Goal: Task Accomplishment & Management: Use online tool/utility

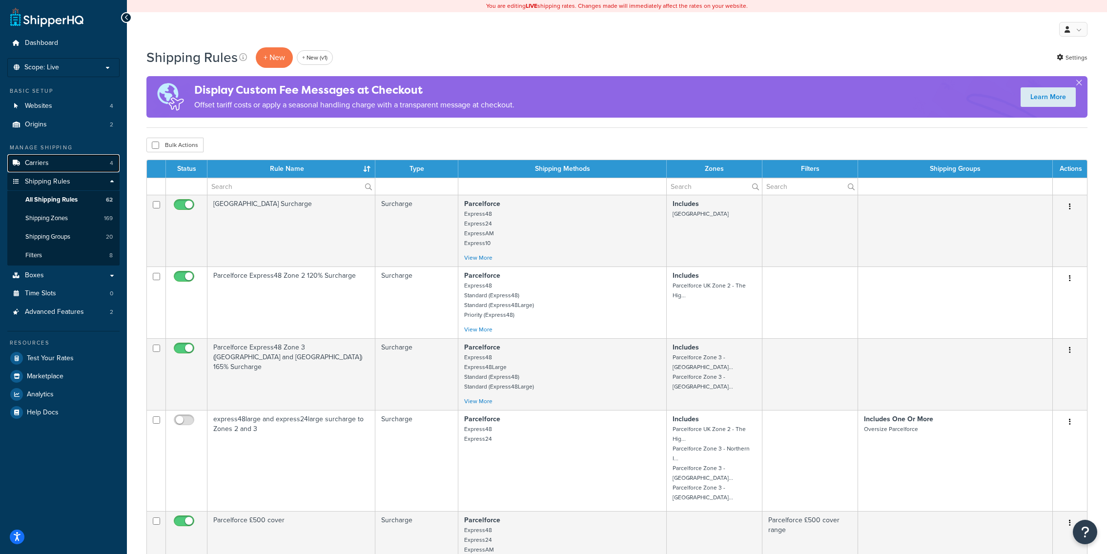
click at [76, 159] on link "Carriers 4" at bounding box center [63, 163] width 112 height 18
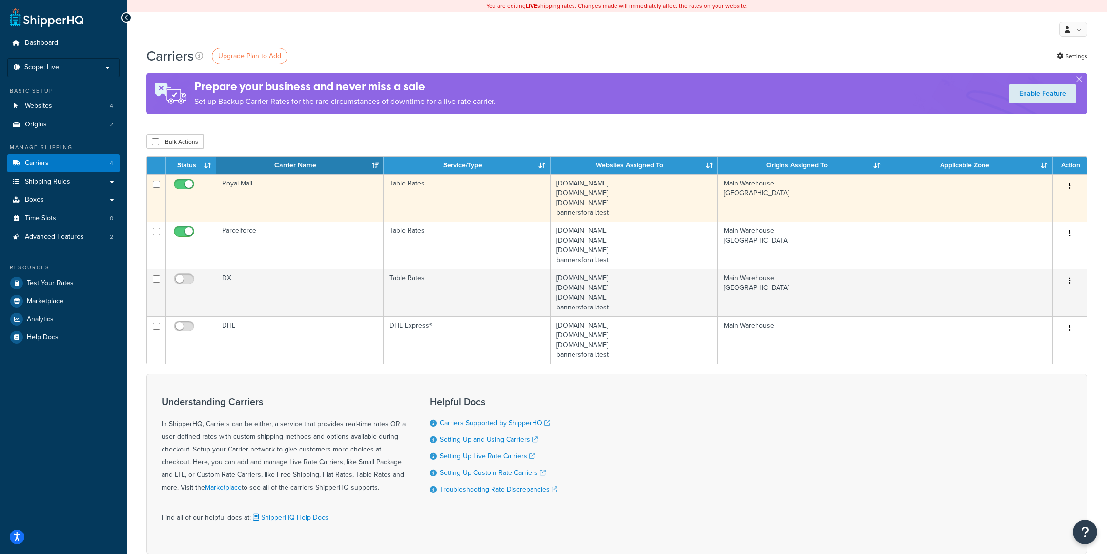
click at [296, 200] on td "Royal Mail" at bounding box center [299, 197] width 167 height 47
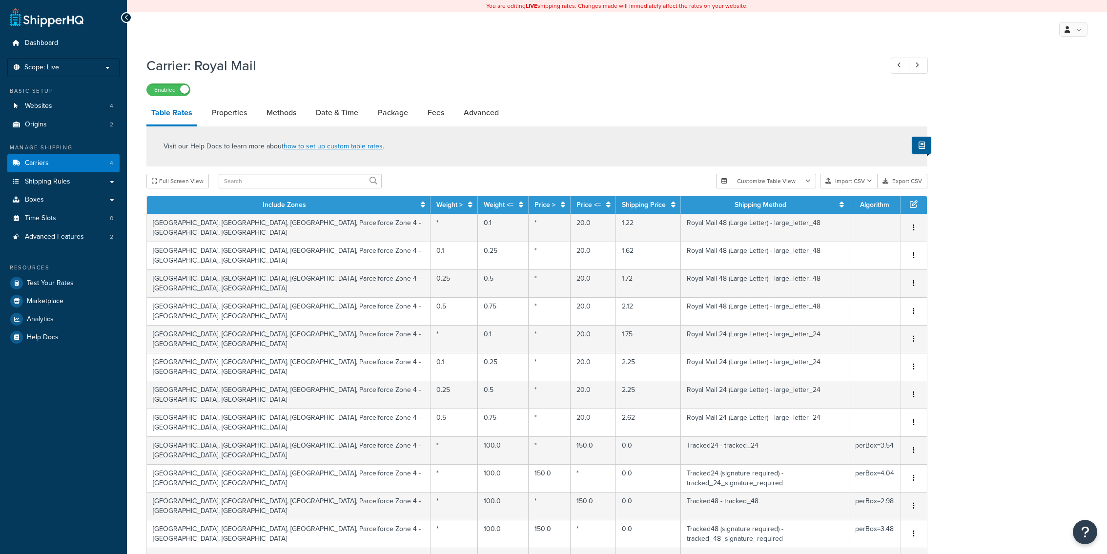
select select "25"
click at [308, 107] on li "Methods" at bounding box center [286, 112] width 49 height 23
click at [324, 112] on link "Date & Time" at bounding box center [337, 112] width 52 height 23
select select "yMMMEd"
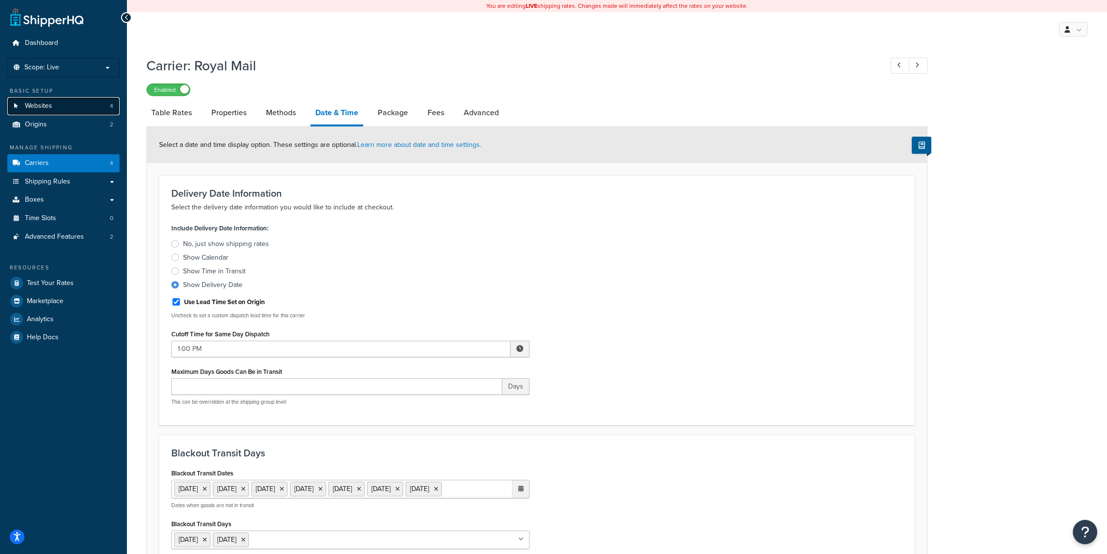
click at [47, 105] on span "Websites" at bounding box center [38, 106] width 27 height 8
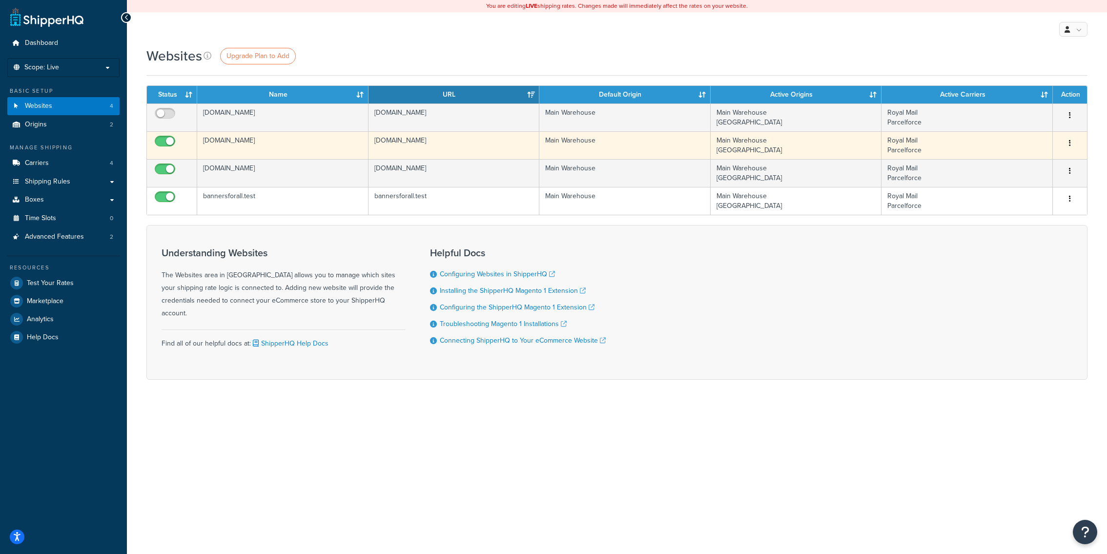
click at [339, 153] on td "[DOMAIN_NAME]" at bounding box center [282, 145] width 171 height 28
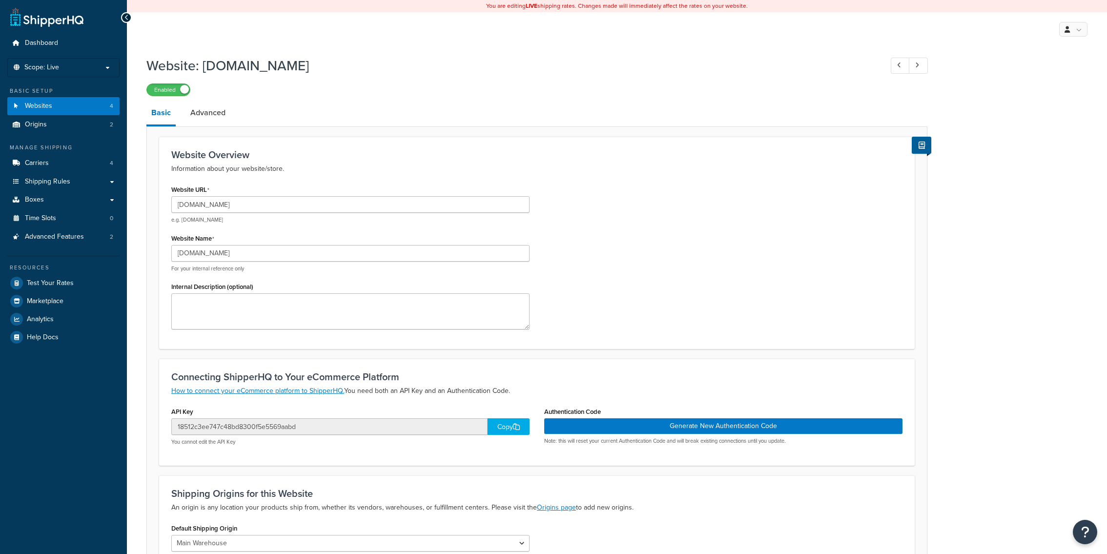
click at [256, 262] on div "footballflags.co.uk For your internal reference only" at bounding box center [350, 258] width 358 height 27
click at [256, 256] on input "[DOMAIN_NAME]" at bounding box center [350, 253] width 358 height 17
click at [256, 256] on input "footballflags.co.uk" at bounding box center [350, 253] width 358 height 17
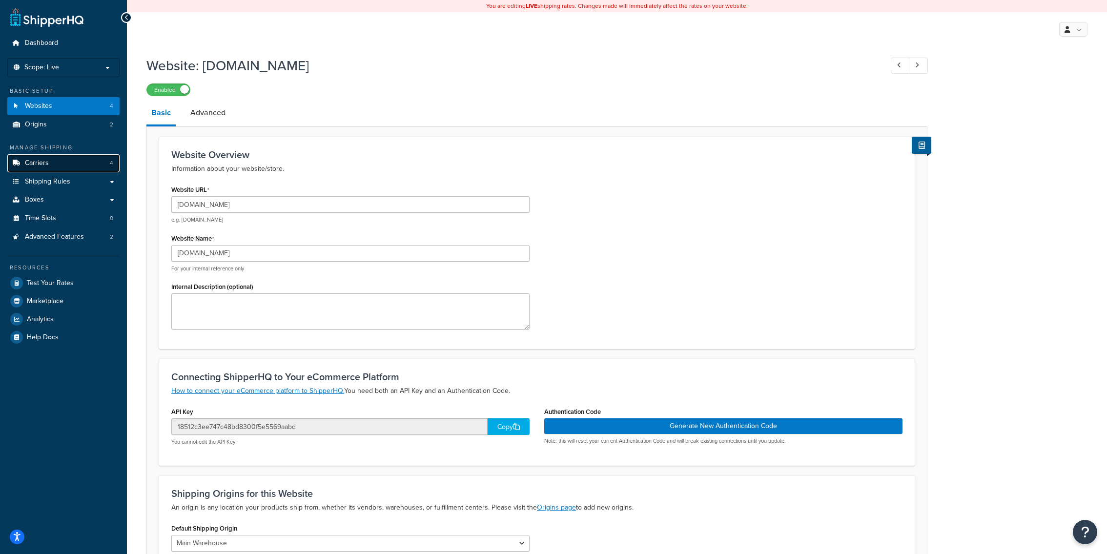
click at [71, 165] on link "Carriers 4" at bounding box center [63, 163] width 112 height 18
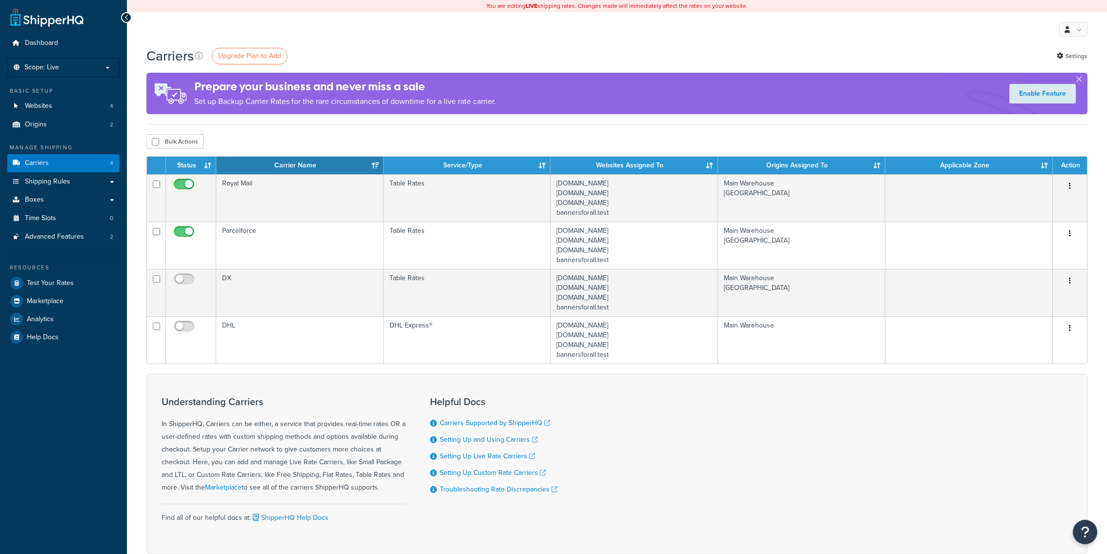
click at [341, 194] on td "Royal Mail" at bounding box center [299, 197] width 167 height 47
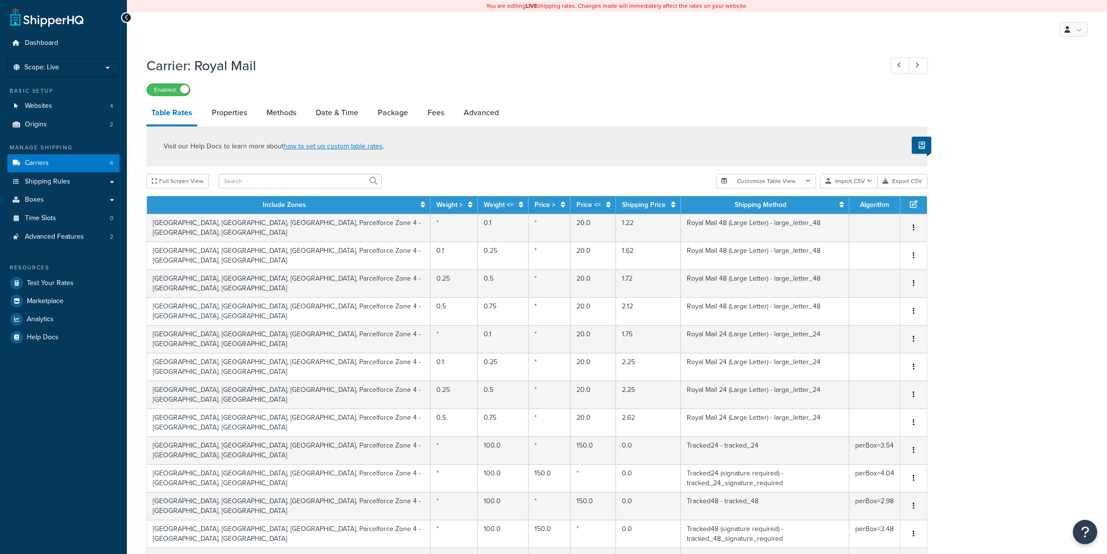
select select "25"
click at [338, 128] on div "Visit our Help Docs to learn more about how to set up custom table rates ." at bounding box center [536, 146] width 781 height 40
click at [338, 120] on link "Date & Time" at bounding box center [337, 112] width 52 height 23
select select "yMMMEd"
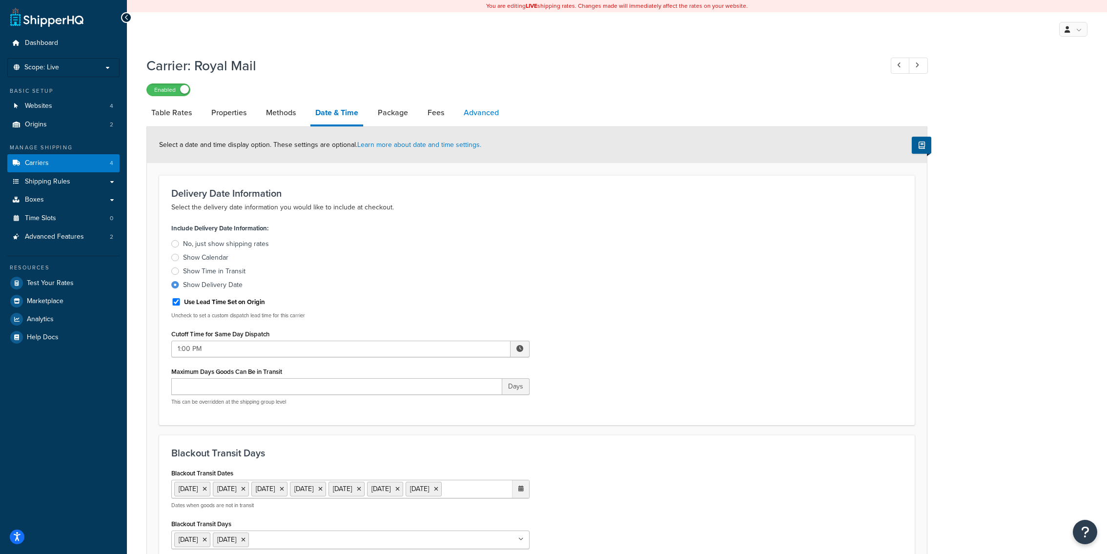
click at [491, 113] on link "Advanced" at bounding box center [481, 112] width 45 height 23
select select "false"
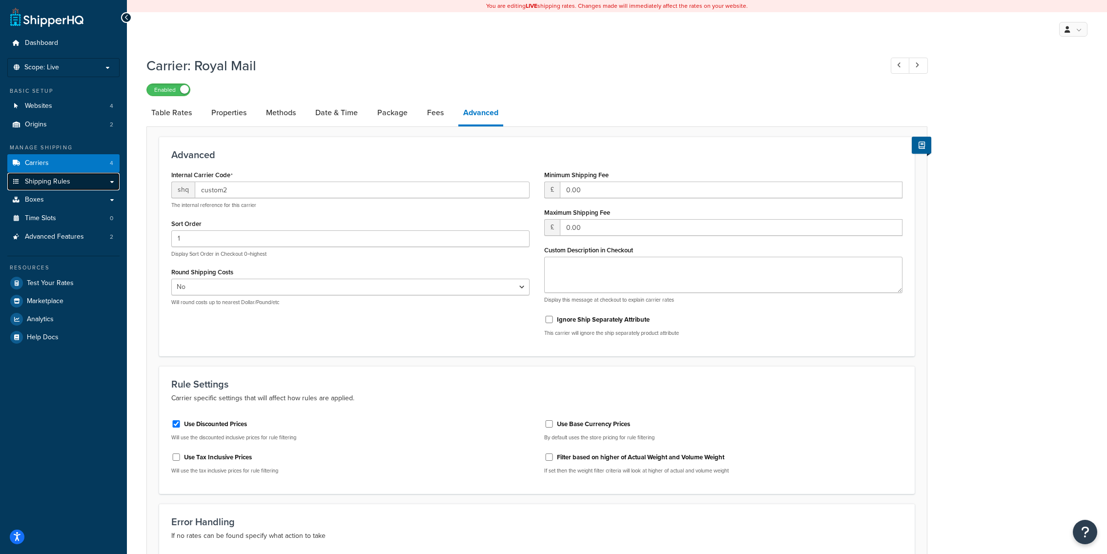
click at [64, 183] on span "Shipping Rules" at bounding box center [47, 182] width 45 height 8
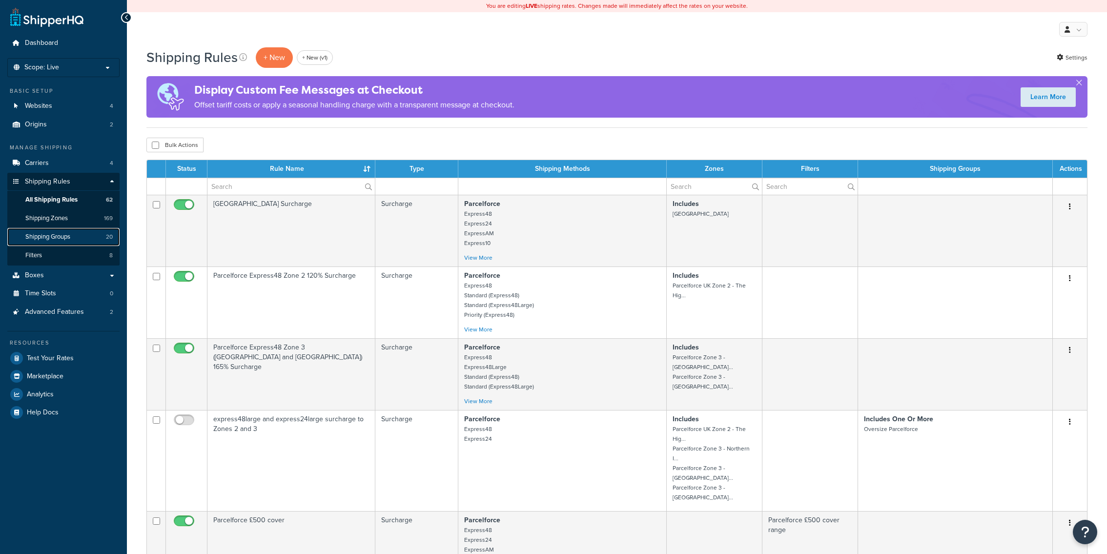
click at [71, 243] on link "Shipping Groups 20" at bounding box center [63, 237] width 112 height 18
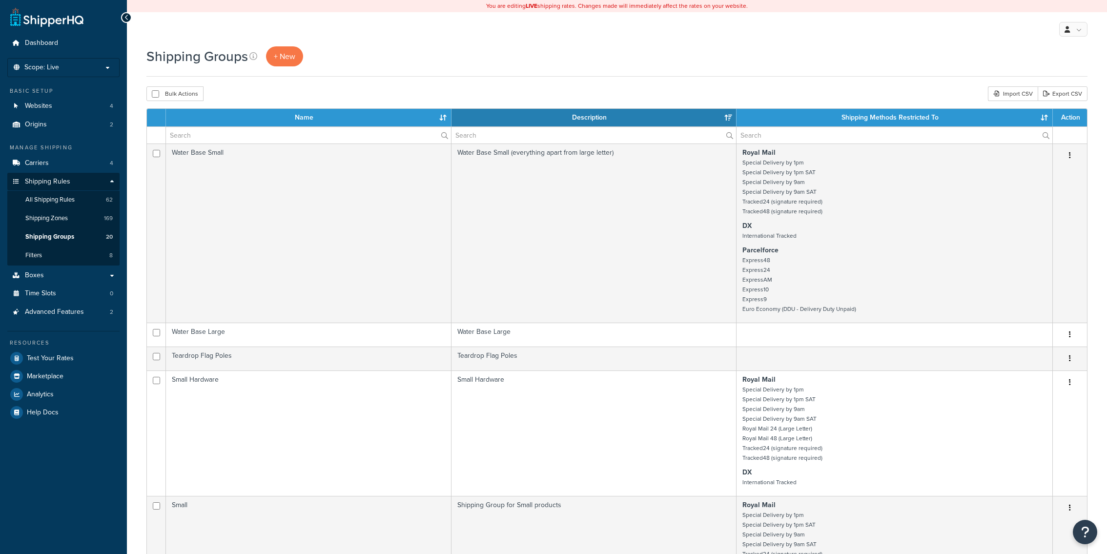
select select "15"
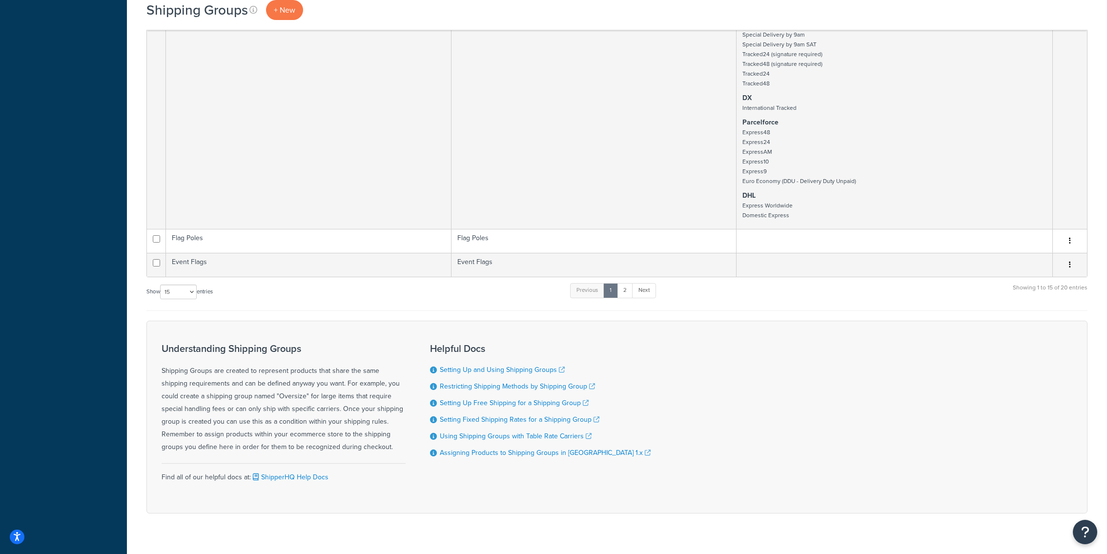
scroll to position [1392, 0]
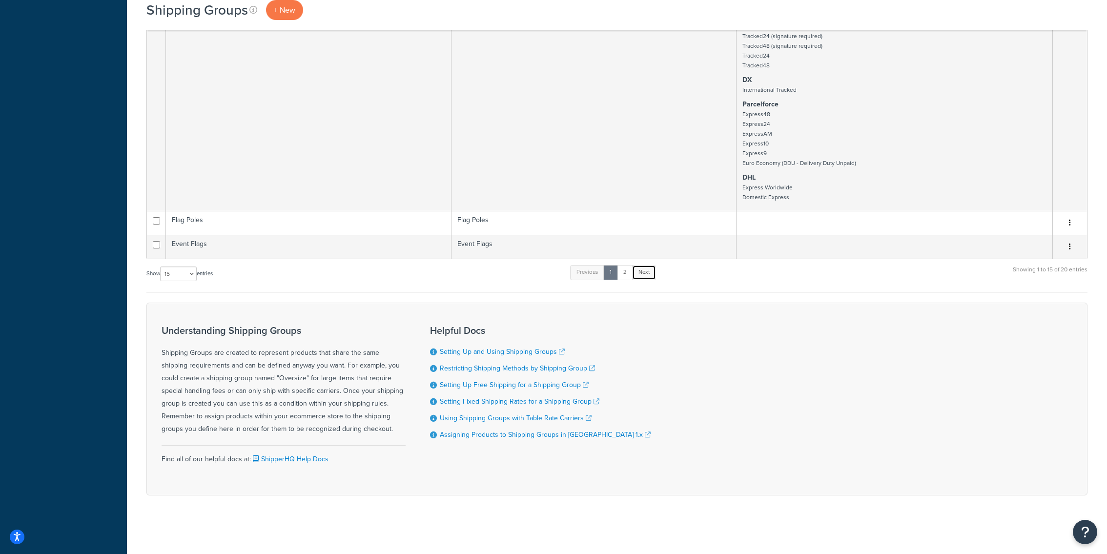
click at [649, 279] on link "Next" at bounding box center [644, 272] width 24 height 15
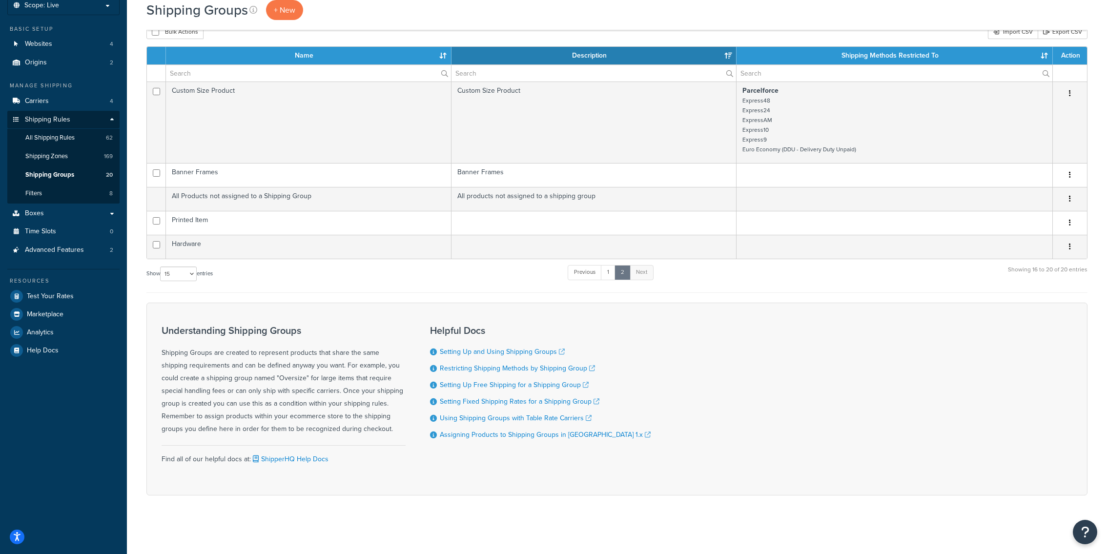
scroll to position [60, 0]
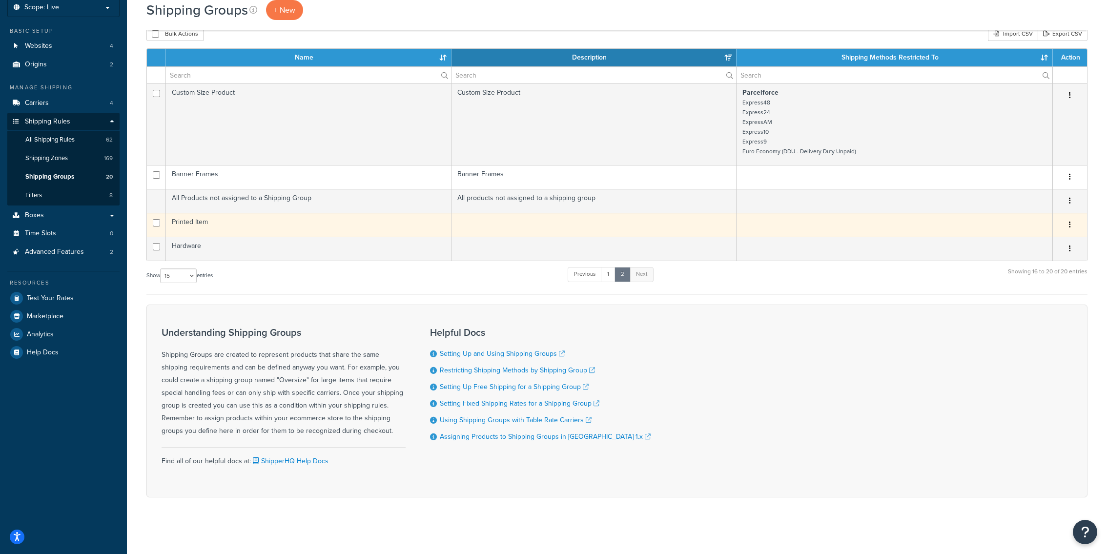
click at [301, 227] on td "Printed Item" at bounding box center [309, 225] width 286 height 24
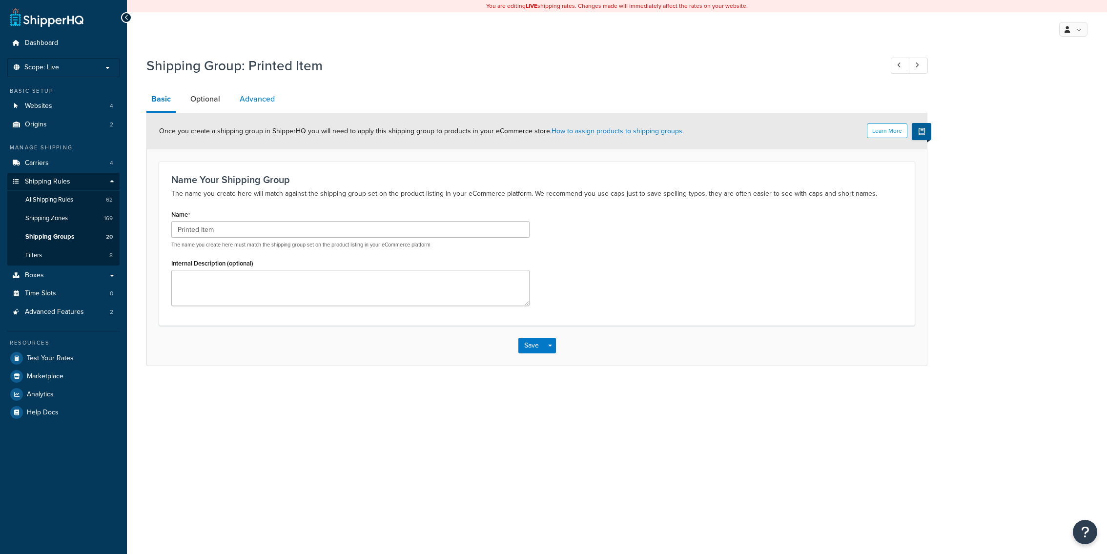
click at [275, 103] on link "Advanced" at bounding box center [257, 98] width 45 height 23
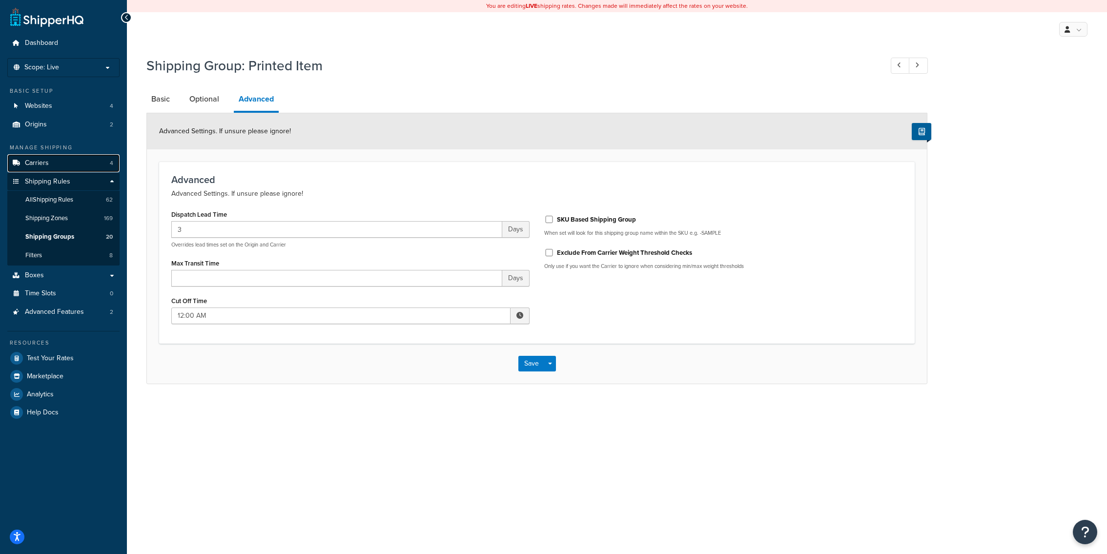
click at [71, 167] on link "Carriers 4" at bounding box center [63, 163] width 112 height 18
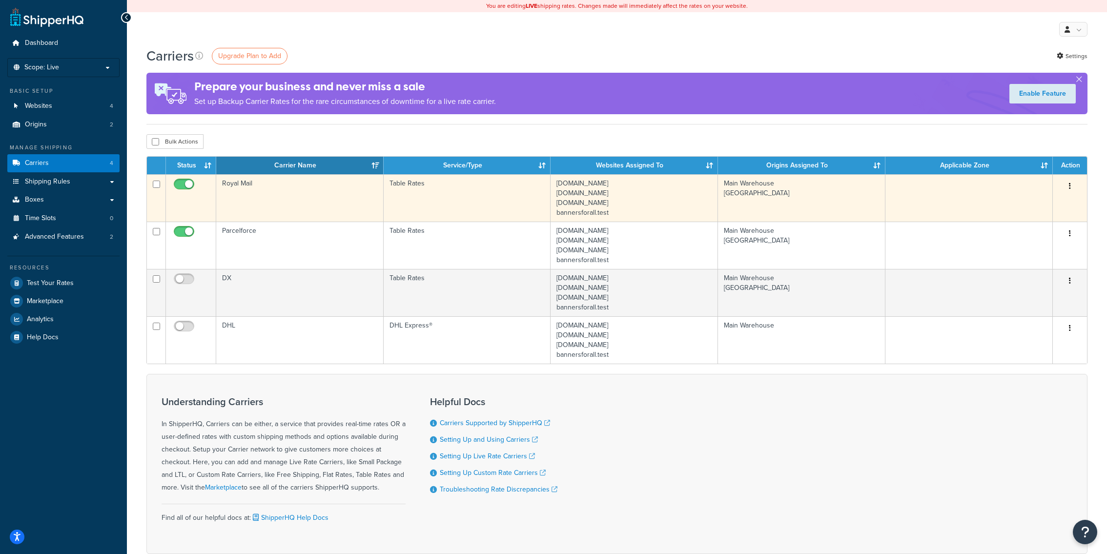
click at [297, 208] on td "Royal Mail" at bounding box center [299, 197] width 167 height 47
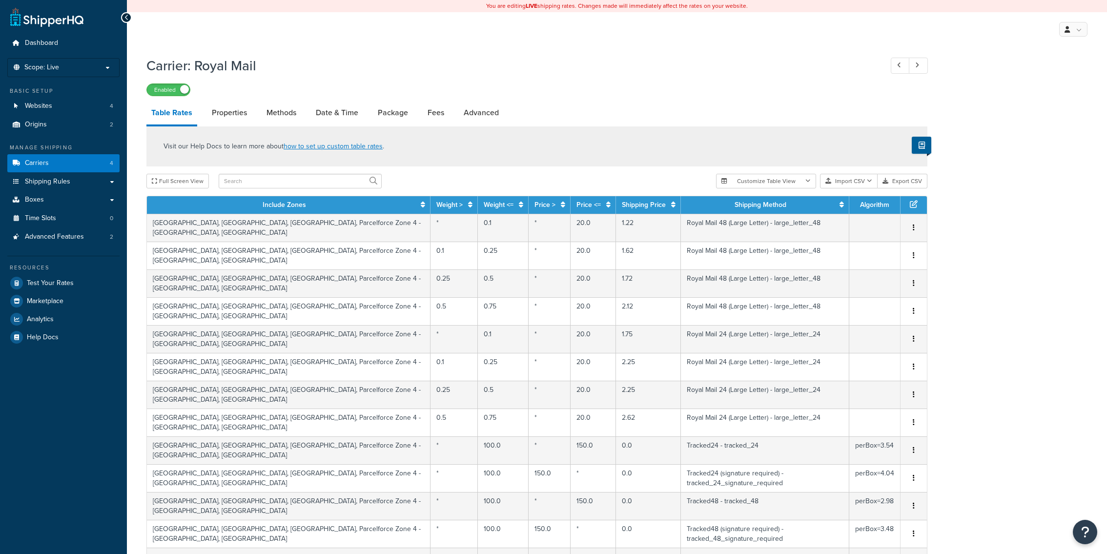
select select "25"
click at [297, 104] on link "Methods" at bounding box center [282, 112] width 40 height 23
select select "25"
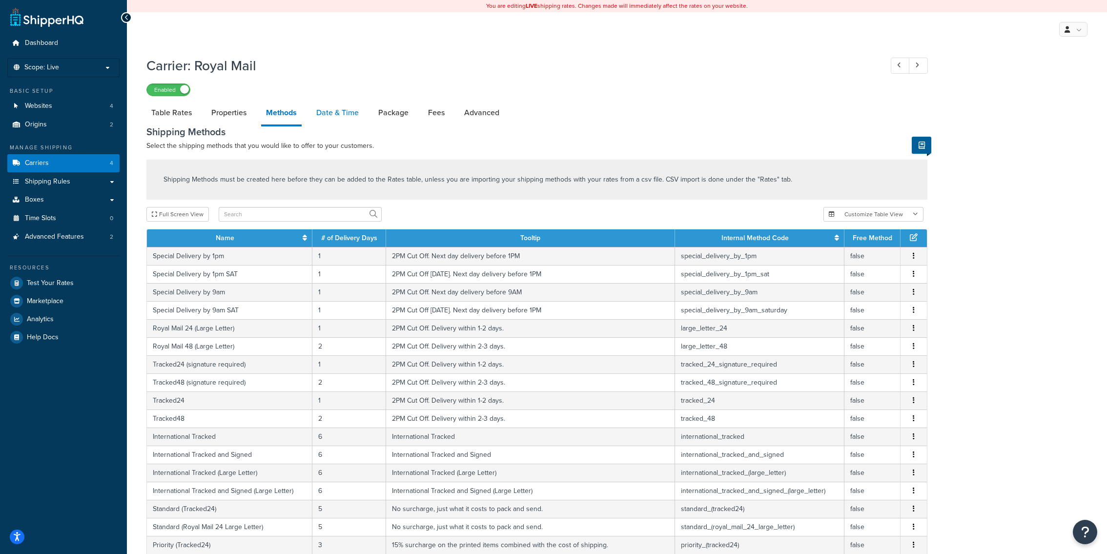
click at [325, 121] on link "Date & Time" at bounding box center [337, 112] width 52 height 23
select select "yMMMEd"
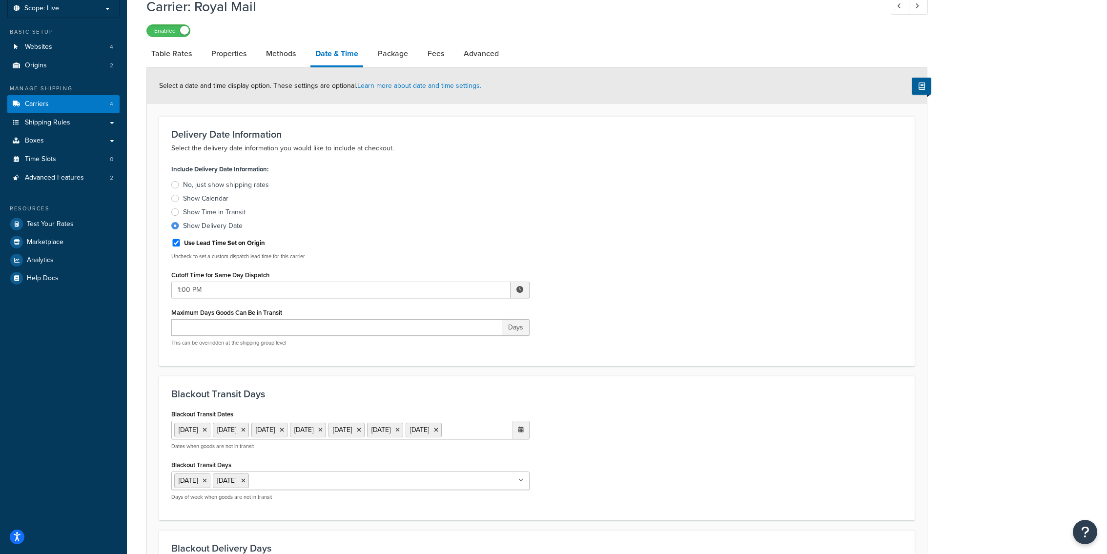
scroll to position [31, 0]
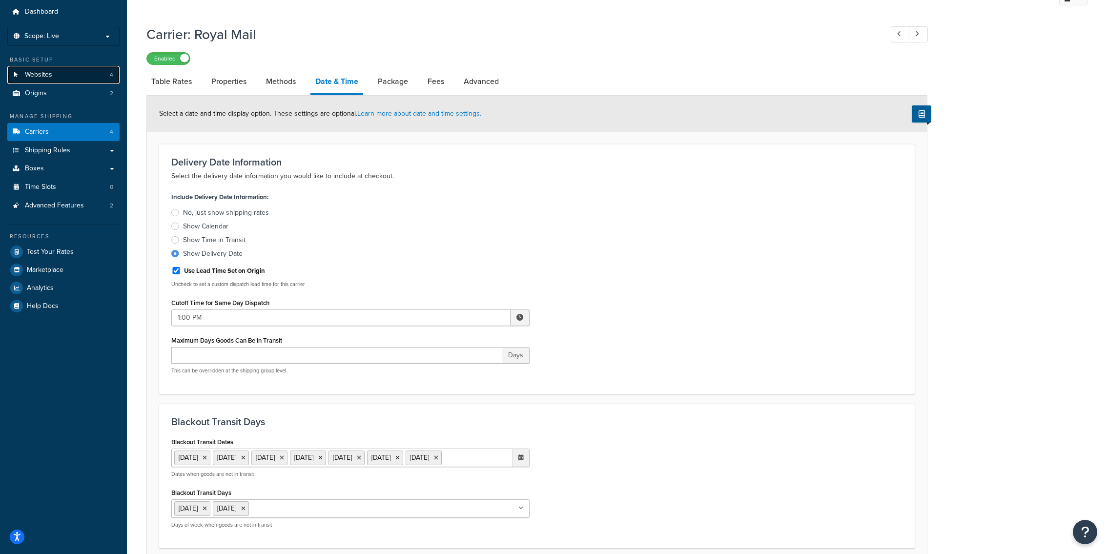
click at [72, 81] on link "Websites 4" at bounding box center [63, 75] width 112 height 18
click at [71, 103] on ul "Dashboard Scope: Live Basic Setup Websites 4 Origins 2 Manage Shipping Carriers…" at bounding box center [63, 159] width 112 height 312
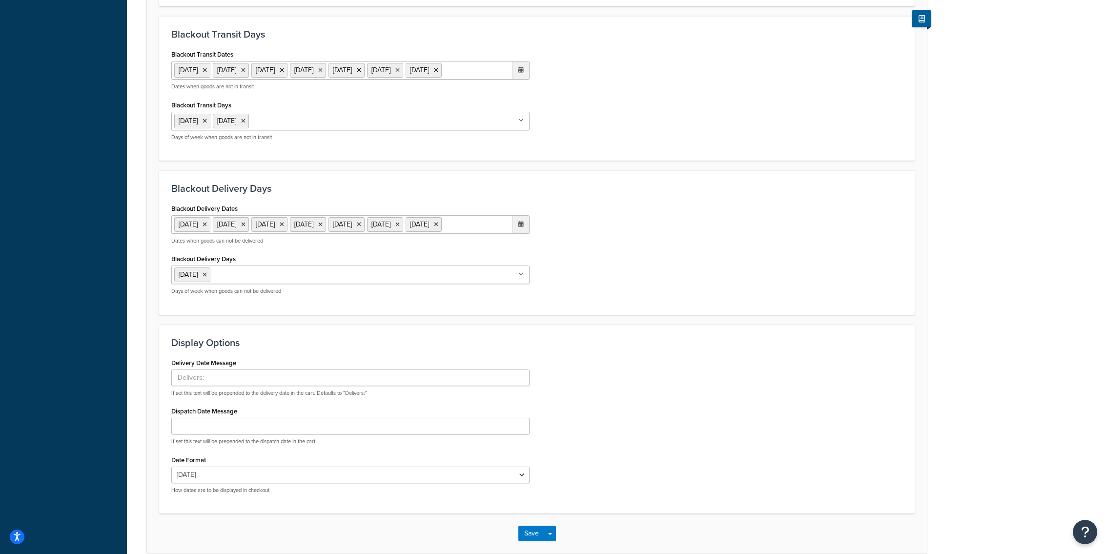
scroll to position [0, 0]
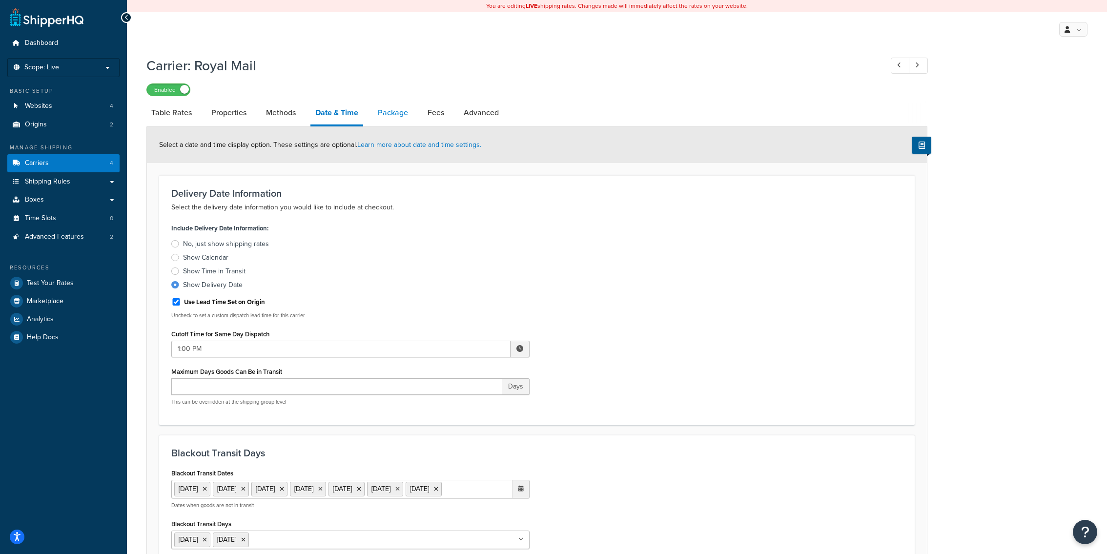
click at [380, 118] on link "Package" at bounding box center [393, 112] width 40 height 23
select select "161099"
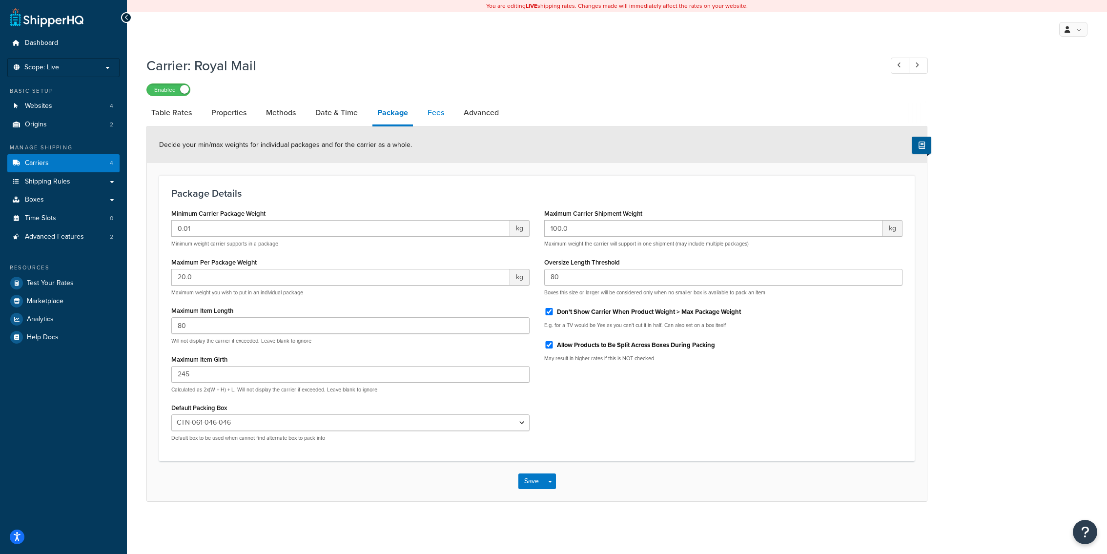
click at [430, 110] on link "Fees" at bounding box center [436, 112] width 26 height 23
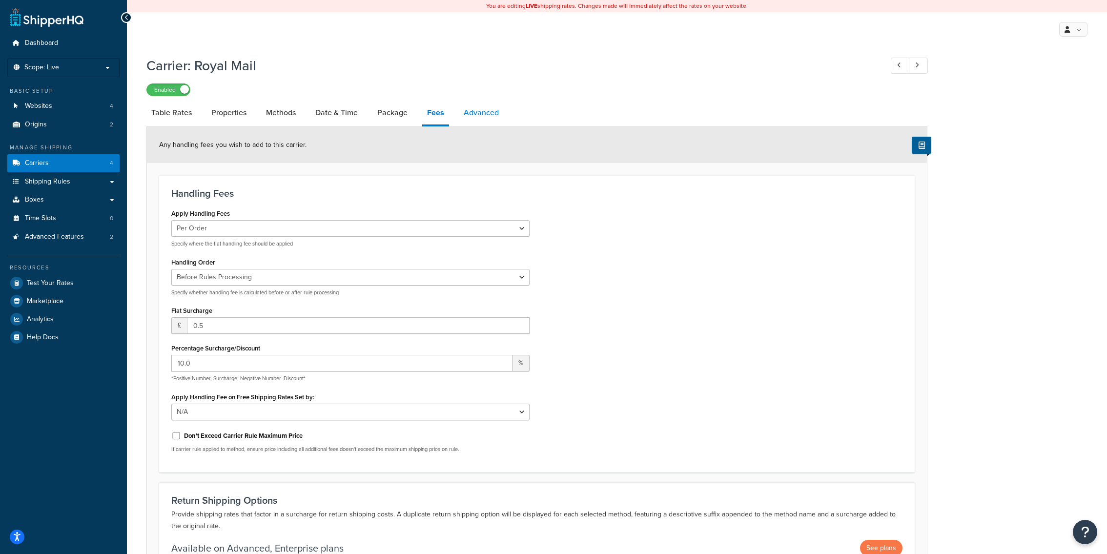
click at [478, 117] on link "Advanced" at bounding box center [481, 112] width 45 height 23
select select "false"
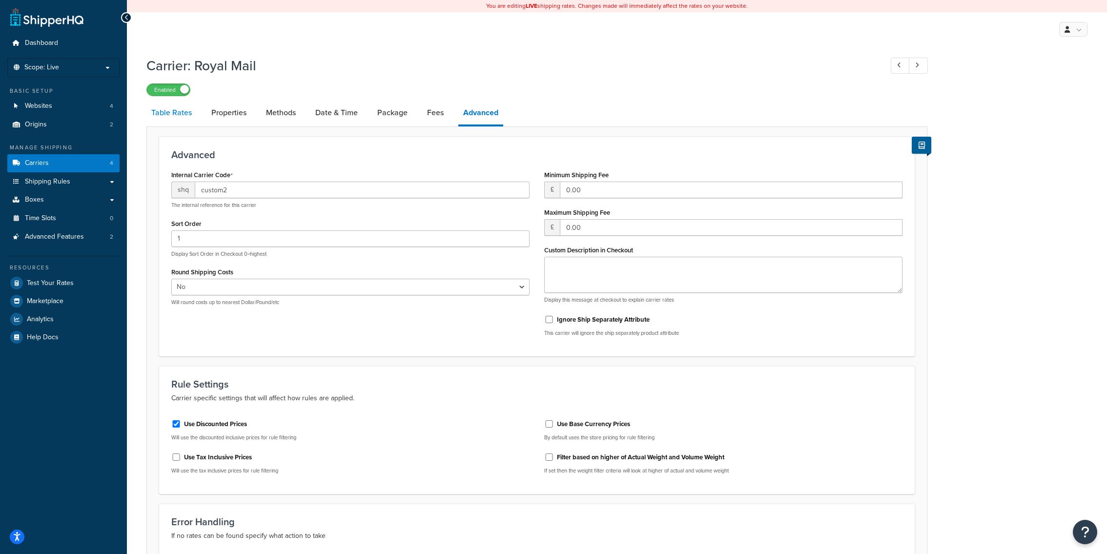
click at [181, 113] on link "Table Rates" at bounding box center [171, 112] width 50 height 23
select select "25"
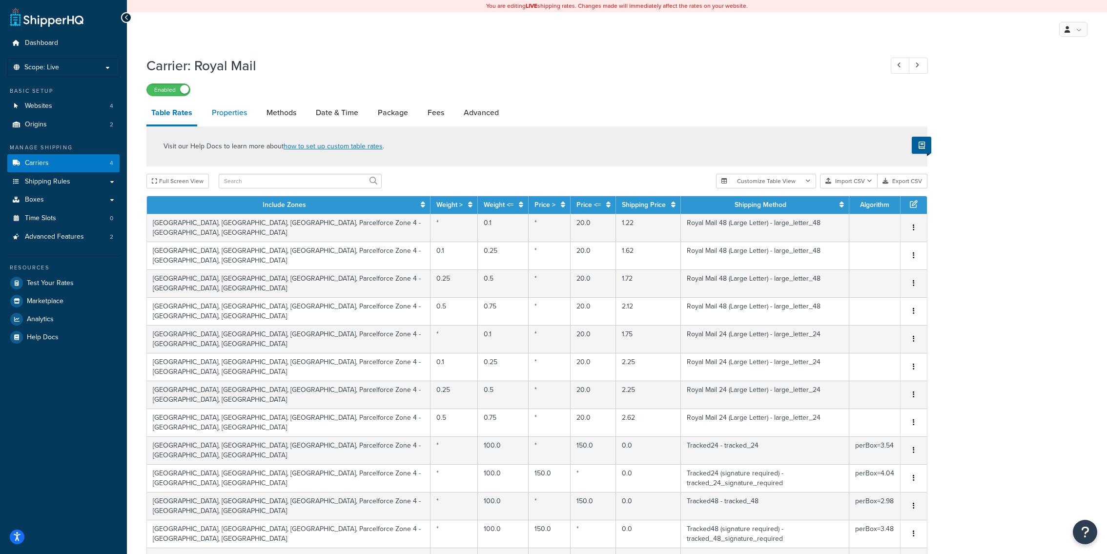
click at [248, 116] on link "Properties" at bounding box center [229, 112] width 45 height 23
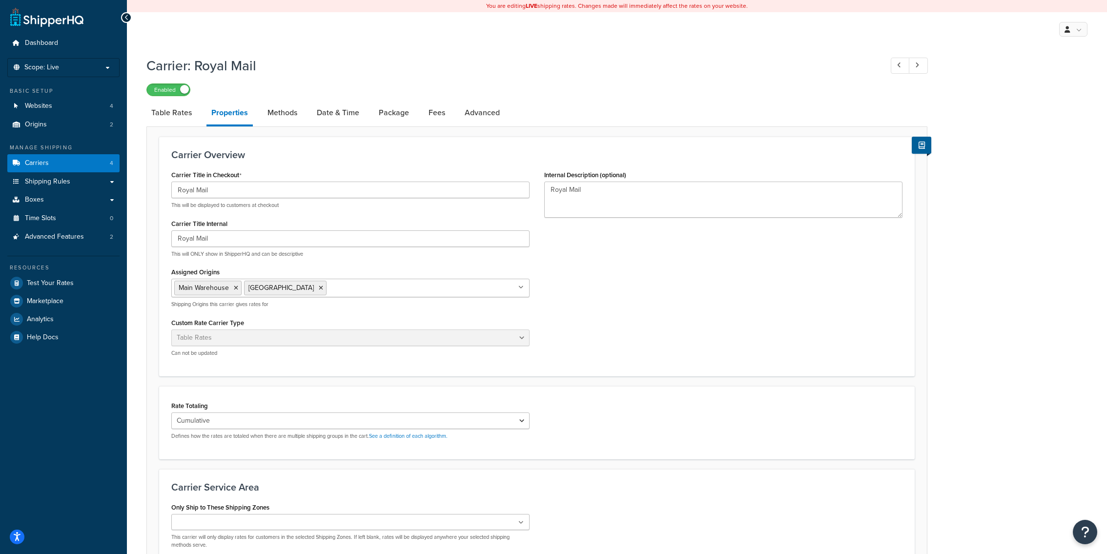
click at [293, 127] on div "Carrier Overview Carrier Title in Checkout Royal Mail This will be displayed to…" at bounding box center [536, 367] width 781 height 482
click at [283, 113] on link "Methods" at bounding box center [283, 112] width 40 height 23
select select "25"
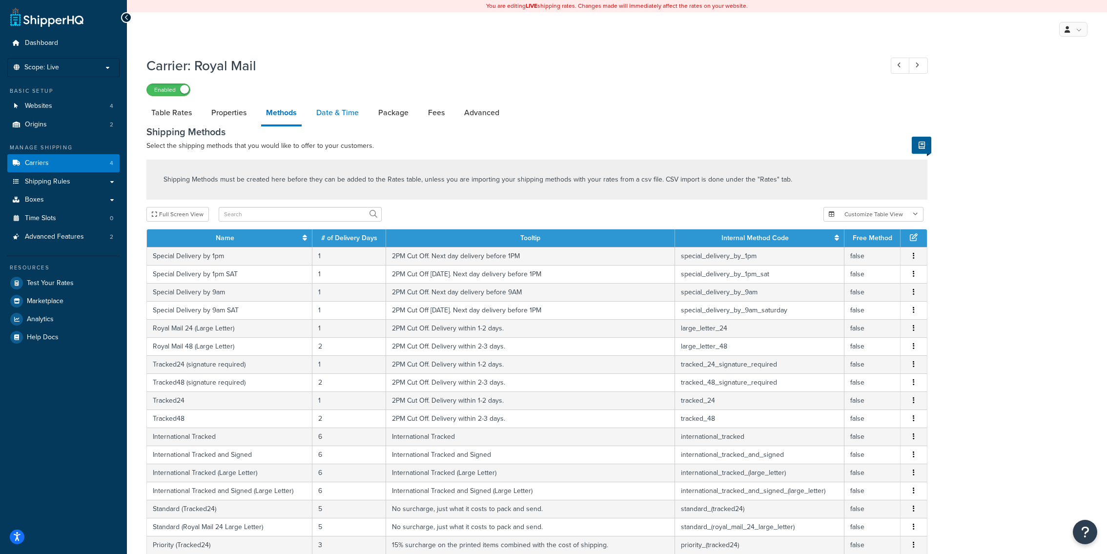
click at [336, 115] on link "Date & Time" at bounding box center [337, 112] width 52 height 23
select select "yMMMEd"
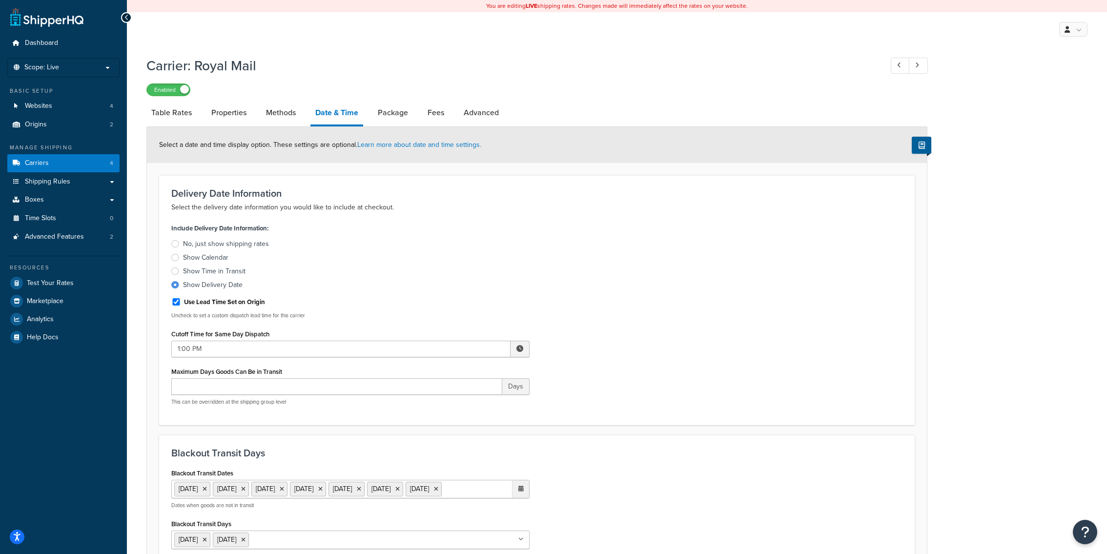
click at [64, 272] on div "Resources Test Your Rates Marketplace Analytics Help Docs" at bounding box center [63, 301] width 112 height 90
click at [58, 285] on span "Test Your Rates" at bounding box center [50, 283] width 47 height 8
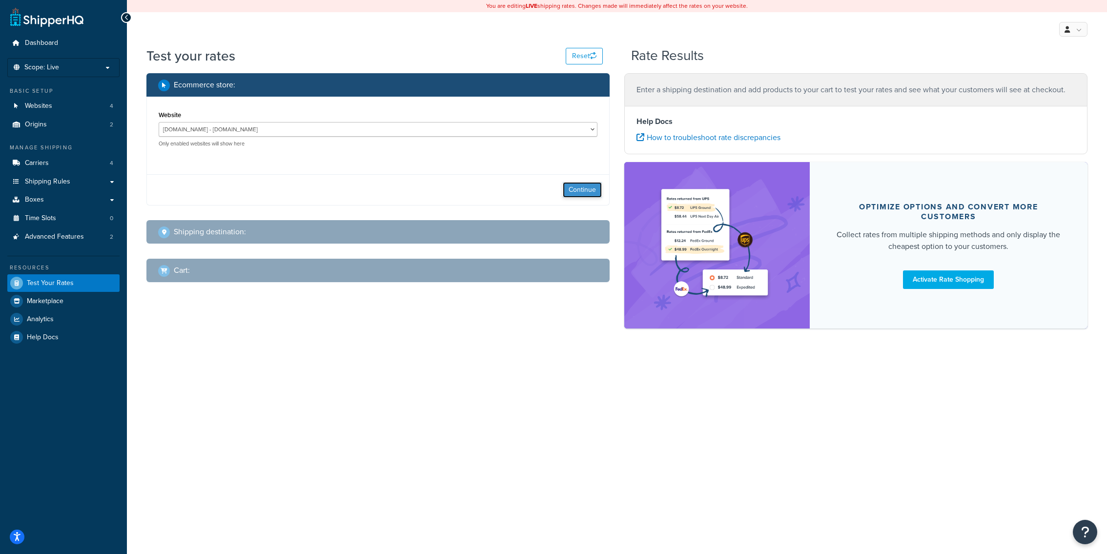
click at [575, 189] on button "Continue" at bounding box center [582, 190] width 39 height 16
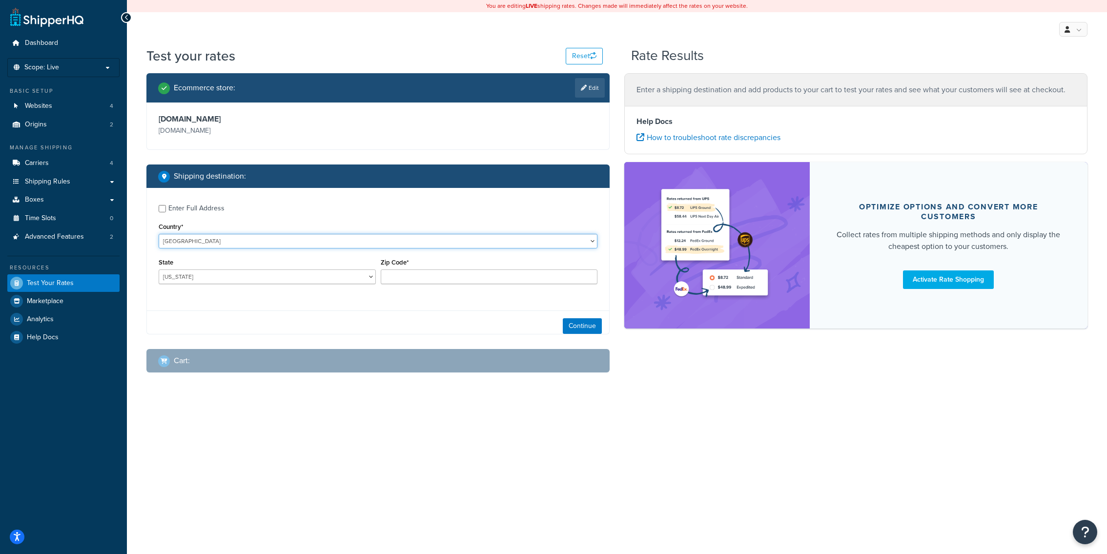
click at [159, 234] on select "United States United Kingdom Afghanistan Åland Islands Albania Algeria American…" at bounding box center [378, 241] width 439 height 15
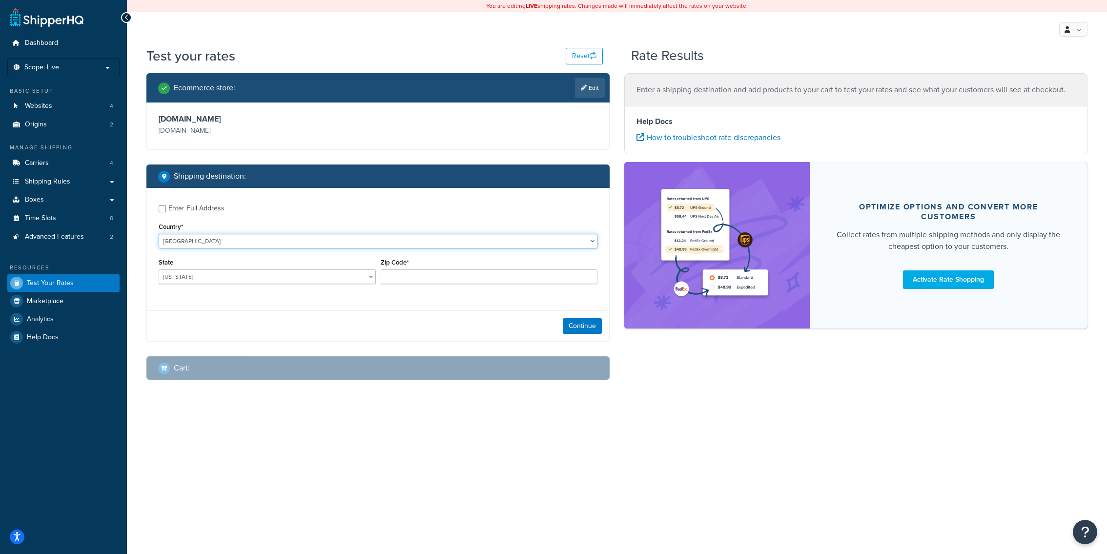
select select "GB"
click option "United Kingdom" at bounding box center [0, 0] width 0 height 0
type input "AL"
click at [453, 281] on input "Zip Code*" at bounding box center [489, 276] width 217 height 15
type input "n3 9sj"
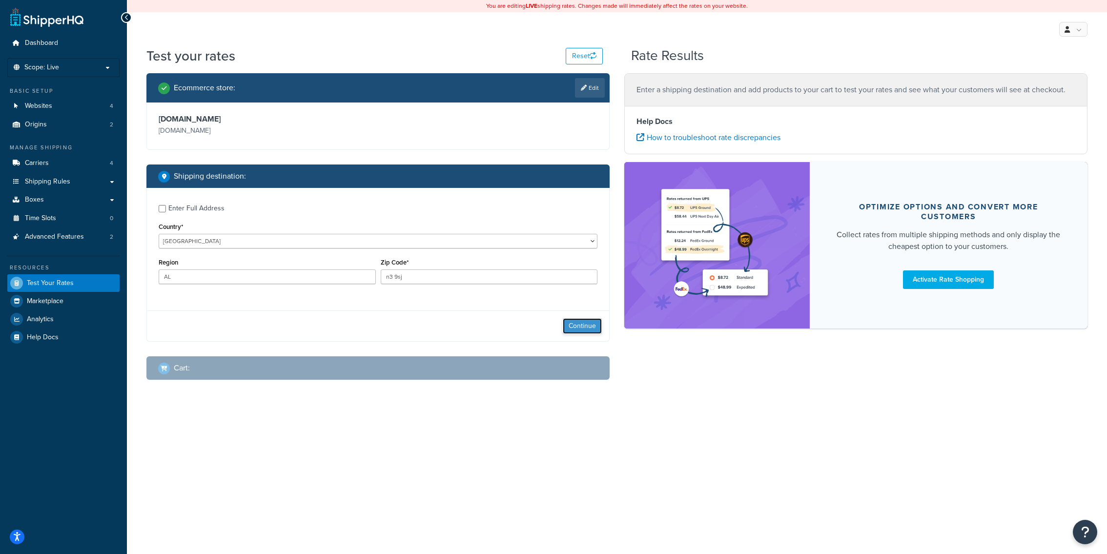
click at [601, 321] on button "Continue" at bounding box center [582, 326] width 39 height 16
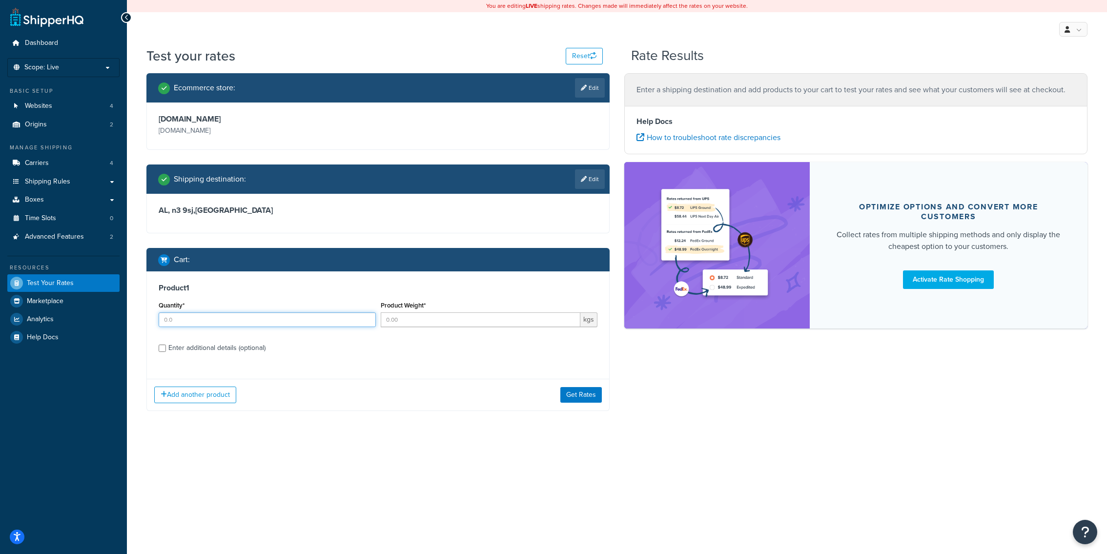
click at [256, 321] on input "Quantity*" at bounding box center [267, 319] width 217 height 15
type input "2"
click at [269, 352] on label "Enter additional details (optional)" at bounding box center [382, 347] width 429 height 16
click at [166, 352] on input "Enter additional details (optional)" at bounding box center [162, 348] width 7 height 7
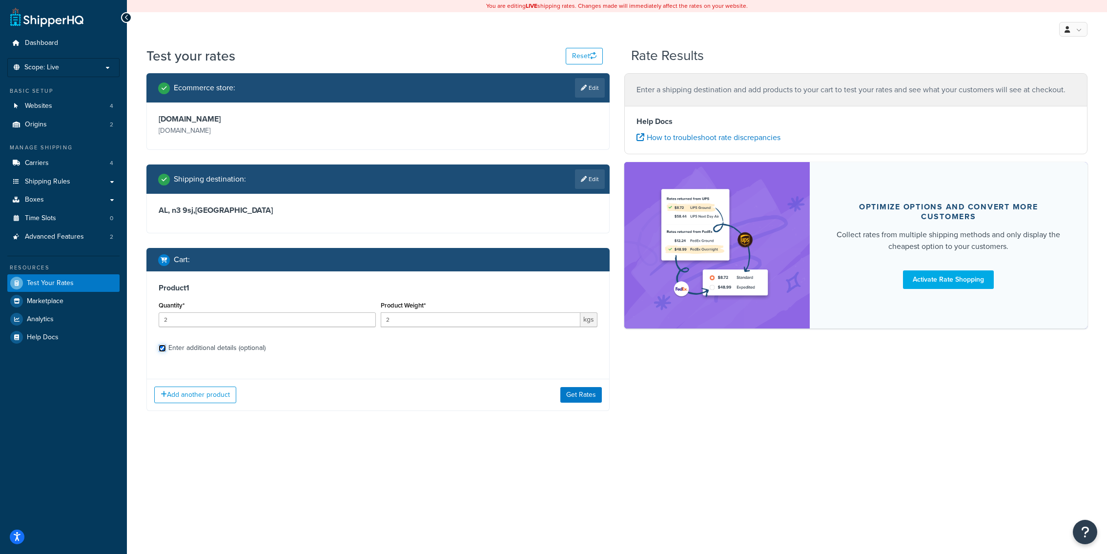
checkbox input "true"
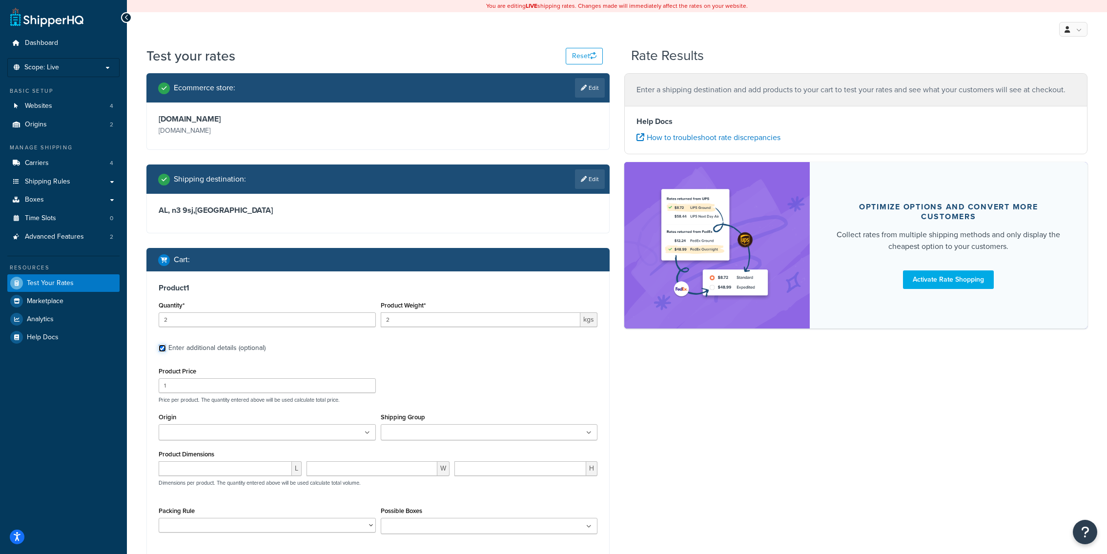
scroll to position [39, 0]
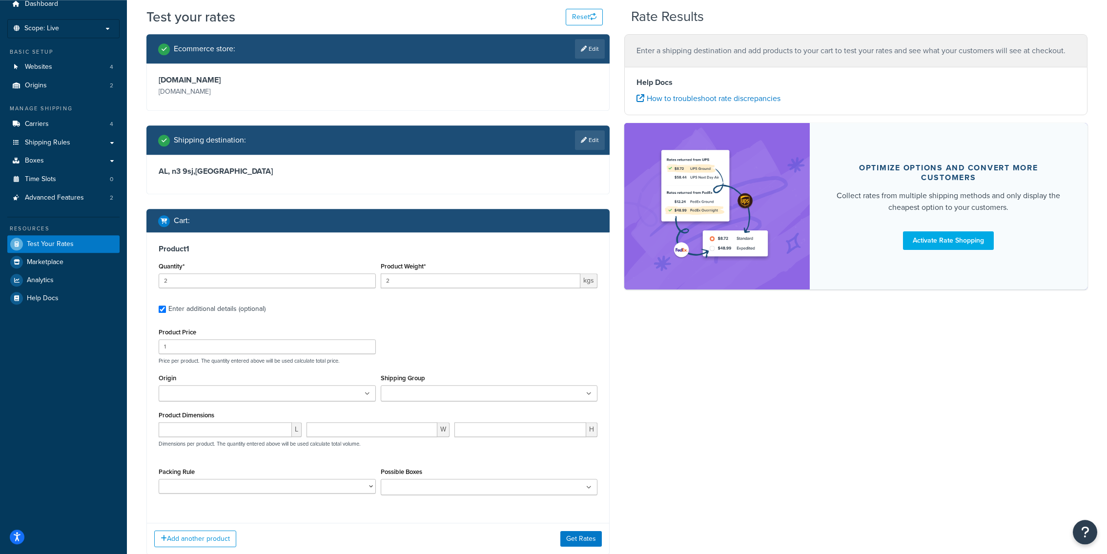
click at [470, 389] on input "Shipping Group" at bounding box center [427, 394] width 86 height 11
type input "pr"
click at [587, 535] on button "Get Rates" at bounding box center [580, 540] width 41 height 16
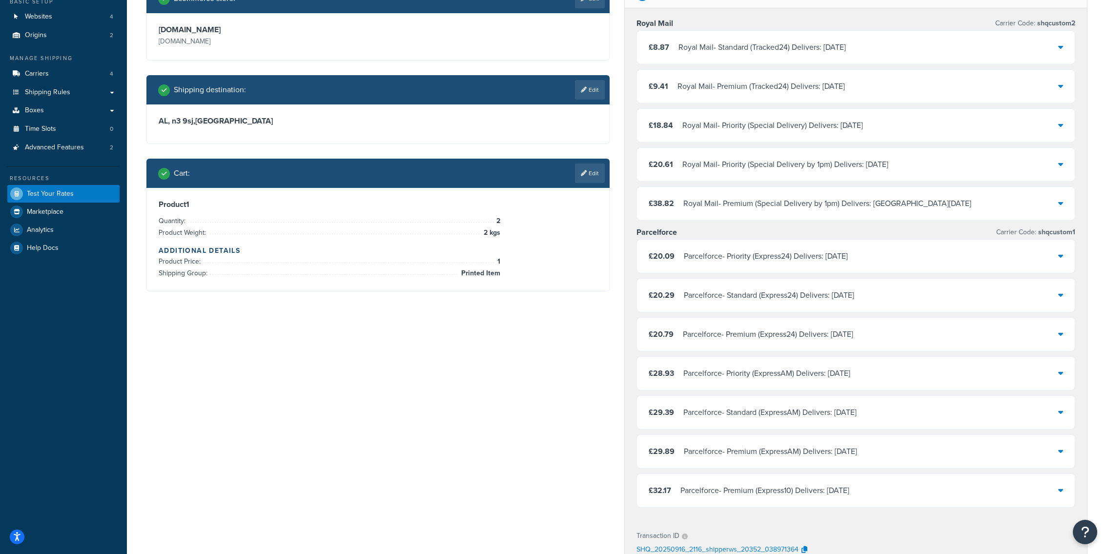
scroll to position [91, 0]
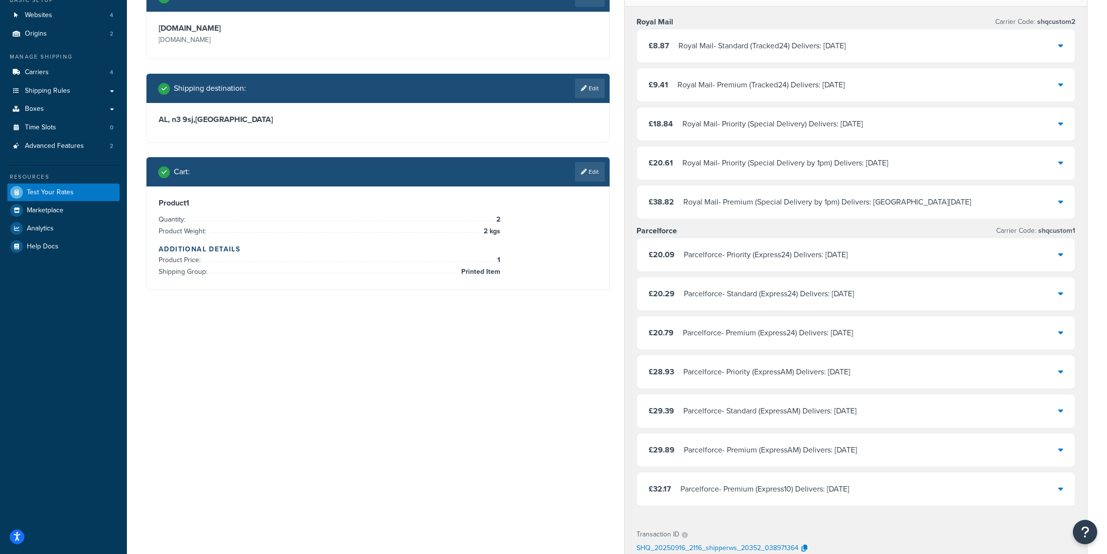
click at [928, 204] on div "Royal Mail - Premium (Special Delivery by 1pm) Delivers: Mon, 22 Sep 2025" at bounding box center [827, 202] width 288 height 14
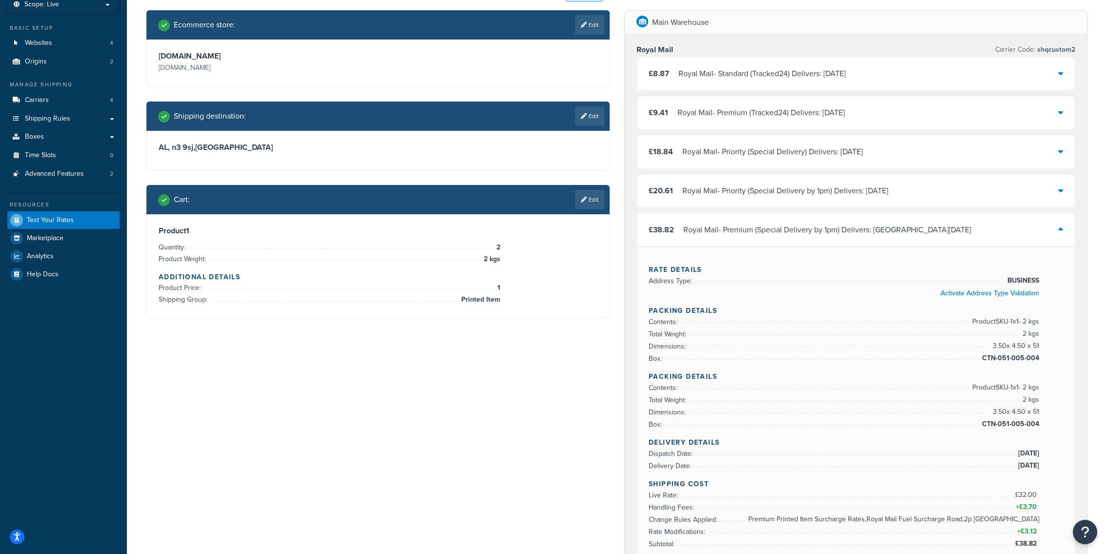
scroll to position [57, 0]
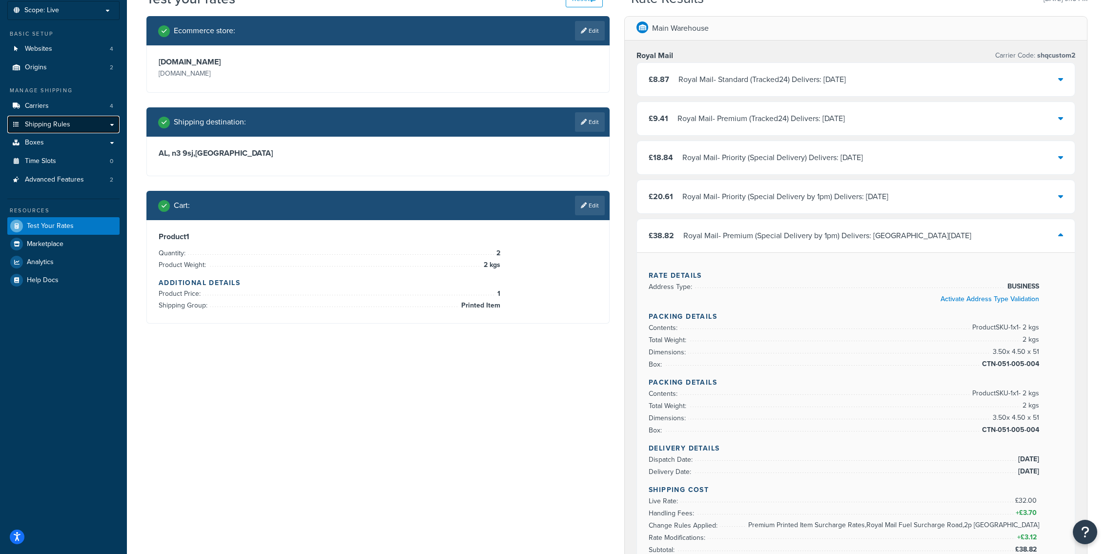
click at [51, 126] on span "Shipping Rules" at bounding box center [47, 125] width 45 height 8
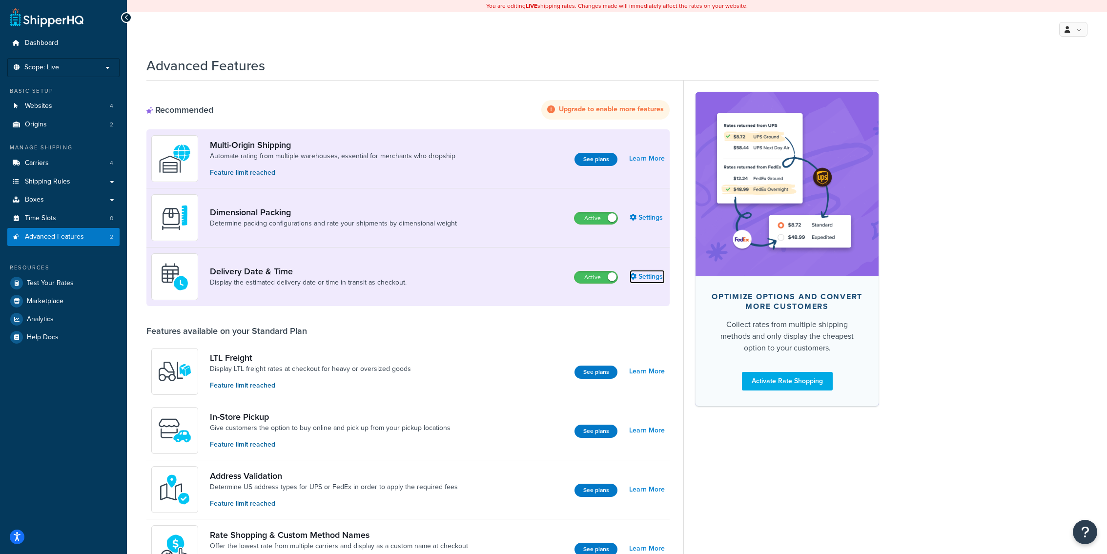
click at [655, 277] on link "Settings" at bounding box center [647, 277] width 35 height 14
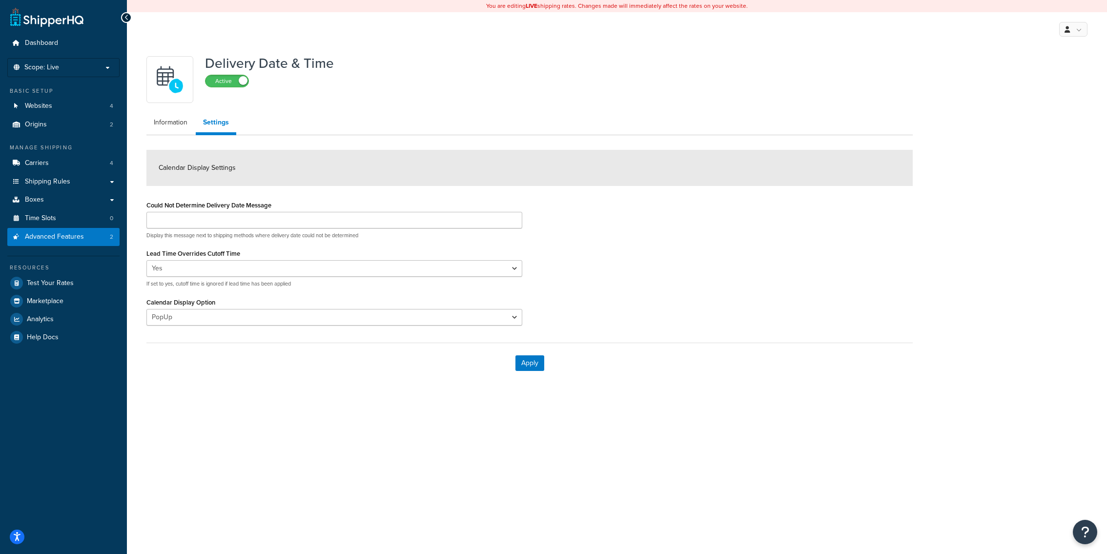
click at [57, 134] on ul "Dashboard Scope: Live Basic Setup Websites 4 Origins 2 Manage Shipping Carriers…" at bounding box center [63, 190] width 112 height 312
click at [57, 128] on link "Origins 2" at bounding box center [63, 125] width 112 height 18
select select "false"
click option "No" at bounding box center [0, 0] width 0 height 0
click at [524, 351] on div "Apply" at bounding box center [529, 363] width 766 height 41
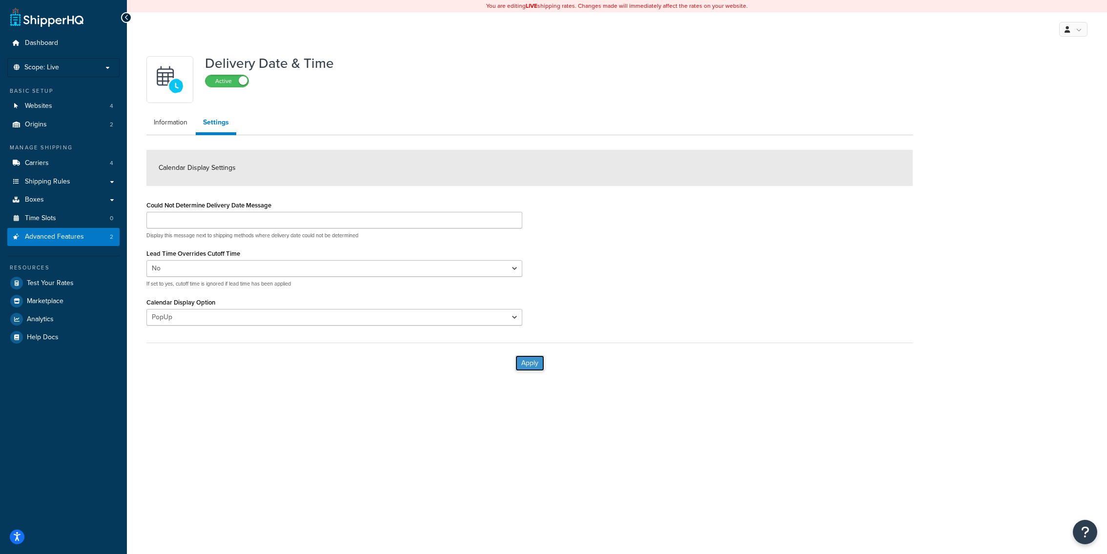
click at [526, 360] on button "Apply" at bounding box center [529, 363] width 29 height 16
select select "true"
click option "Yes" at bounding box center [0, 0] width 0 height 0
click at [516, 356] on button "Apply" at bounding box center [529, 363] width 29 height 16
click at [59, 158] on link "Carriers 4" at bounding box center [63, 163] width 112 height 18
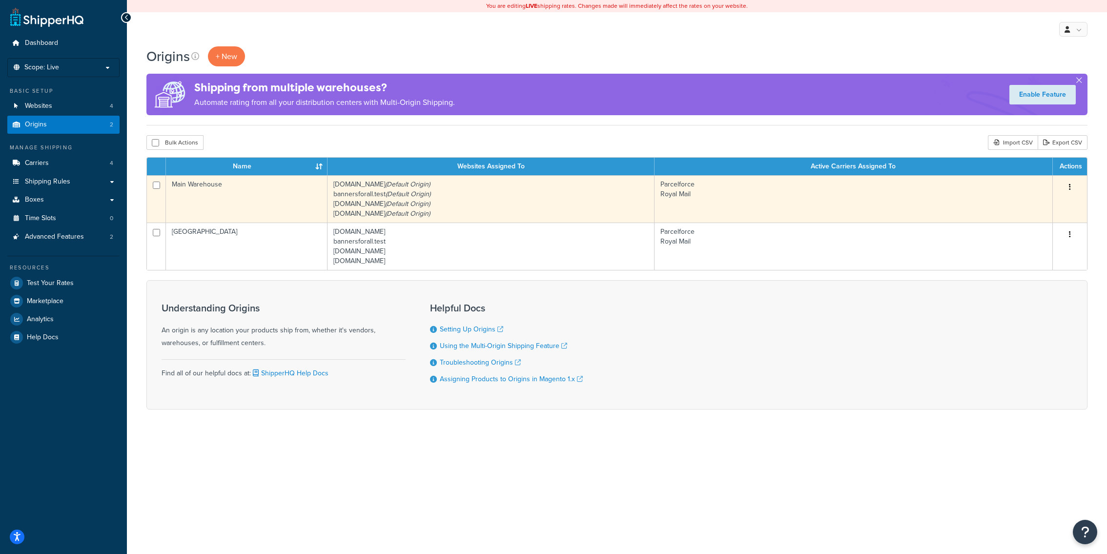
click at [439, 212] on td "[DOMAIN_NAME] (Default Origin) bannersforall.test (Default Origin) [DOMAIN_NAME…" at bounding box center [490, 198] width 327 height 47
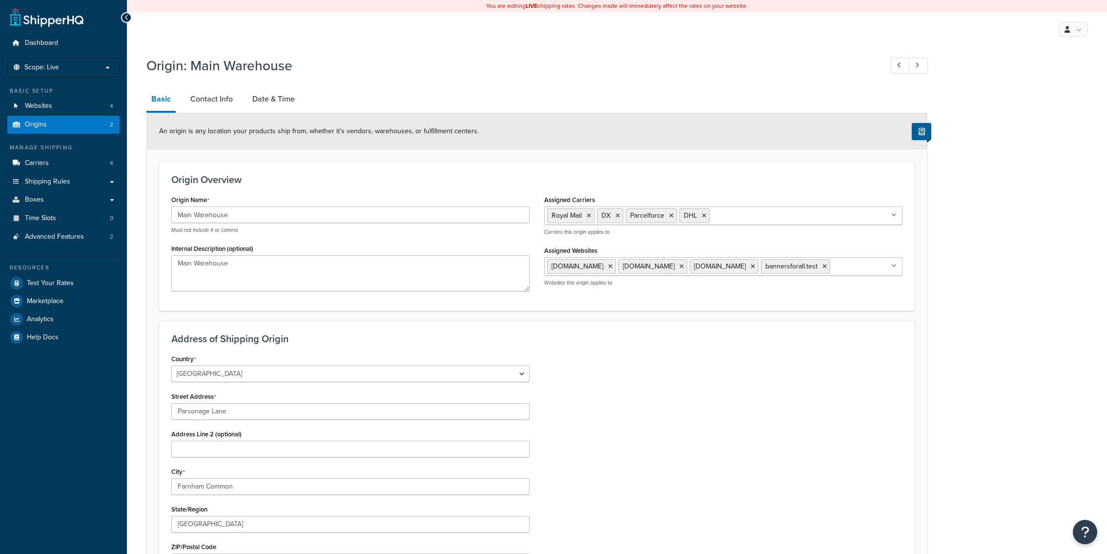
select select "1226"
click at [263, 104] on link "Date & Time" at bounding box center [273, 98] width 52 height 23
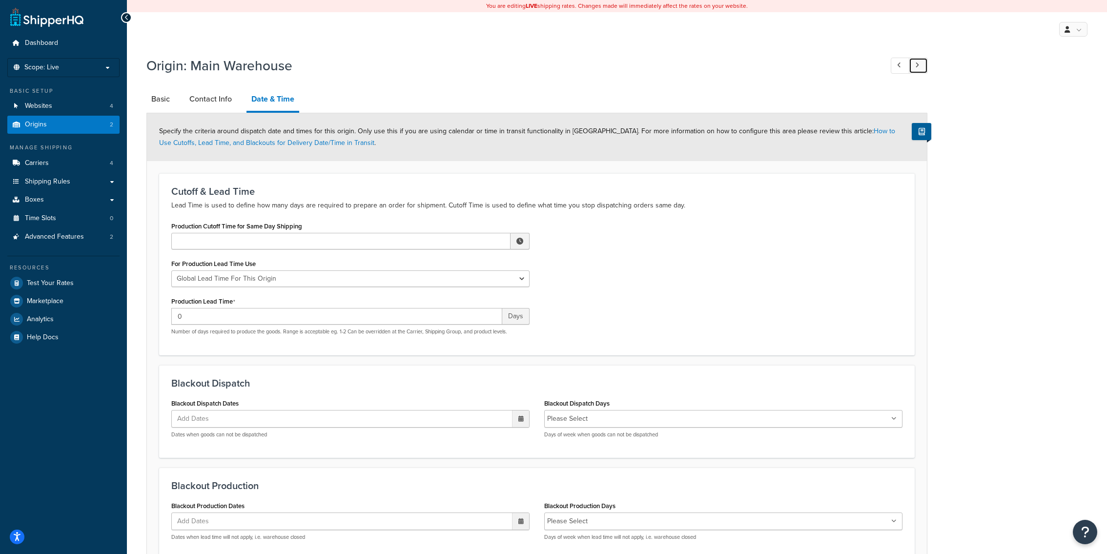
click at [915, 70] on link at bounding box center [918, 66] width 19 height 16
click at [193, 107] on link "Contact Info" at bounding box center [210, 98] width 52 height 23
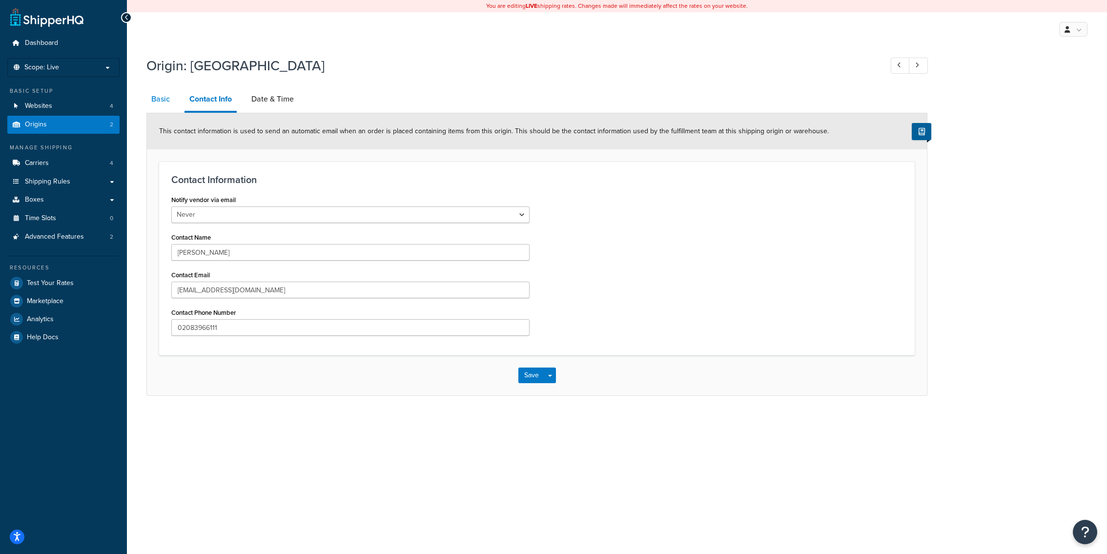
click at [153, 106] on link "Basic" at bounding box center [160, 98] width 28 height 23
select select "1226"
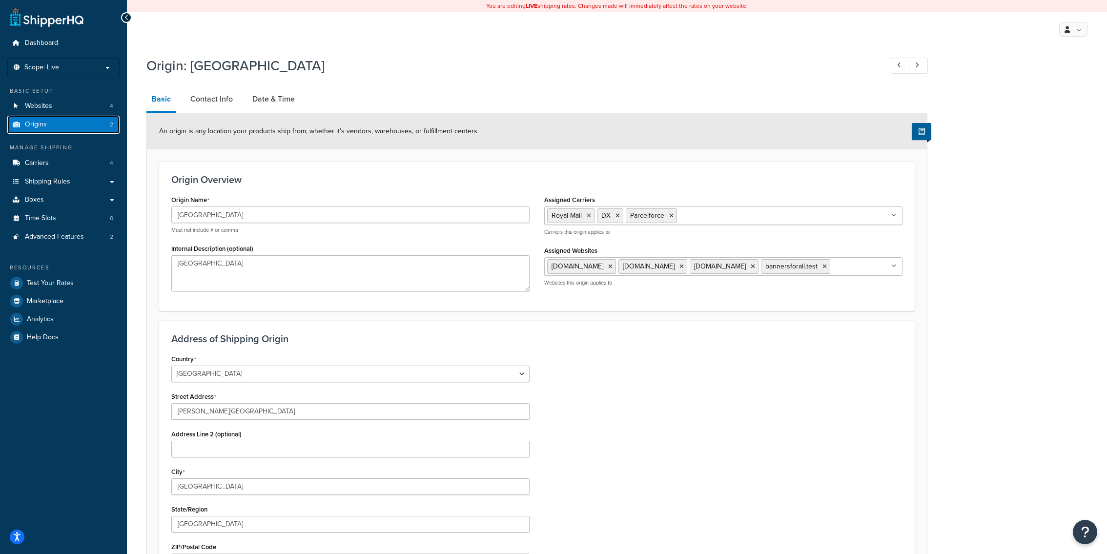
click at [95, 123] on link "Origins 2" at bounding box center [63, 125] width 112 height 18
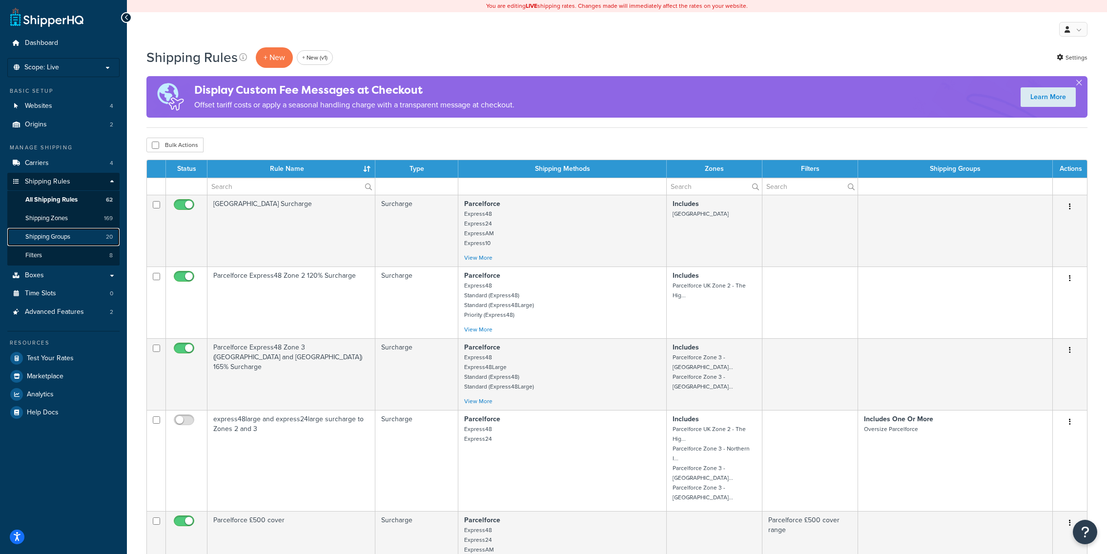
click at [66, 244] on link "Shipping Groups 20" at bounding box center [63, 237] width 112 height 18
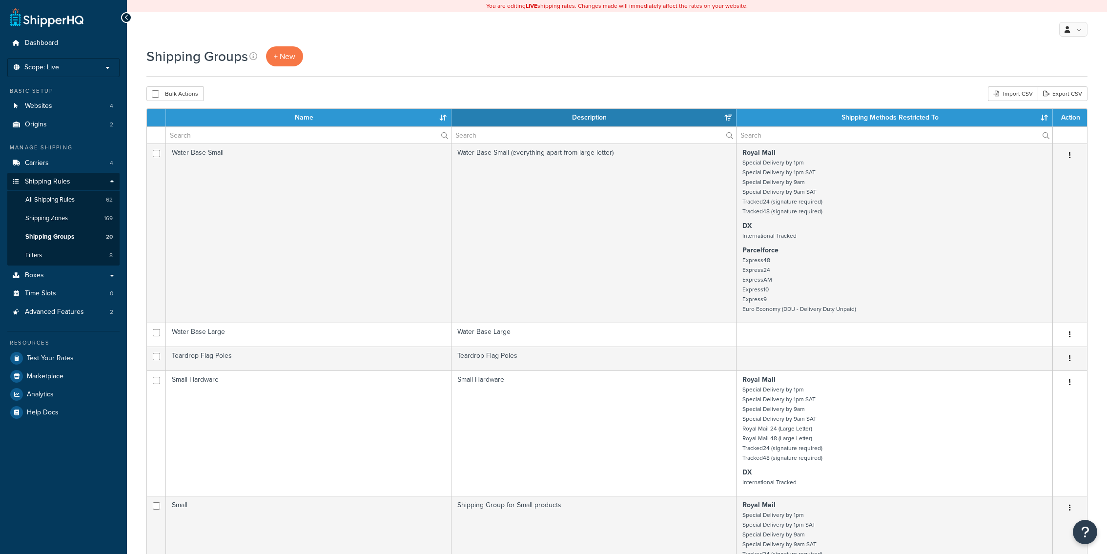
select select "15"
click at [271, 129] on input "text" at bounding box center [308, 135] width 285 height 17
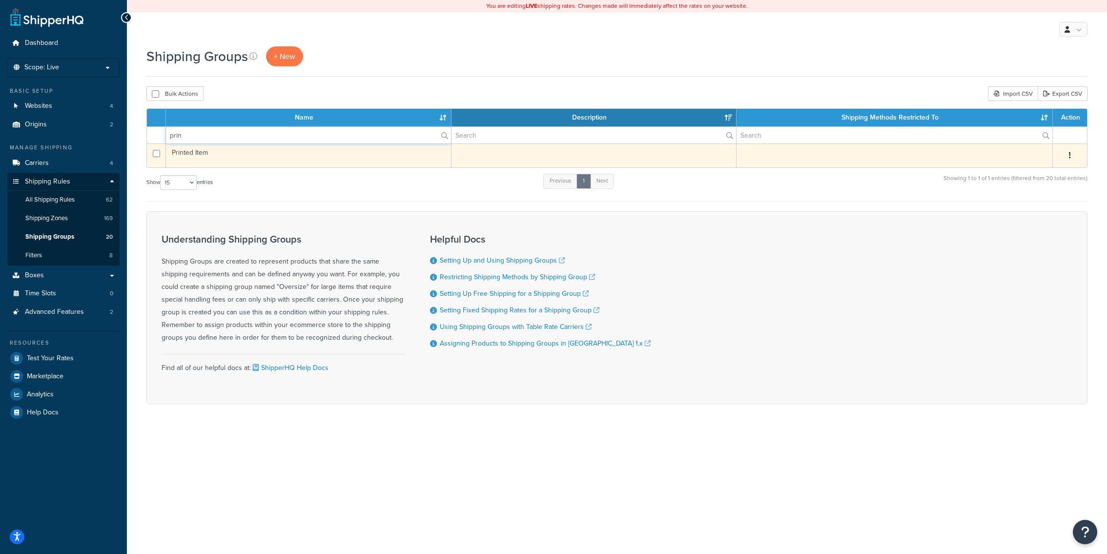
type input "prin"
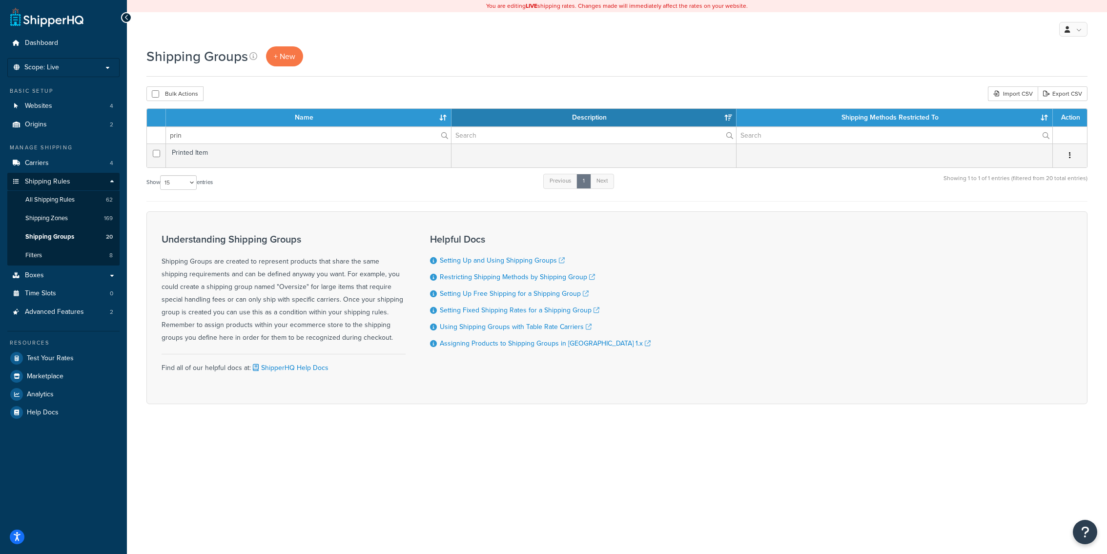
click at [234, 161] on td "Printed Item" at bounding box center [309, 155] width 286 height 24
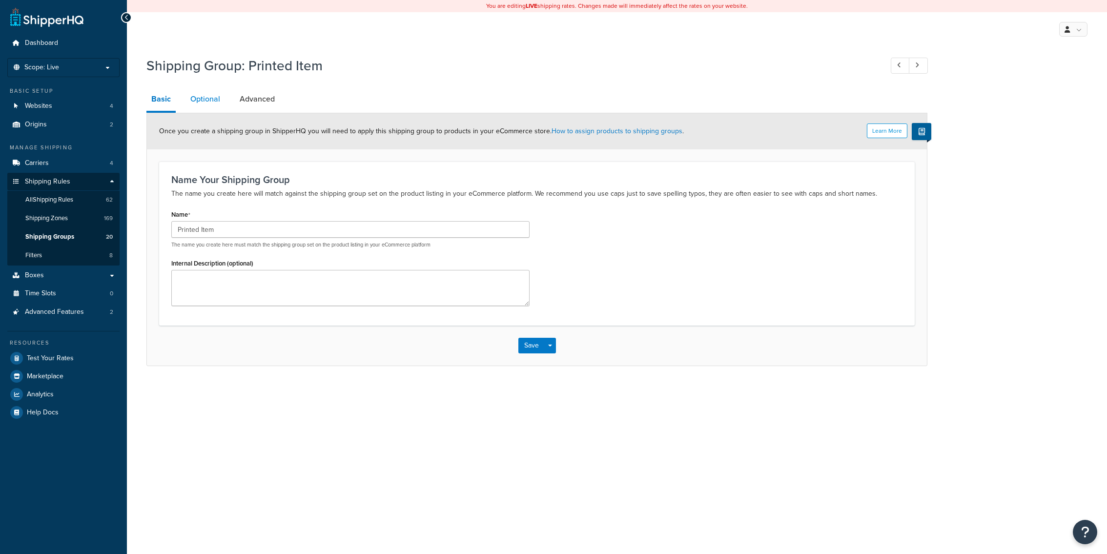
click at [219, 105] on link "Optional" at bounding box center [205, 98] width 40 height 23
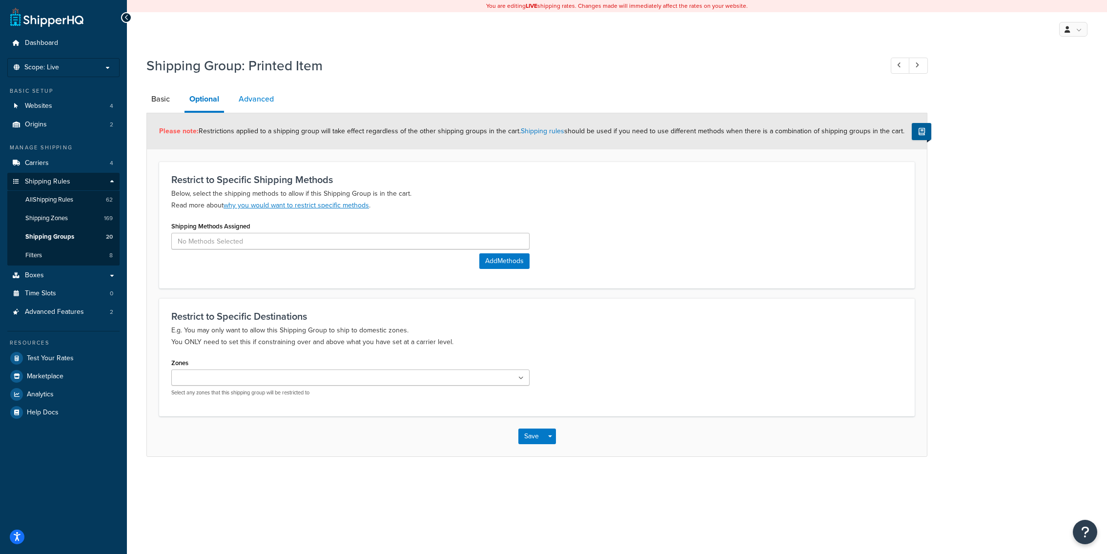
click at [271, 99] on link "Advanced" at bounding box center [256, 98] width 45 height 23
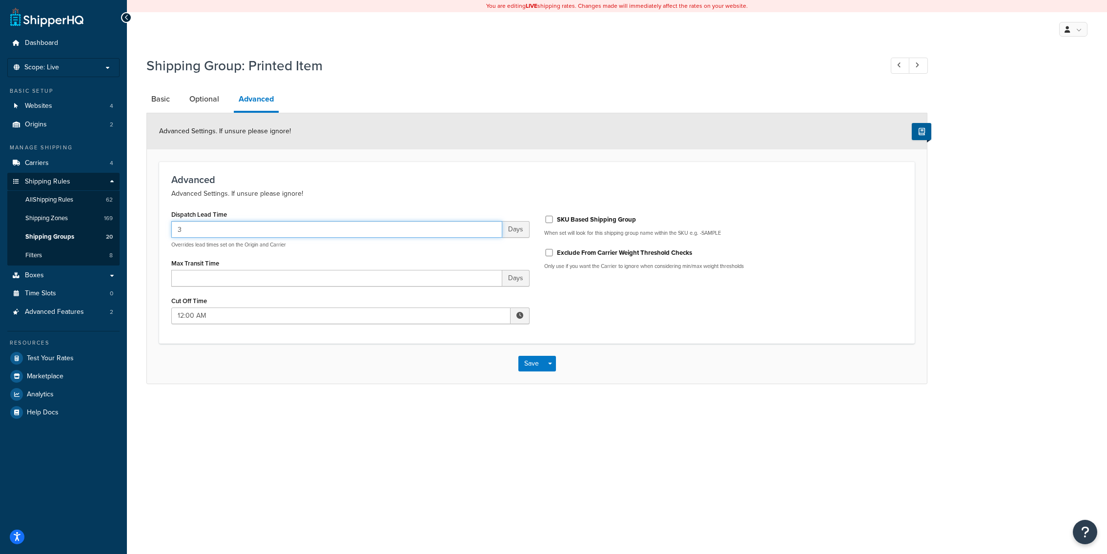
click at [397, 229] on input "3" at bounding box center [336, 229] width 331 height 17
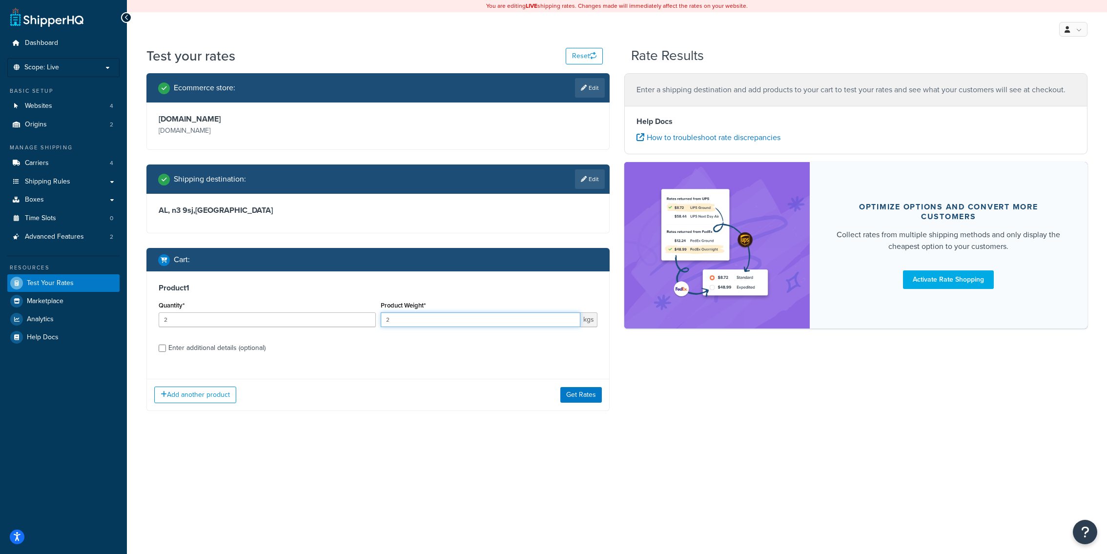
click at [484, 320] on input "2" at bounding box center [481, 319] width 200 height 15
type input "4"
click at [601, 404] on div "Add another product Get Rates" at bounding box center [378, 395] width 462 height 32
click at [591, 395] on button "Get Rates" at bounding box center [580, 395] width 41 height 16
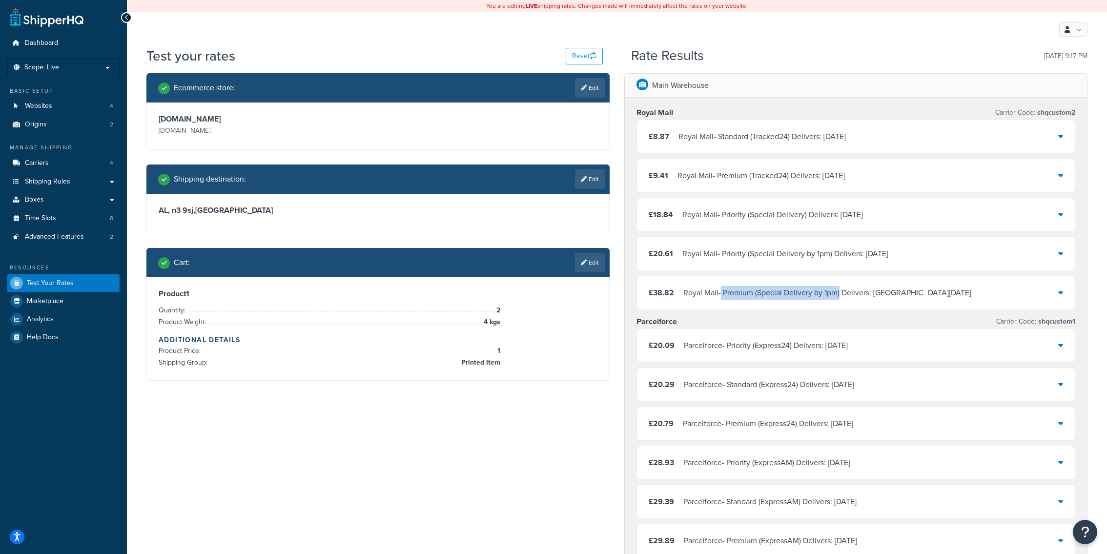
drag, startPoint x: 722, startPoint y: 295, endPoint x: 840, endPoint y: 297, distance: 118.1
click at [840, 297] on div "Royal Mail - Premium (Special Delivery by 1pm) Delivers: Tue, 23 Sep 2025" at bounding box center [827, 293] width 288 height 14
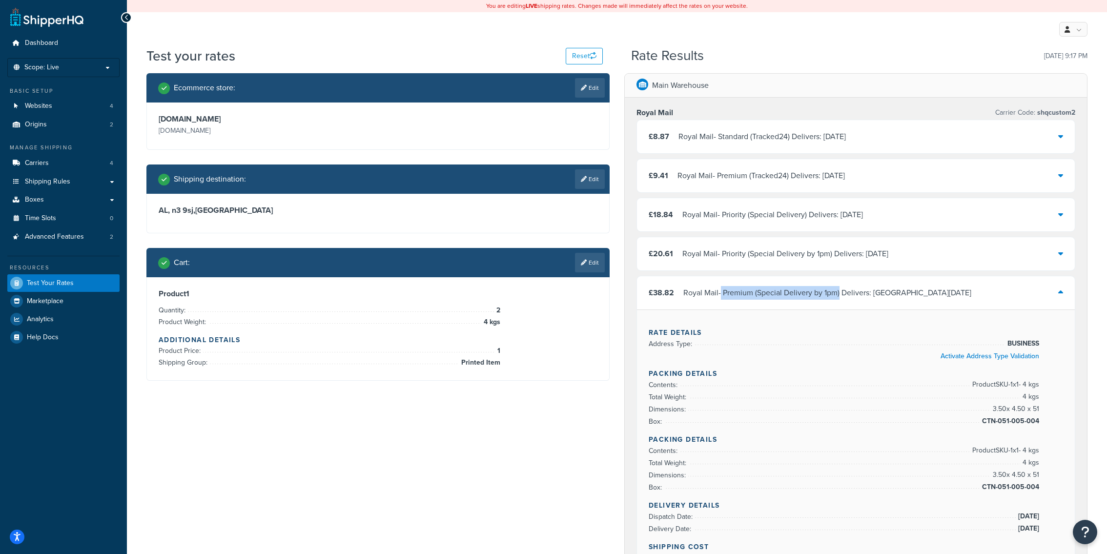
click at [783, 290] on div "Royal Mail - Premium (Special Delivery by 1pm) Delivers: Tue, 23 Sep 2025" at bounding box center [827, 293] width 288 height 14
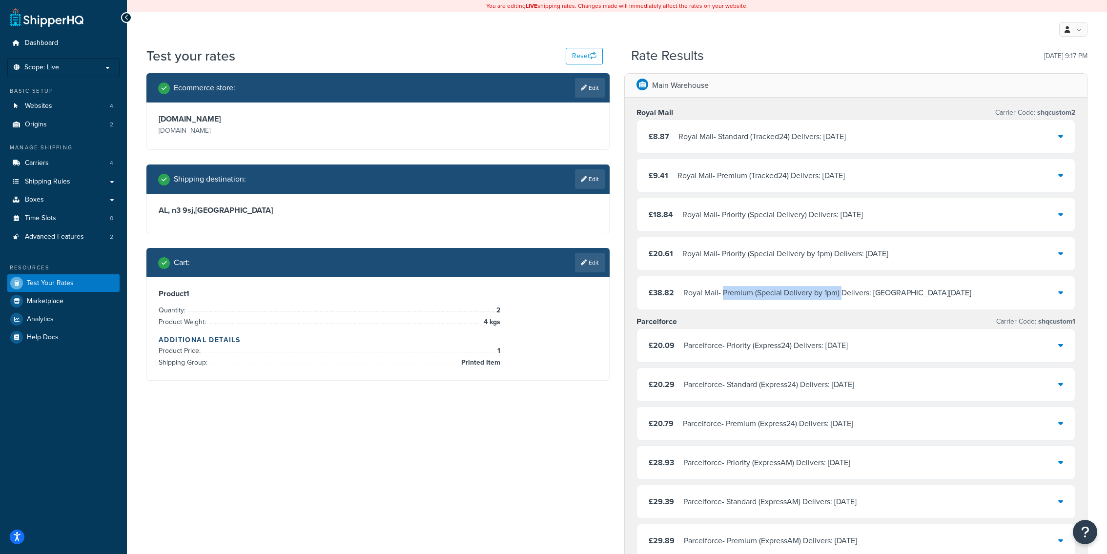
copy div "Premium (Special Delivery by 1pm)"
drag, startPoint x: 724, startPoint y: 294, endPoint x: 842, endPoint y: 297, distance: 117.7
click at [842, 297] on div "Royal Mail - Premium (Special Delivery by 1pm) Delivers: Tue, 23 Sep 2025" at bounding box center [827, 293] width 288 height 14
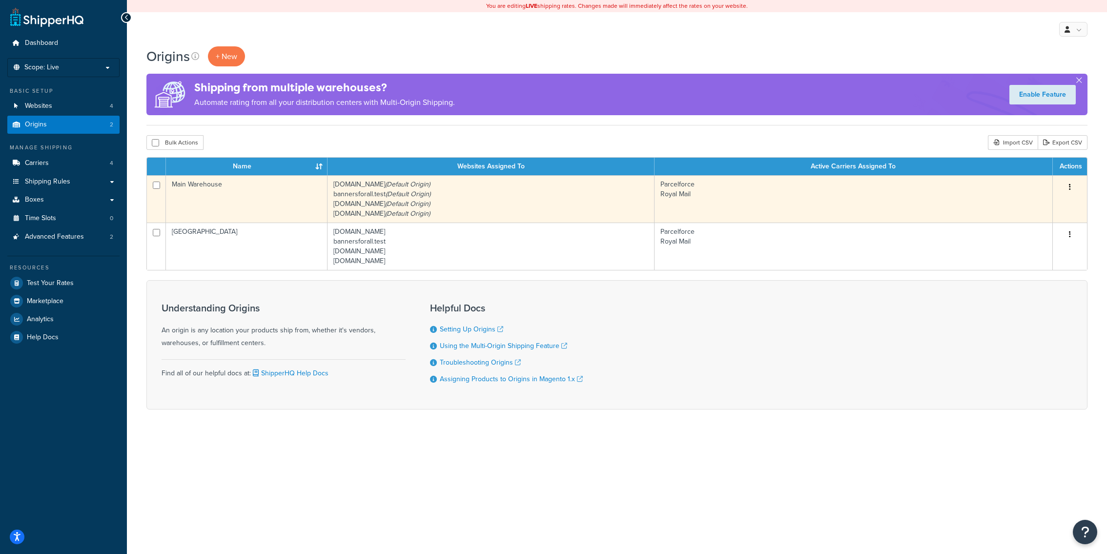
click at [258, 198] on td "Main Warehouse" at bounding box center [247, 198] width 162 height 47
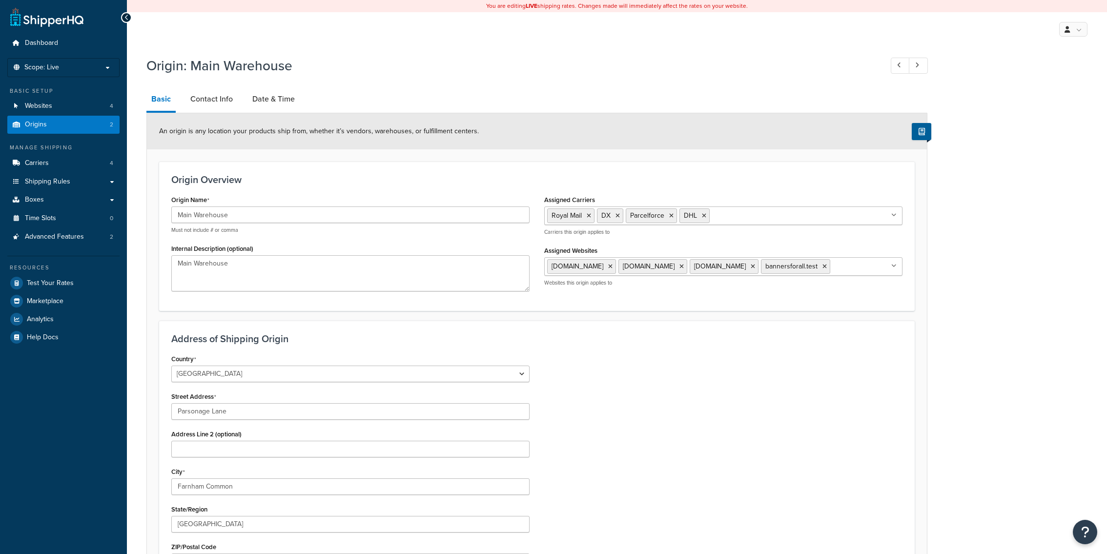
select select "1226"
click at [222, 101] on link "Contact Info" at bounding box center [211, 98] width 52 height 23
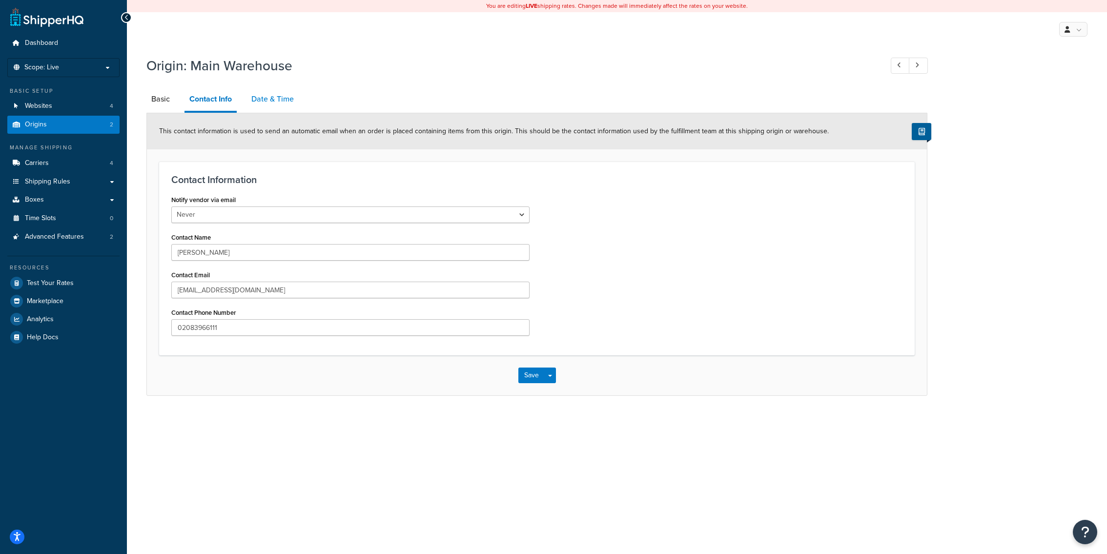
click at [279, 104] on link "Date & Time" at bounding box center [272, 98] width 52 height 23
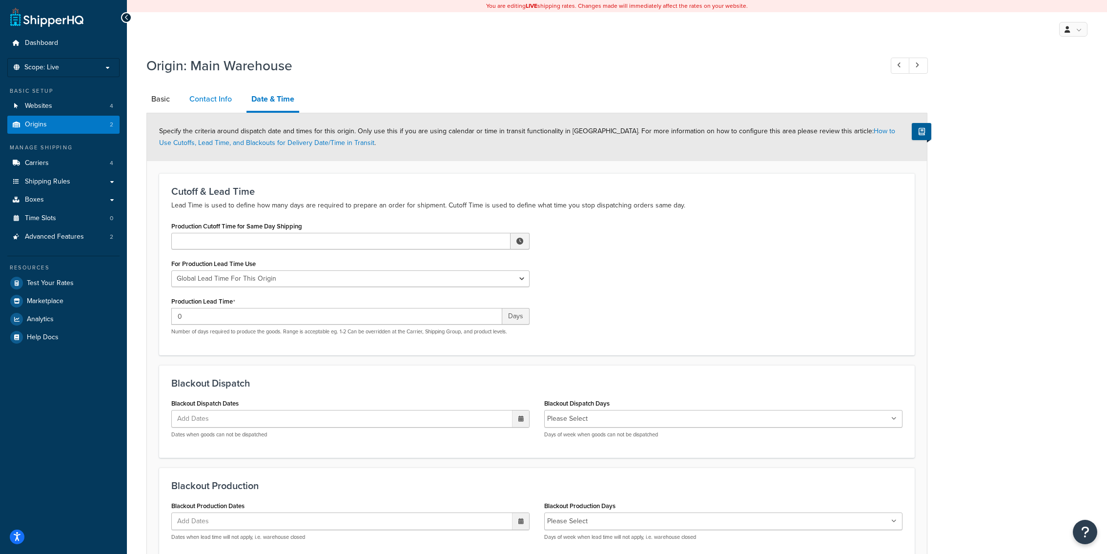
click at [209, 94] on link "Contact Info" at bounding box center [210, 98] width 52 height 23
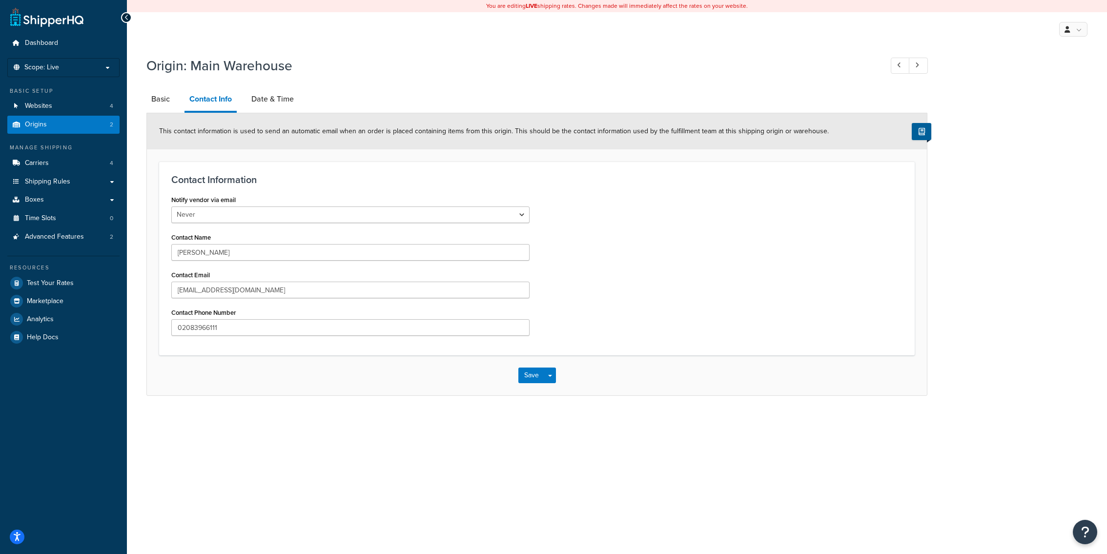
click at [136, 97] on div "Origin: Main Warehouse Basic Contact Info Date & Time This contact information …" at bounding box center [617, 235] width 980 height 369
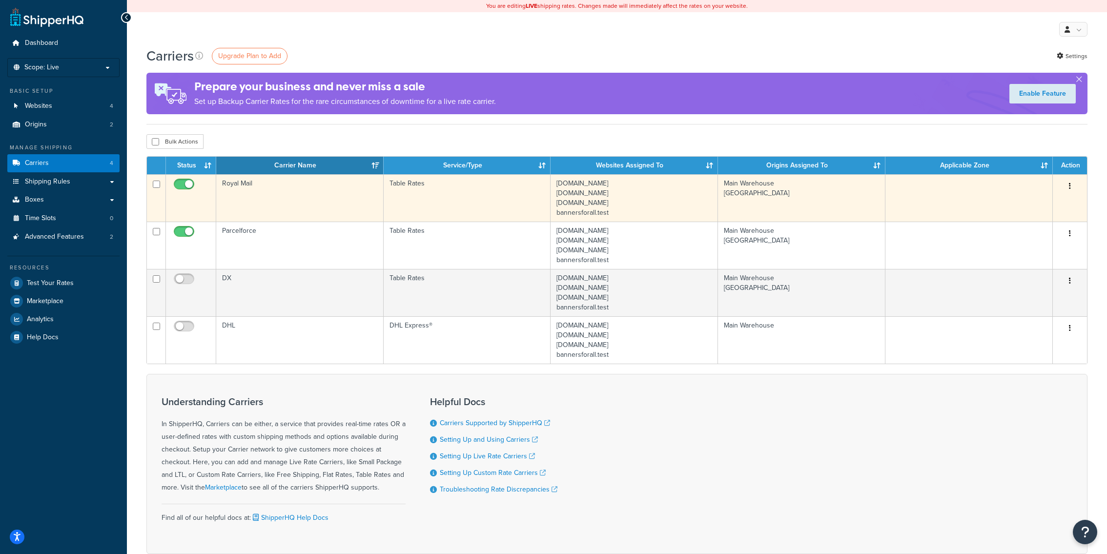
click at [301, 211] on td "Royal Mail" at bounding box center [299, 197] width 167 height 47
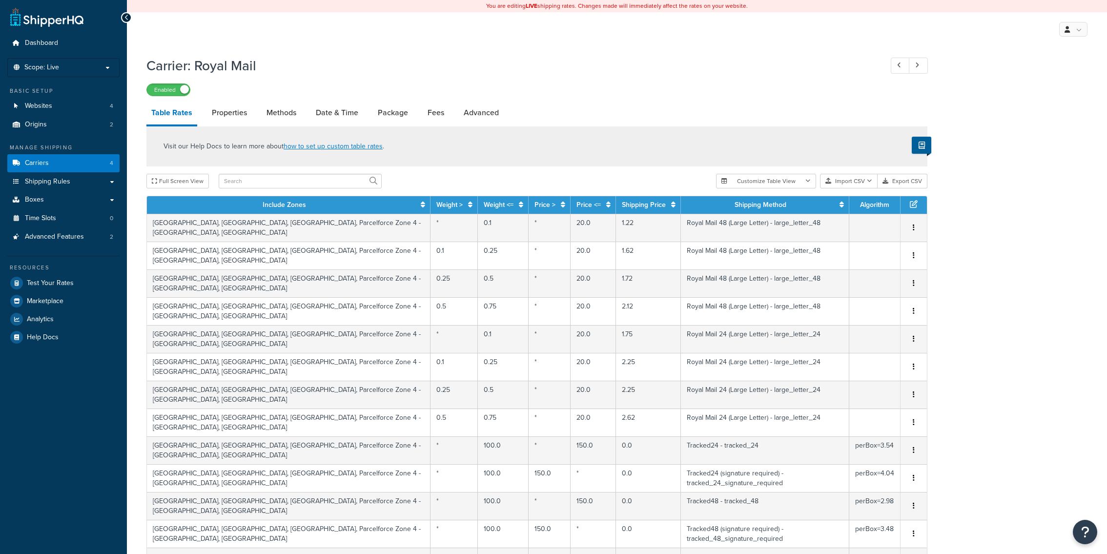
select select "25"
click at [277, 121] on link "Methods" at bounding box center [282, 112] width 40 height 23
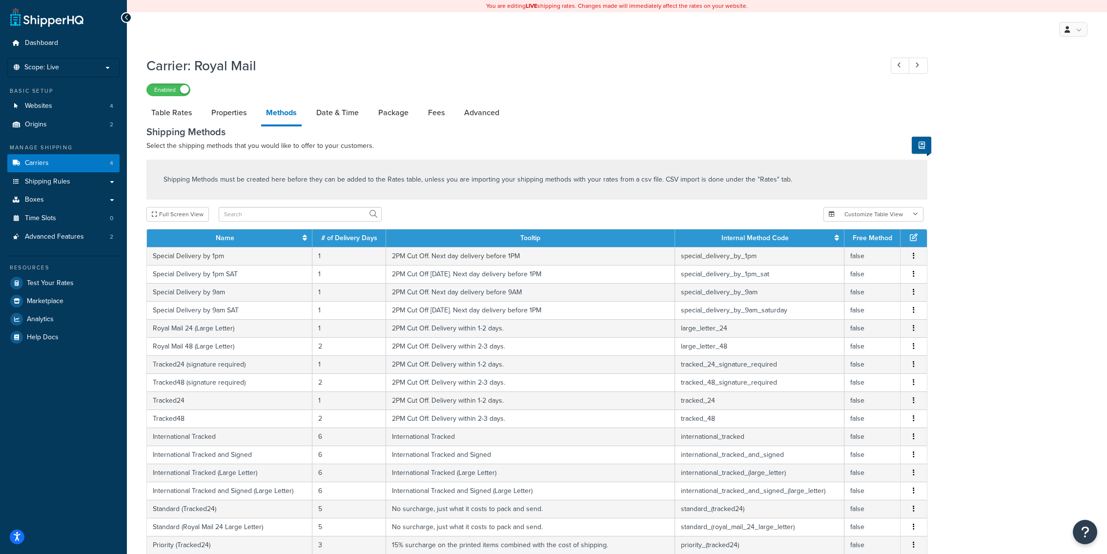
click at [1085, 310] on div "Carrier: Royal Mail Enabled Table Rates Properties Methods Date & Time Package …" at bounding box center [617, 431] width 980 height 760
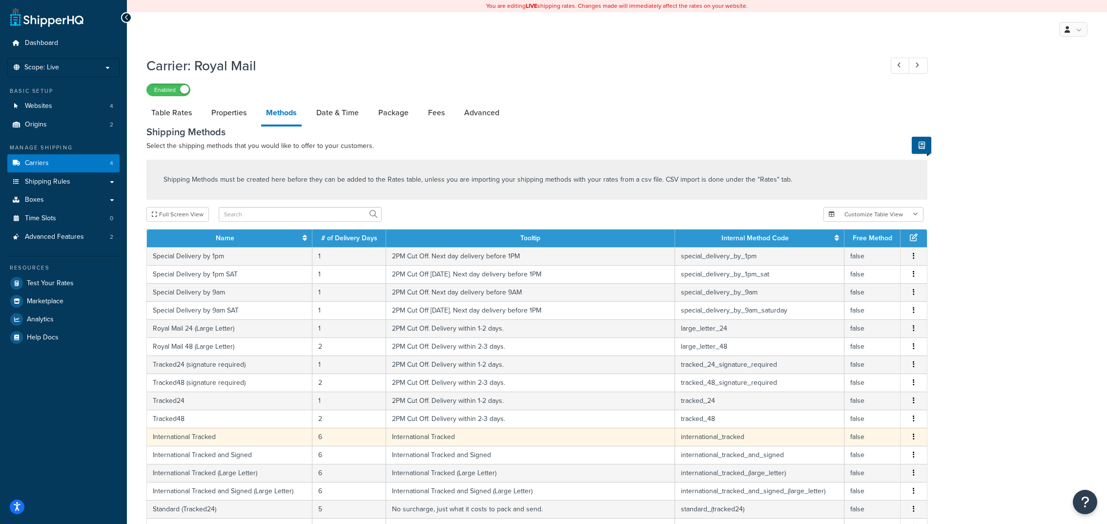
scroll to position [309, 0]
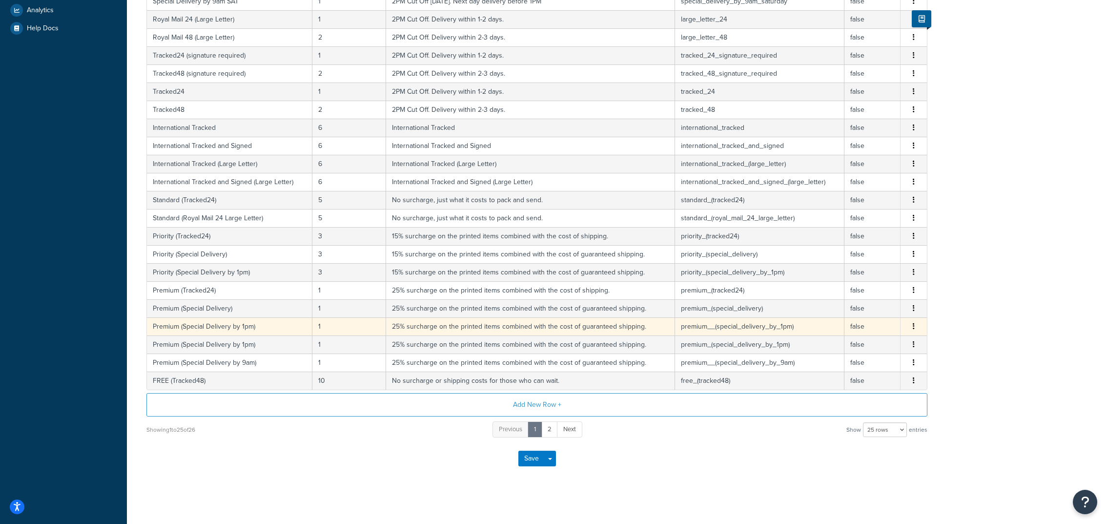
click at [401, 326] on td "25% surcharge on the printed items combined with the cost of guaranteed shippin…" at bounding box center [530, 326] width 288 height 18
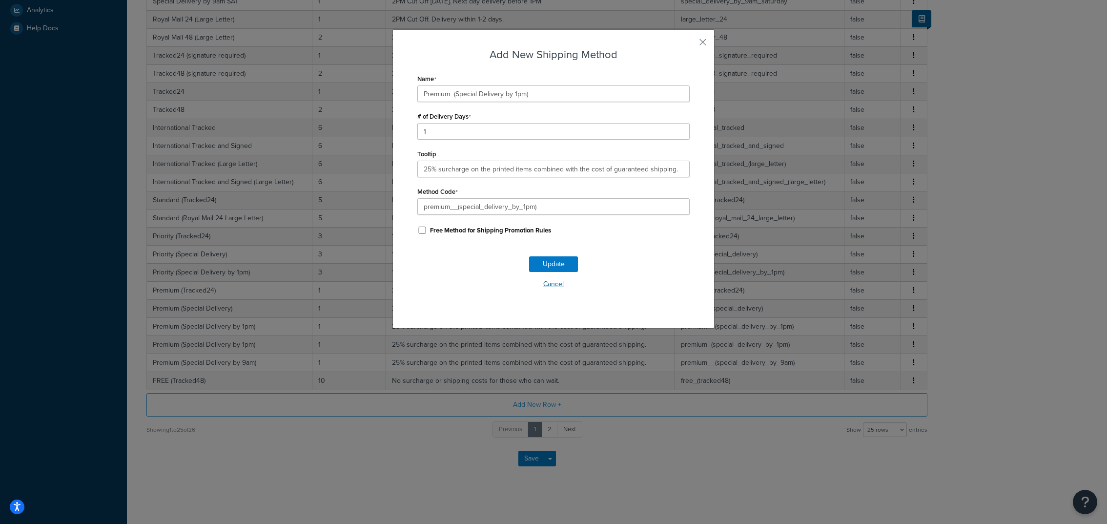
click at [546, 286] on button "Cancel" at bounding box center [553, 284] width 272 height 15
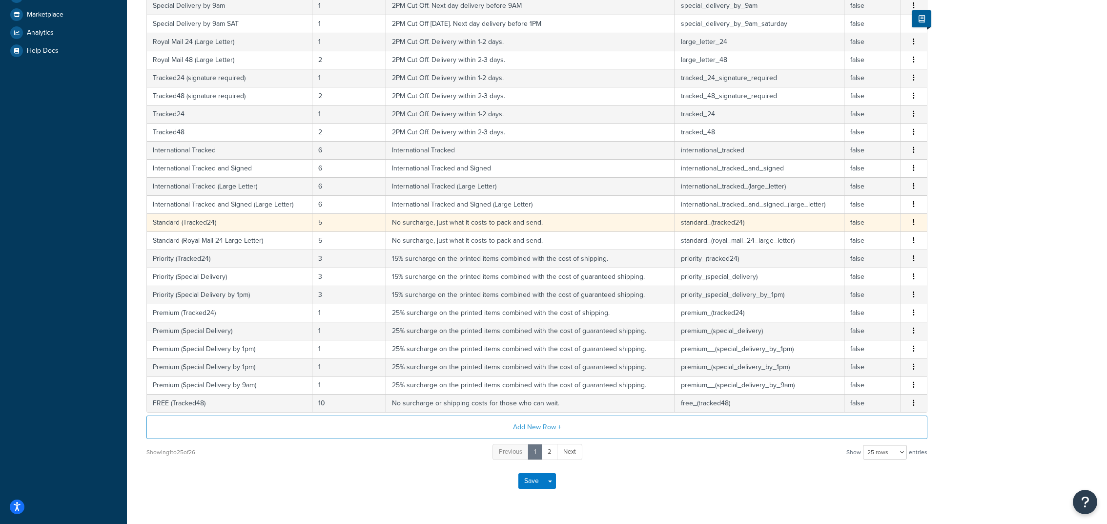
scroll to position [259, 0]
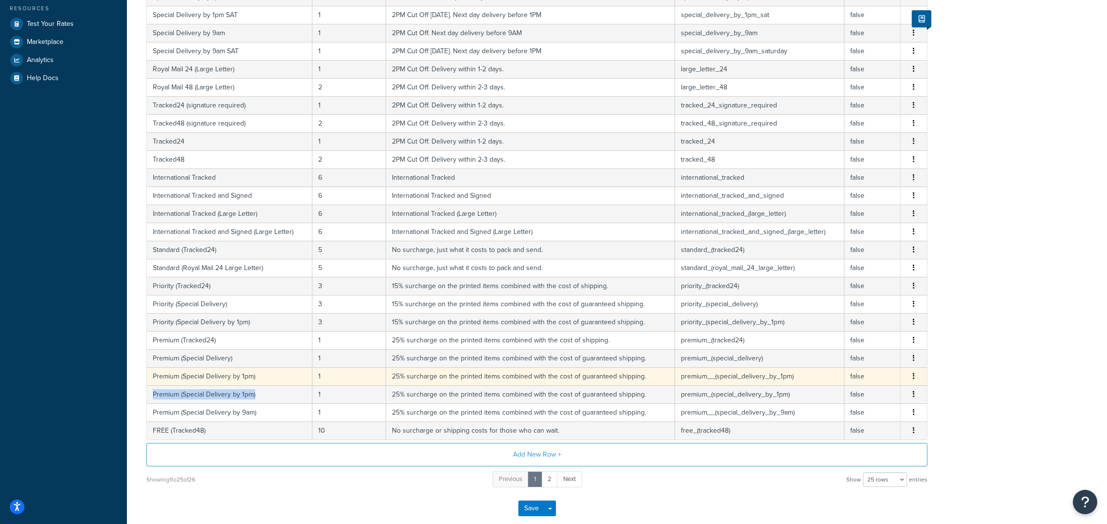
click at [916, 372] on button "button" at bounding box center [914, 376] width 8 height 11
click at [885, 368] on div "Edit" at bounding box center [864, 364] width 69 height 20
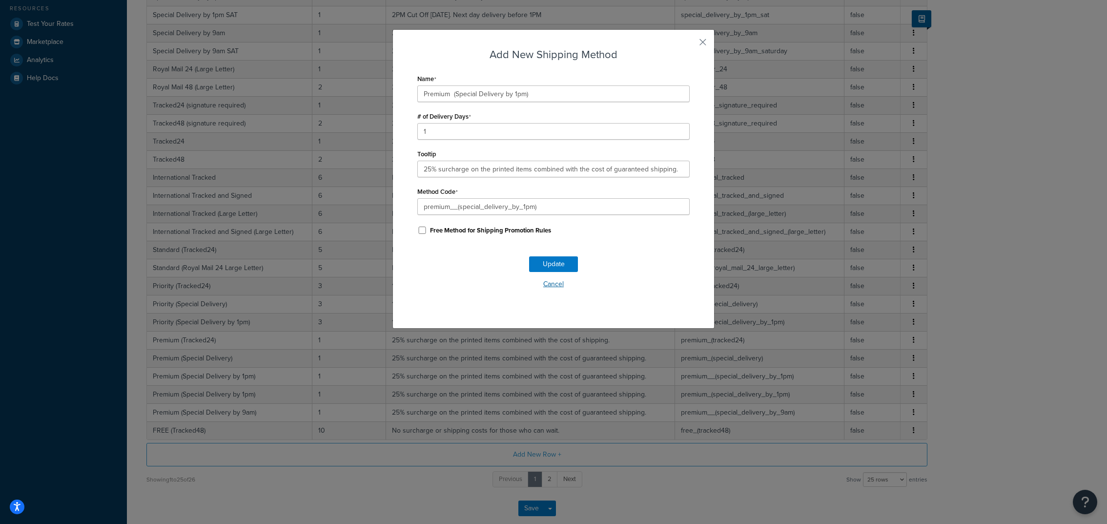
click at [559, 288] on button "Cancel" at bounding box center [553, 284] width 272 height 15
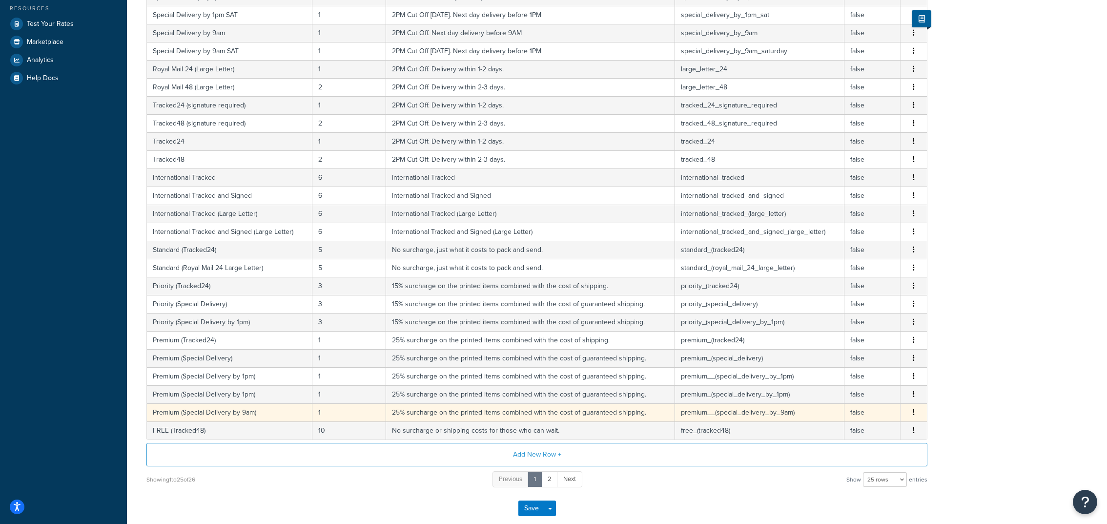
click at [915, 410] on icon "button" at bounding box center [914, 412] width 2 height 7
click at [867, 393] on div "Edit" at bounding box center [864, 400] width 69 height 20
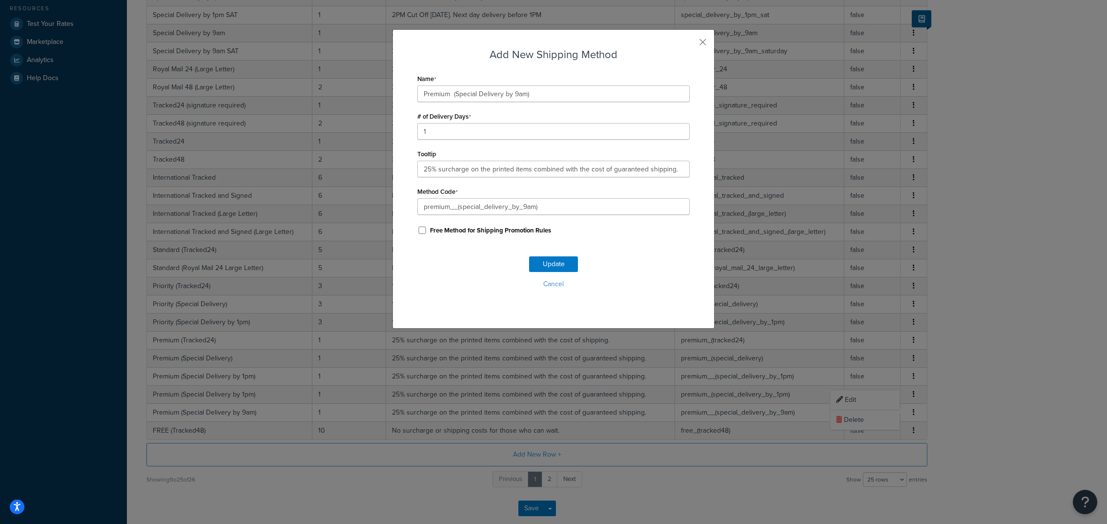
click at [1004, 299] on div "Add New Shipping Method Name Premium (Special Delivery by 9am) # of Delivery Da…" at bounding box center [553, 262] width 1107 height 524
click at [544, 291] on button "Cancel" at bounding box center [553, 284] width 272 height 15
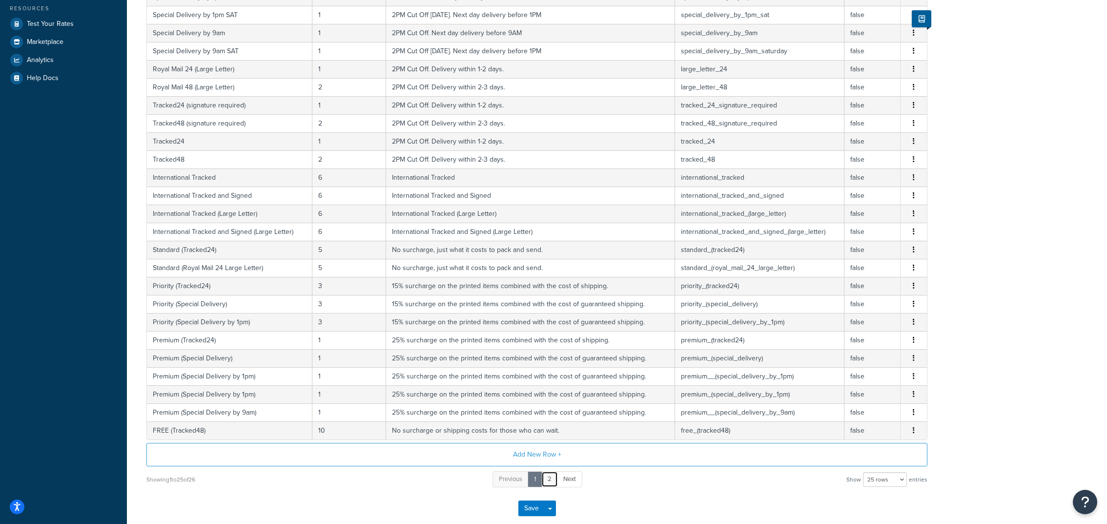
click at [549, 471] on link "2" at bounding box center [549, 479] width 17 height 16
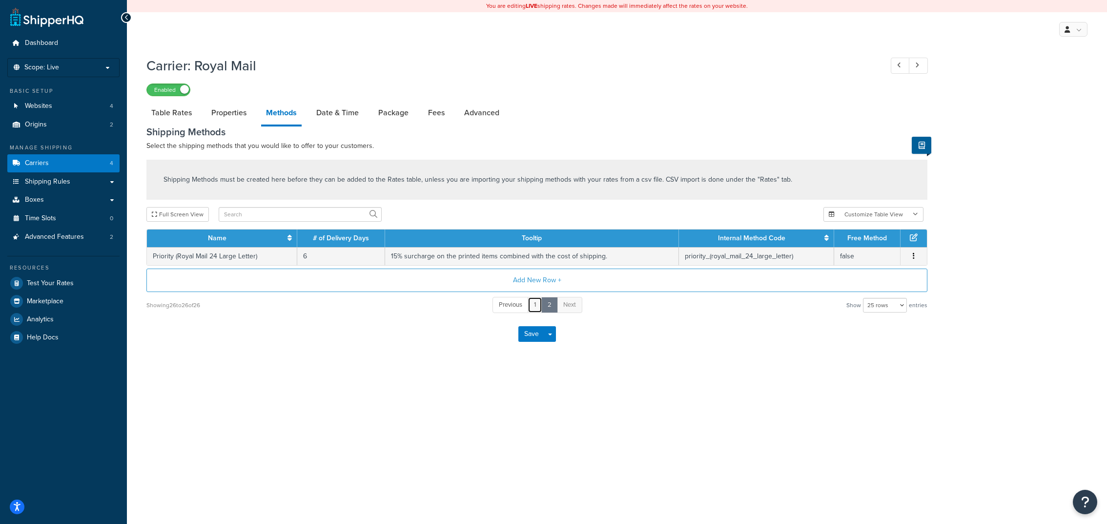
click at [536, 309] on link "1" at bounding box center [535, 305] width 15 height 16
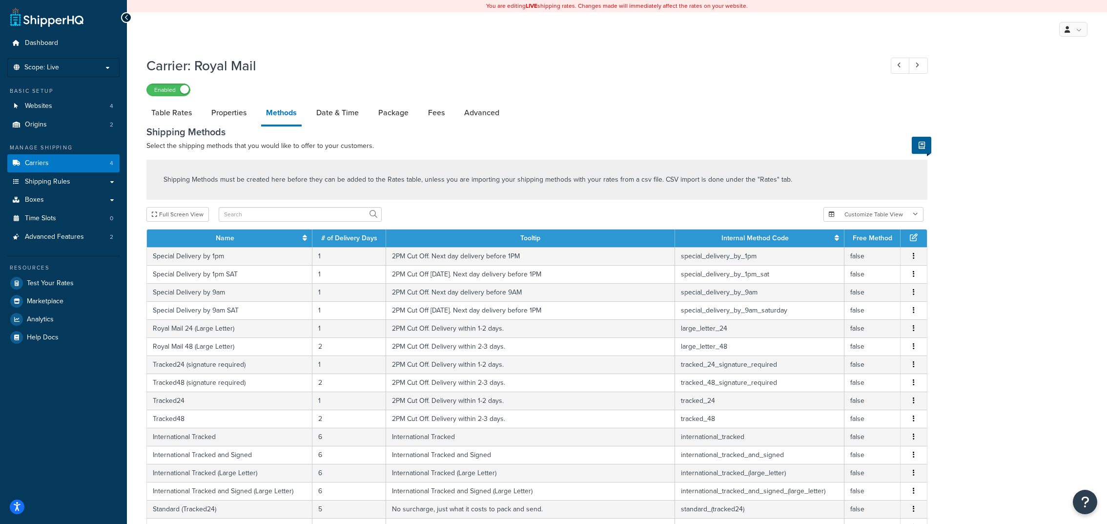
scroll to position [309, 0]
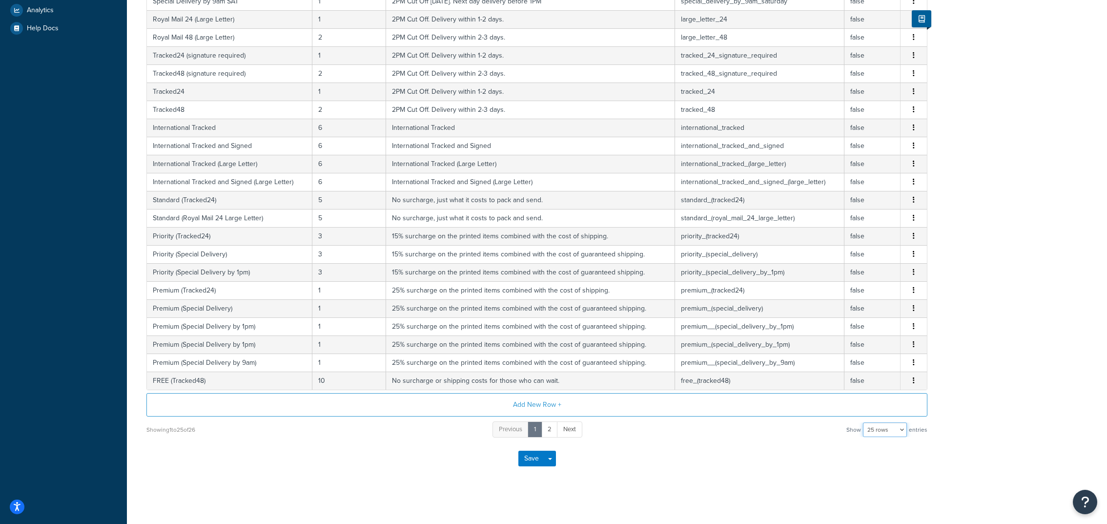
select select "1000"
click option "1000 rows" at bounding box center [0, 0] width 0 height 0
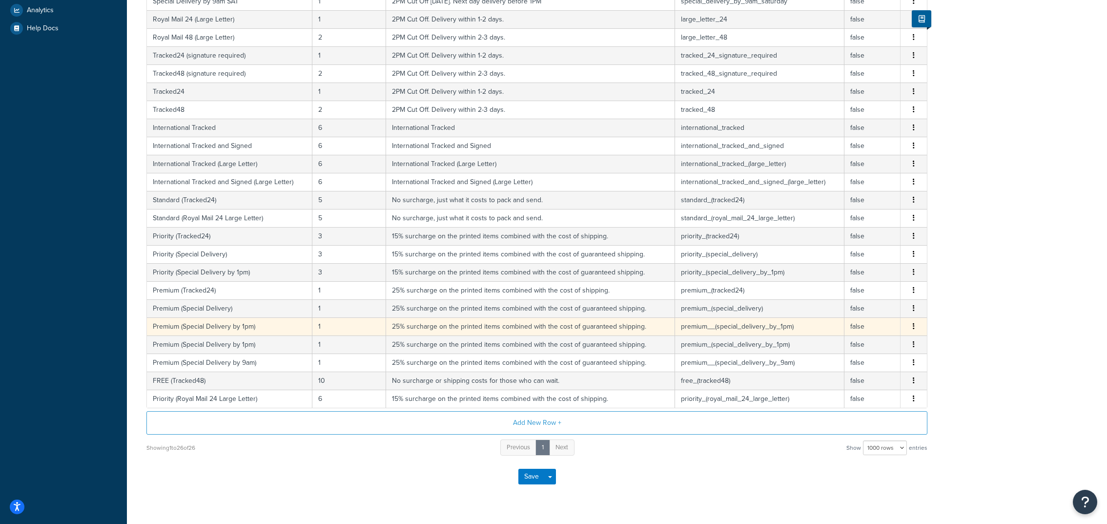
click at [263, 327] on td "Premium (Special Delivery by 1pm)" at bounding box center [229, 326] width 165 height 18
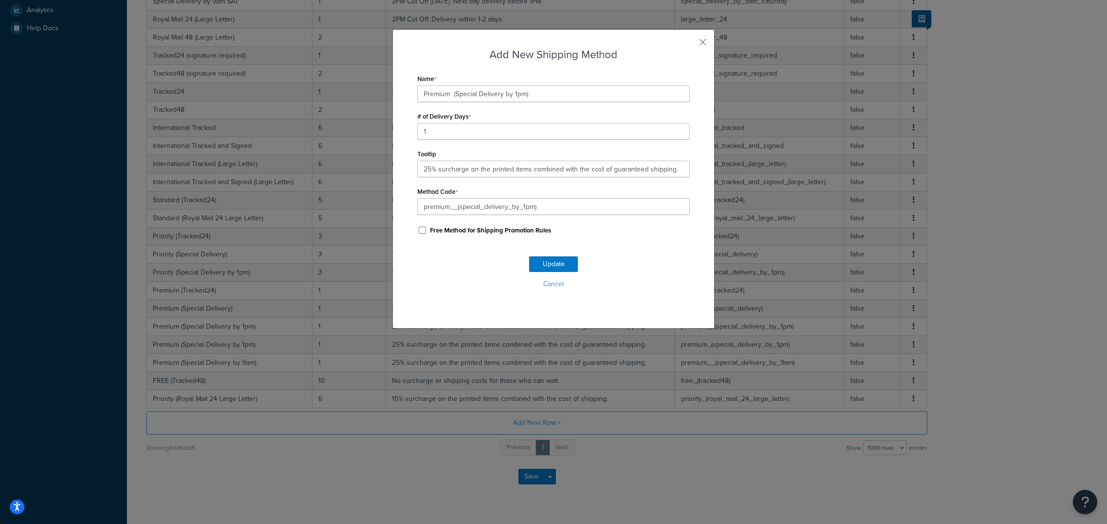
click at [565, 296] on div "Update Cancel" at bounding box center [553, 276] width 272 height 64
click at [560, 291] on button "Cancel" at bounding box center [553, 284] width 272 height 15
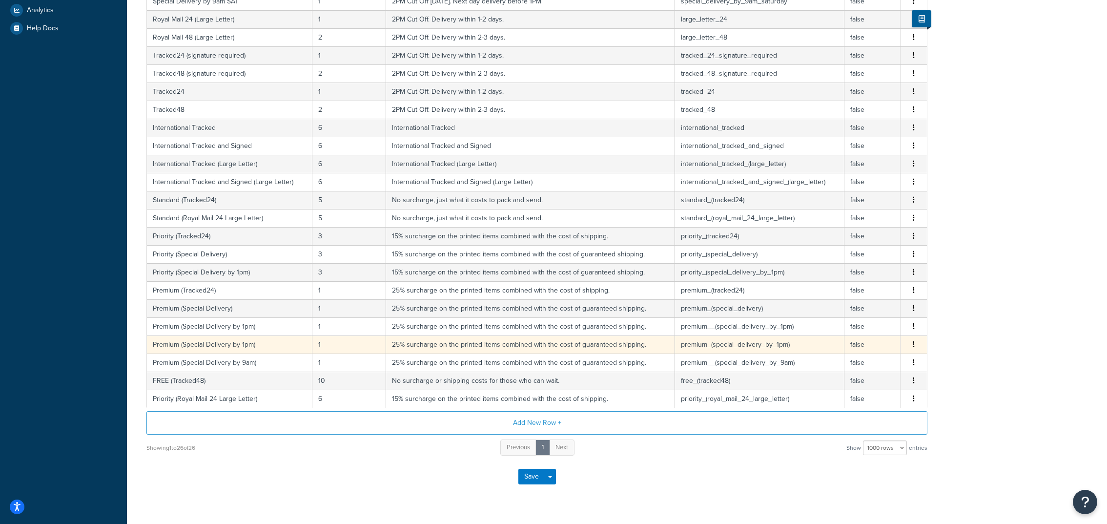
click at [221, 341] on td "Premium (Special Delivery by 1pm)" at bounding box center [229, 344] width 165 height 18
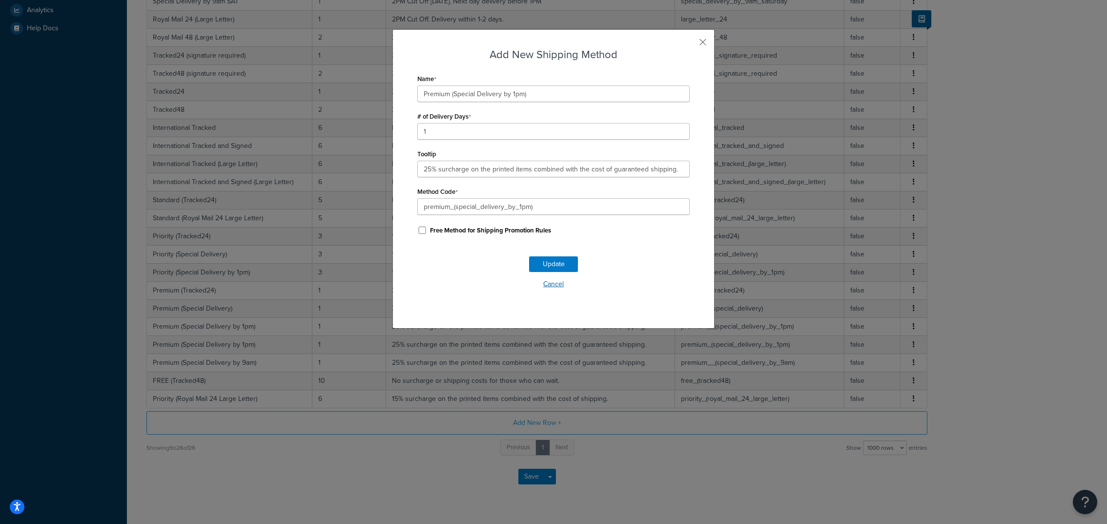
click at [566, 282] on button "Cancel" at bounding box center [553, 284] width 272 height 15
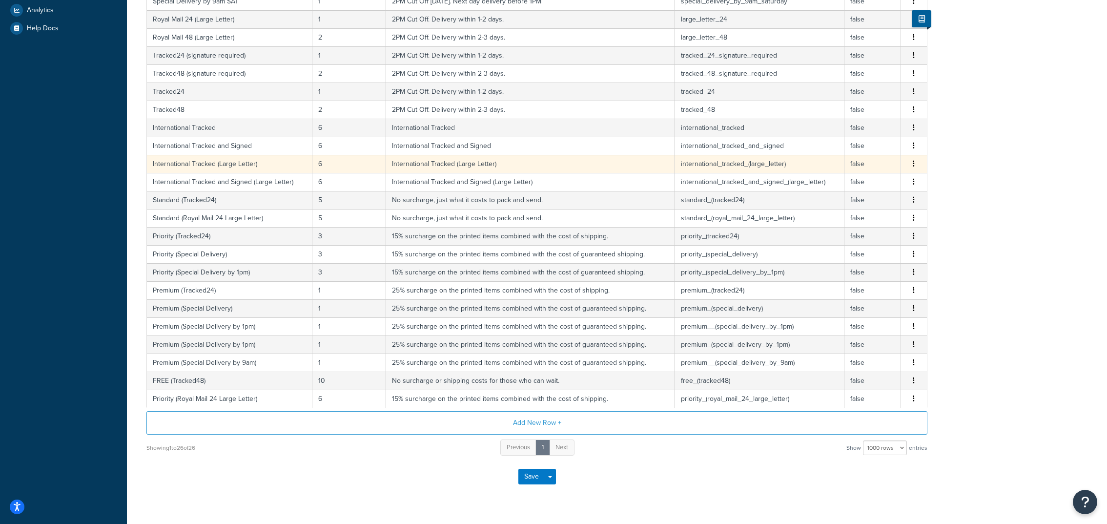
scroll to position [0, 0]
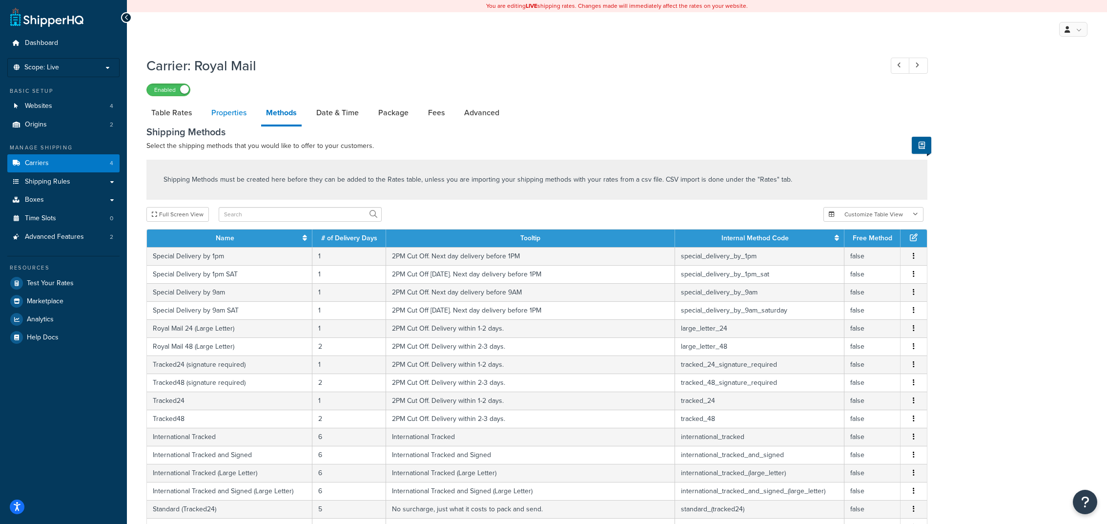
click at [234, 106] on link "Properties" at bounding box center [228, 112] width 45 height 23
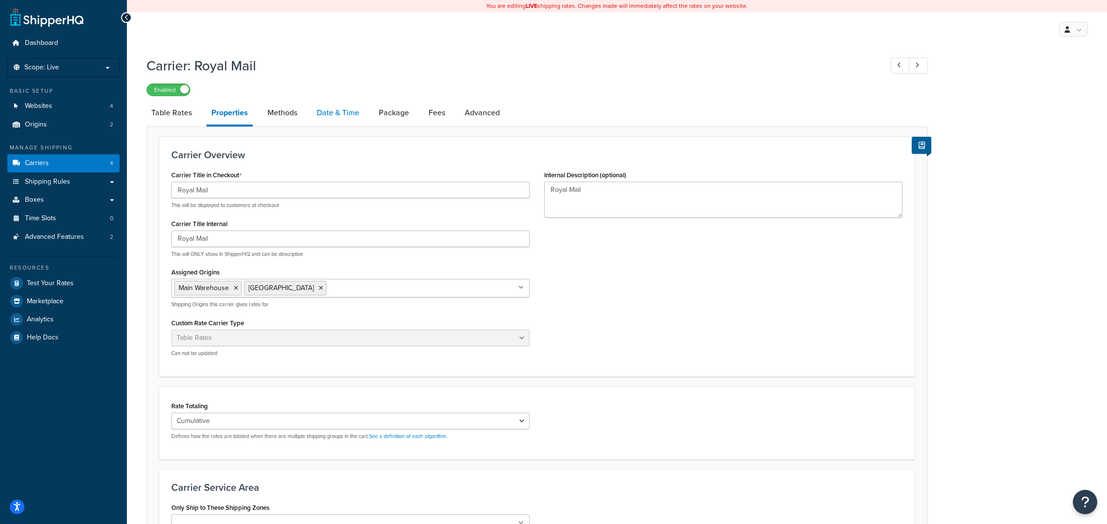
click at [328, 108] on link "Date & Time" at bounding box center [338, 112] width 52 height 23
select select "yMMMEd"
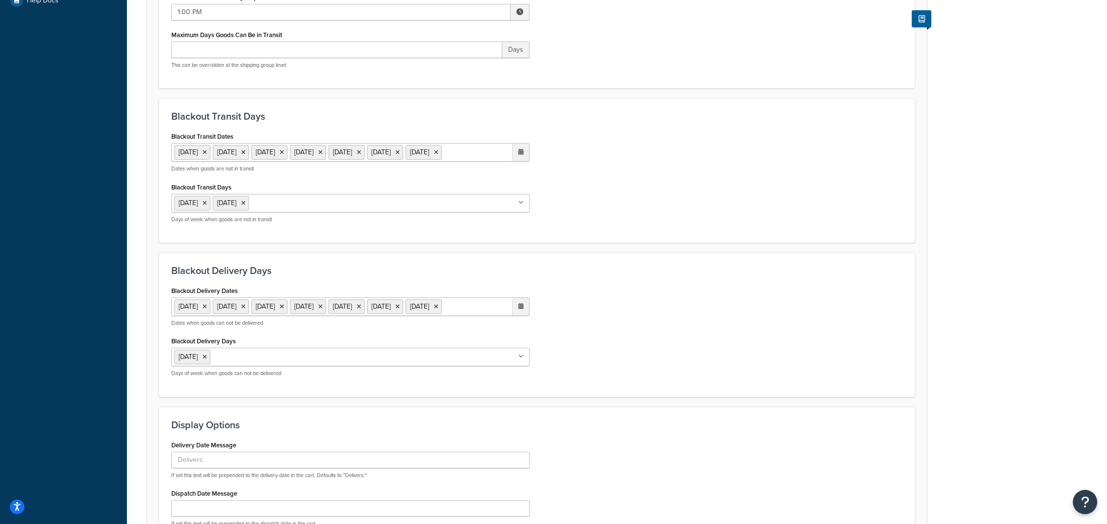
scroll to position [341, 0]
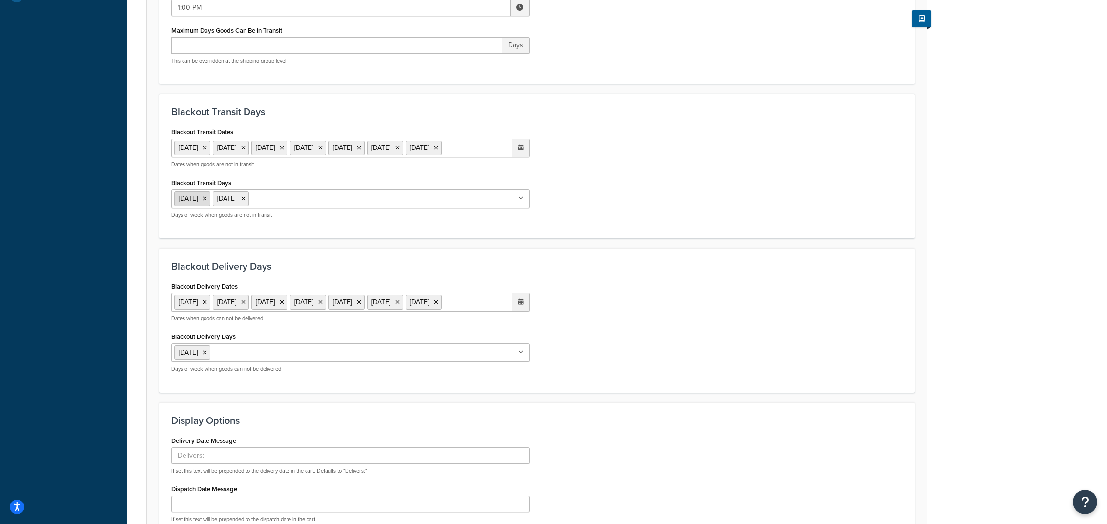
click at [207, 202] on icon at bounding box center [205, 199] width 4 height 6
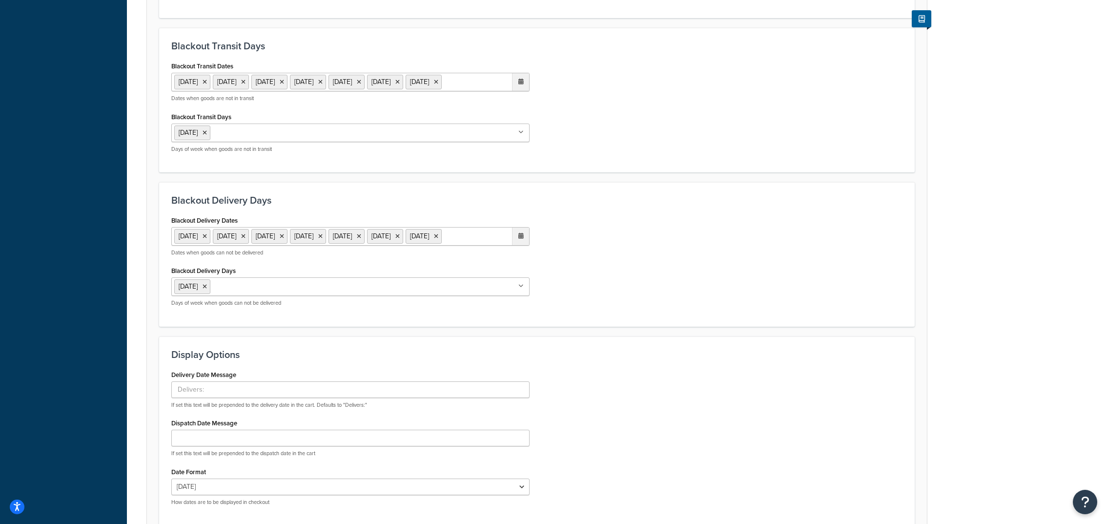
click at [666, 308] on div "Blackout Delivery Dates 25 Dec 2025 26 Dec 2025 29 Dec 2025 30 Dec 2025 31 Dec …" at bounding box center [537, 263] width 746 height 101
click at [663, 308] on div "Blackout Delivery Dates 25 Dec 2025 26 Dec 2025 29 Dec 2025 30 Dec 2025 31 Dec …" at bounding box center [537, 263] width 746 height 101
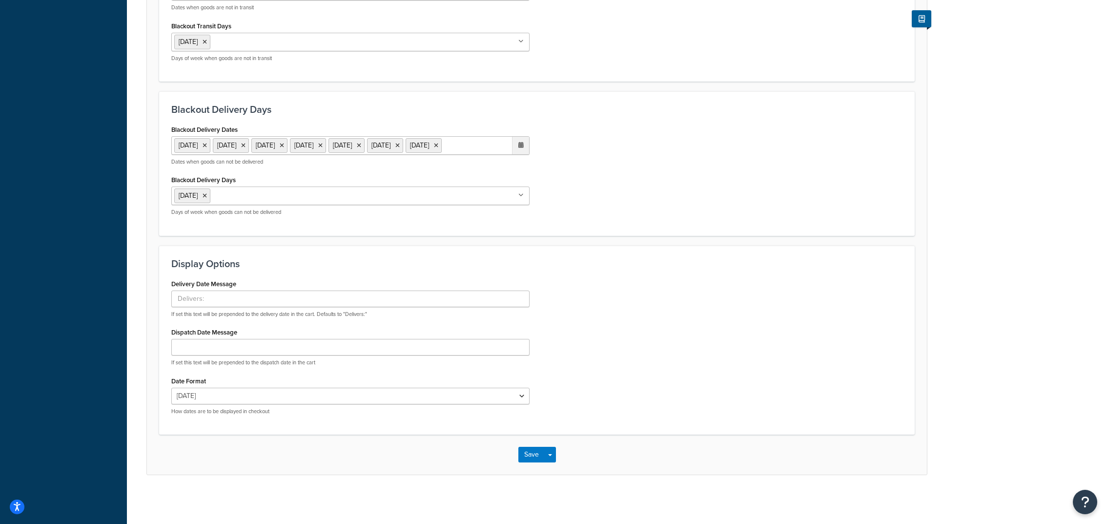
click at [552, 446] on div "Save Save Dropdown Save and Edit" at bounding box center [537, 454] width 780 height 40
click at [552, 456] on span "button" at bounding box center [550, 455] width 4 height 2
click at [559, 473] on button "Save and Edit" at bounding box center [553, 472] width 71 height 20
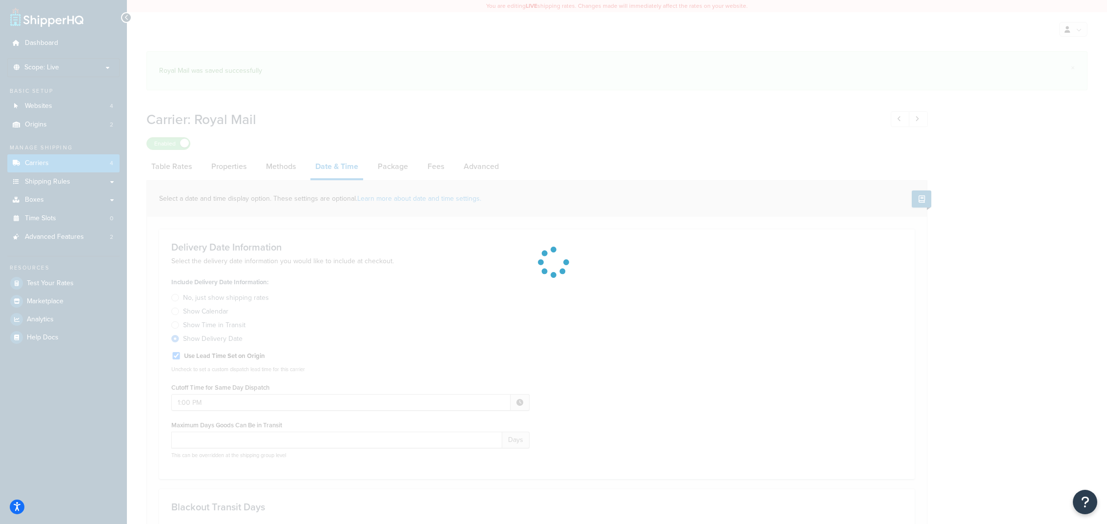
select select "yMMMEd"
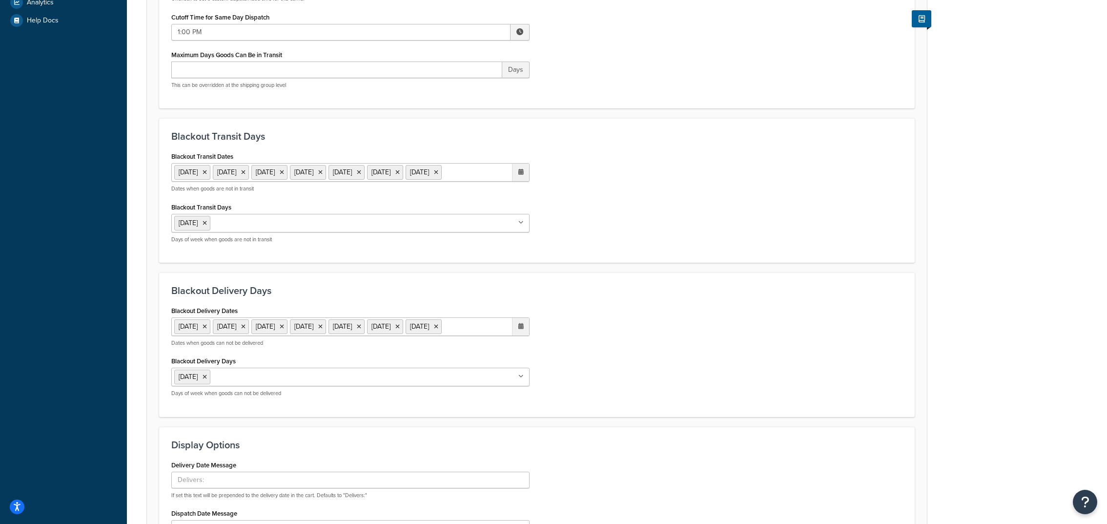
scroll to position [330, 0]
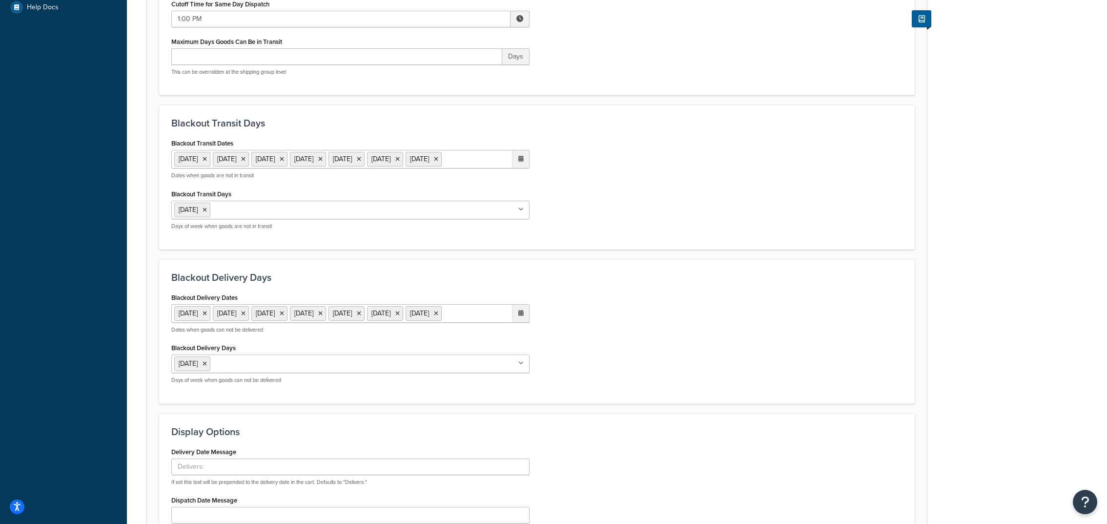
click at [382, 373] on ul "Sunday" at bounding box center [350, 363] width 358 height 19
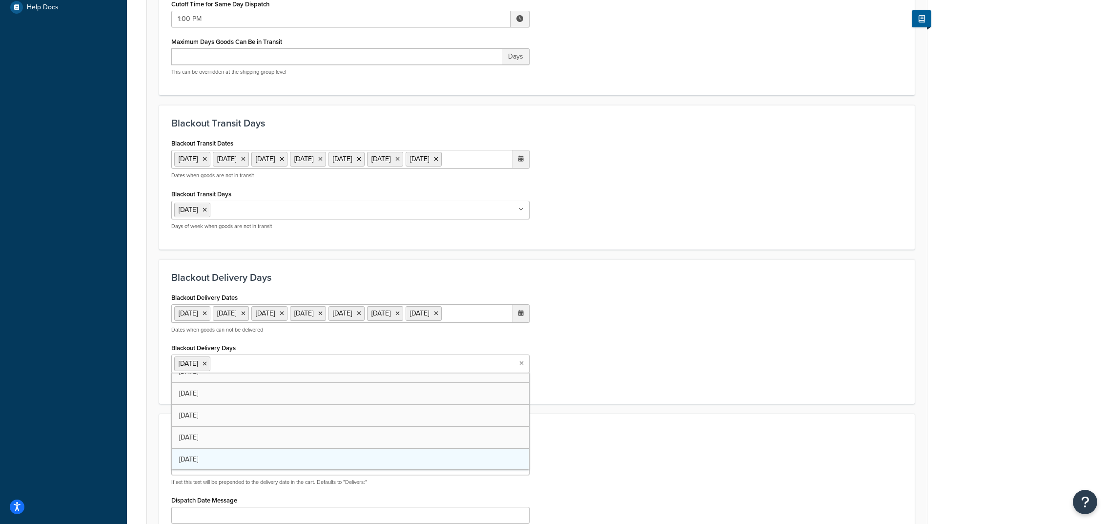
scroll to position [12, 0]
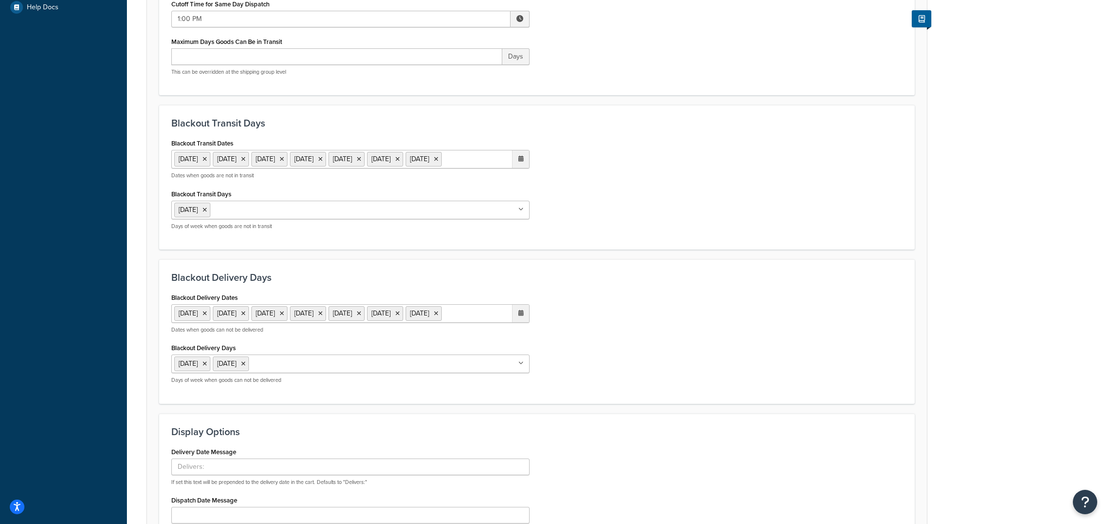
click at [692, 361] on div "Blackout Delivery Dates 25 Dec 2025 26 Dec 2025 29 Dec 2025 30 Dec 2025 31 Dec …" at bounding box center [537, 340] width 746 height 101
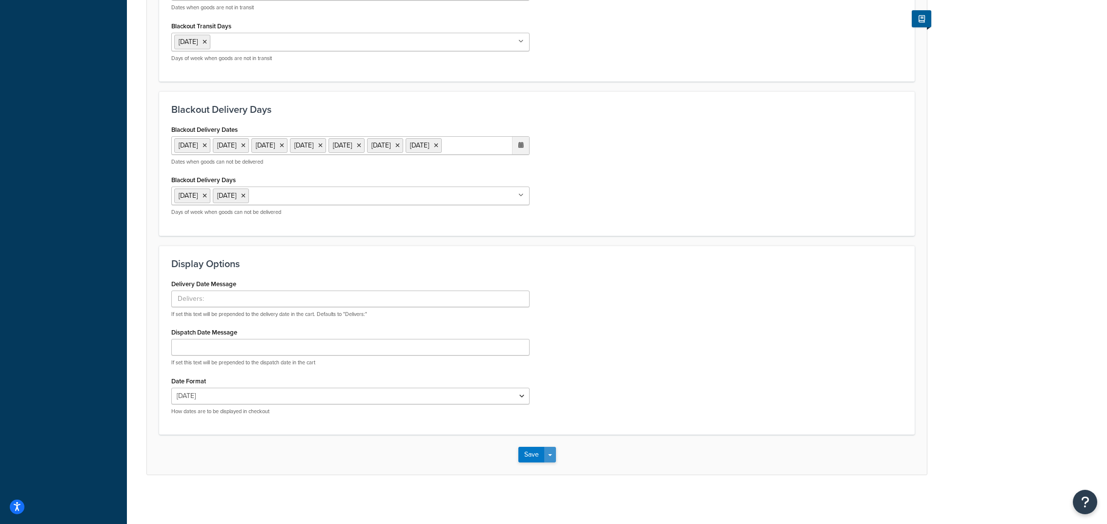
click at [550, 457] on button "Save Dropdown" at bounding box center [550, 455] width 12 height 16
click at [561, 467] on button "Save and Edit" at bounding box center [553, 472] width 71 height 20
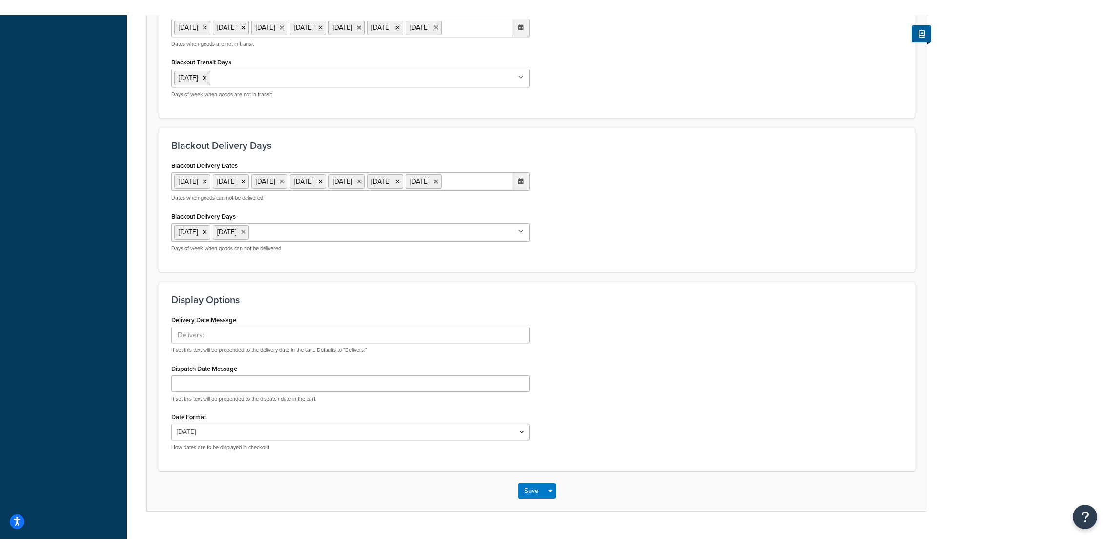
scroll to position [0, 0]
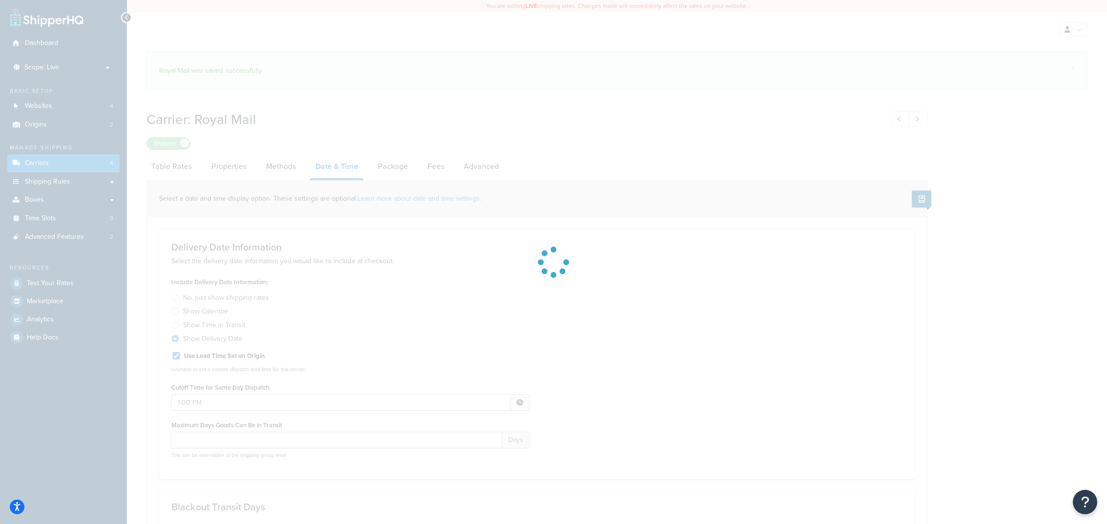
select select "yMMMEd"
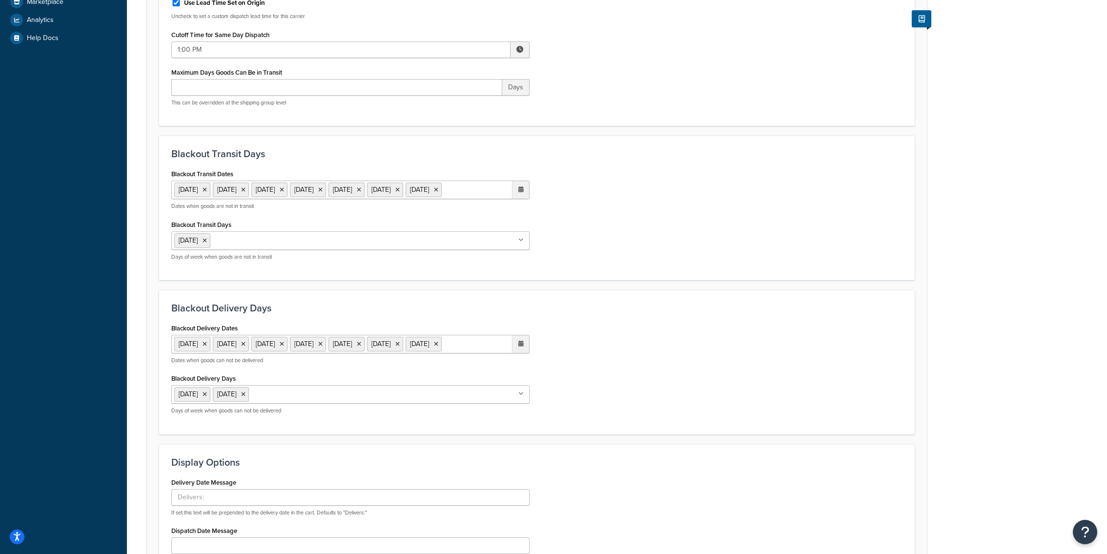
scroll to position [300, 0]
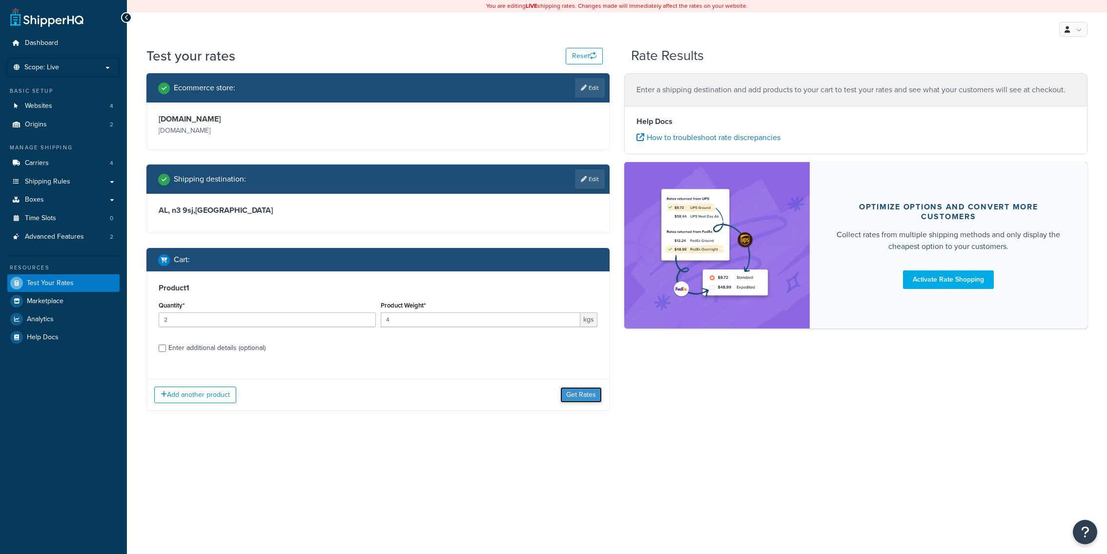
click at [584, 387] on button "Get Rates" at bounding box center [580, 395] width 41 height 16
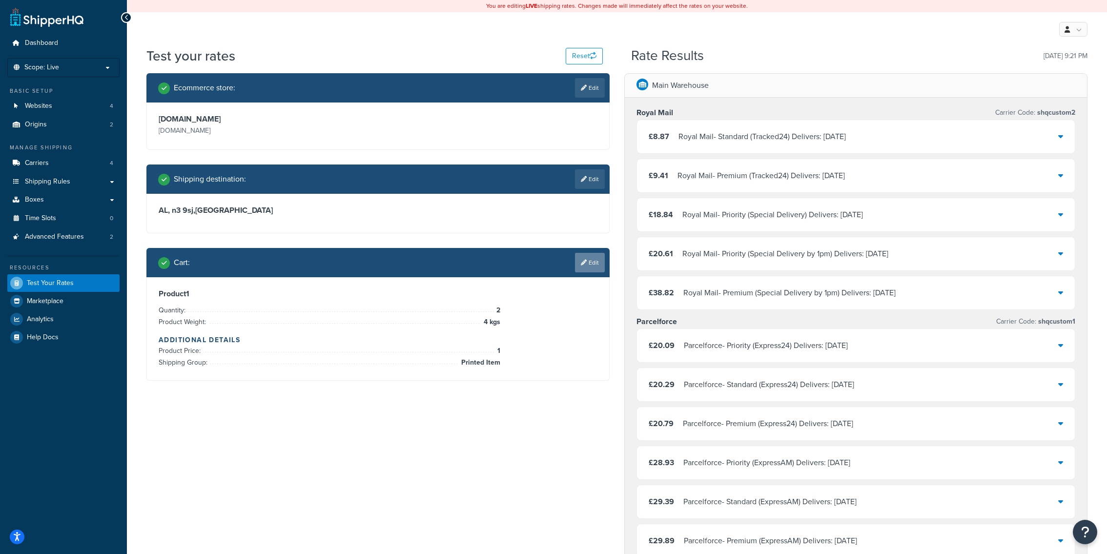
click at [584, 262] on icon at bounding box center [584, 263] width 6 height 6
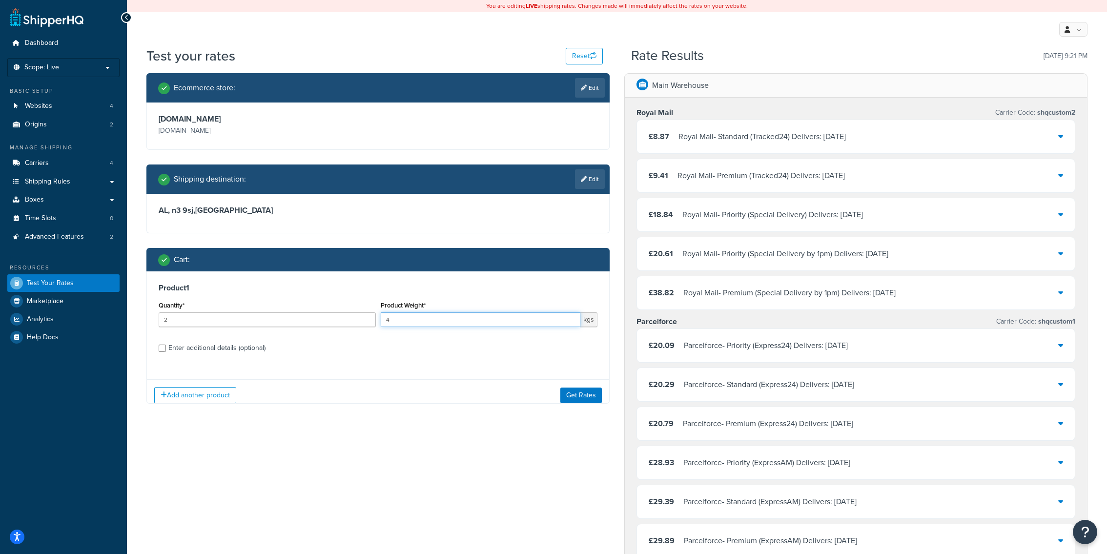
click at [431, 321] on input "4" at bounding box center [481, 319] width 200 height 15
type input "4.3"
click at [579, 397] on button "Get Rates" at bounding box center [580, 395] width 41 height 16
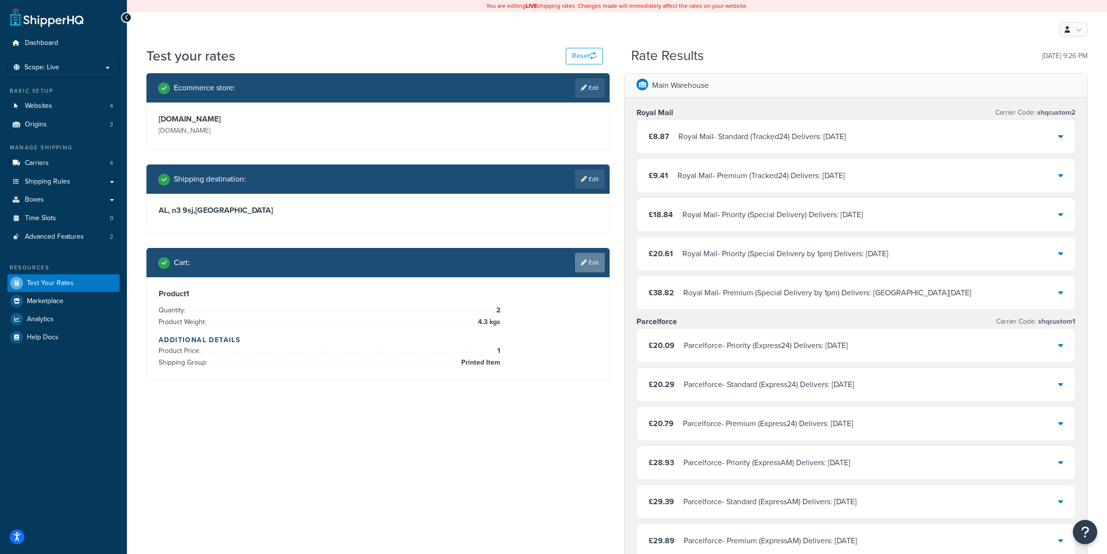
click at [588, 265] on link "Edit" at bounding box center [590, 263] width 30 height 20
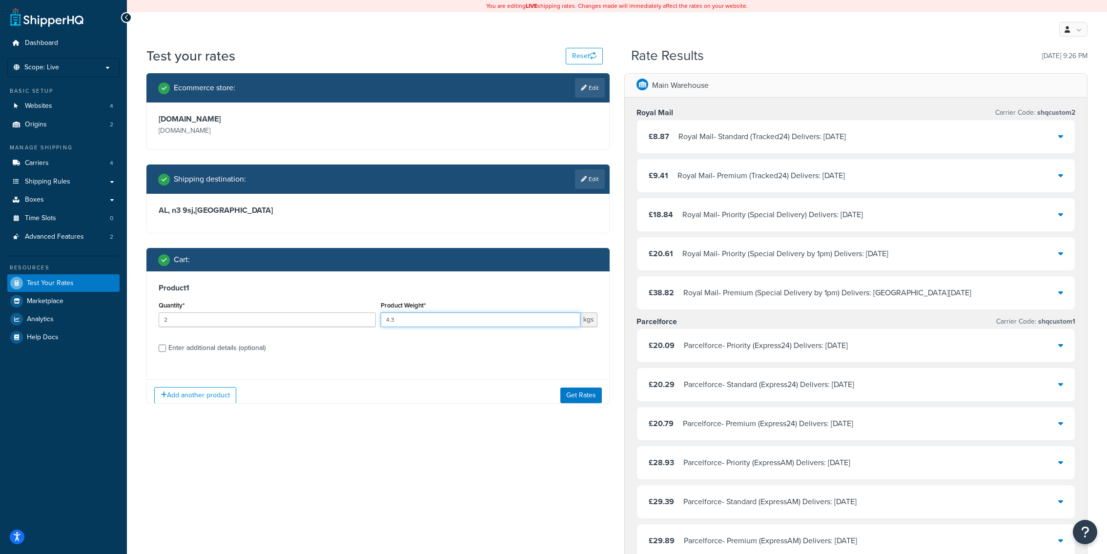
click at [456, 326] on input "4.3" at bounding box center [481, 319] width 200 height 15
type input "4.9"
click at [590, 395] on button "Get Rates" at bounding box center [580, 395] width 41 height 16
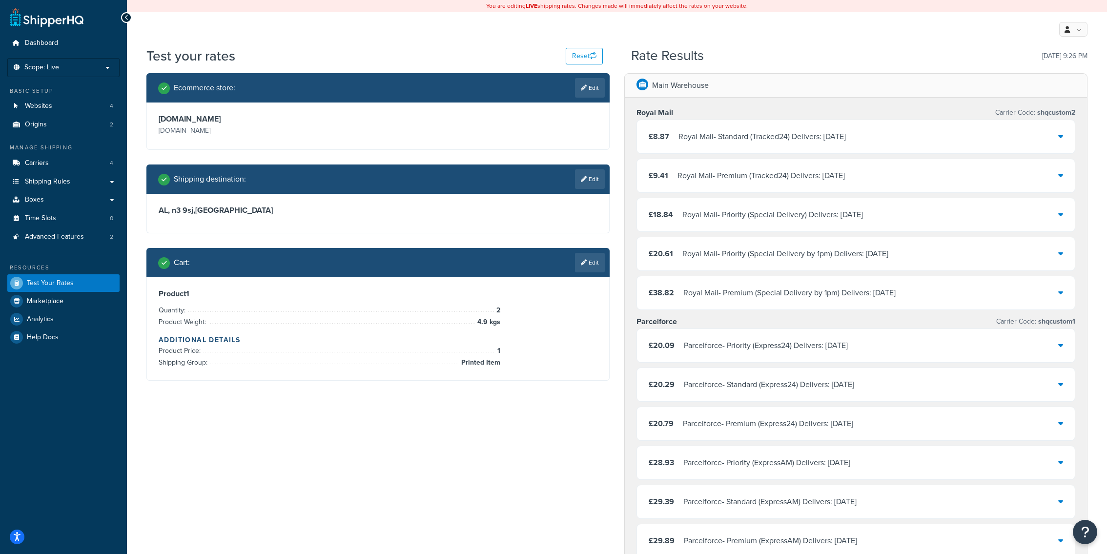
click at [755, 297] on div "Royal Mail - Premium (Special Delivery by 1pm) Delivers: Sat, 20 Sep 2025" at bounding box center [789, 293] width 212 height 14
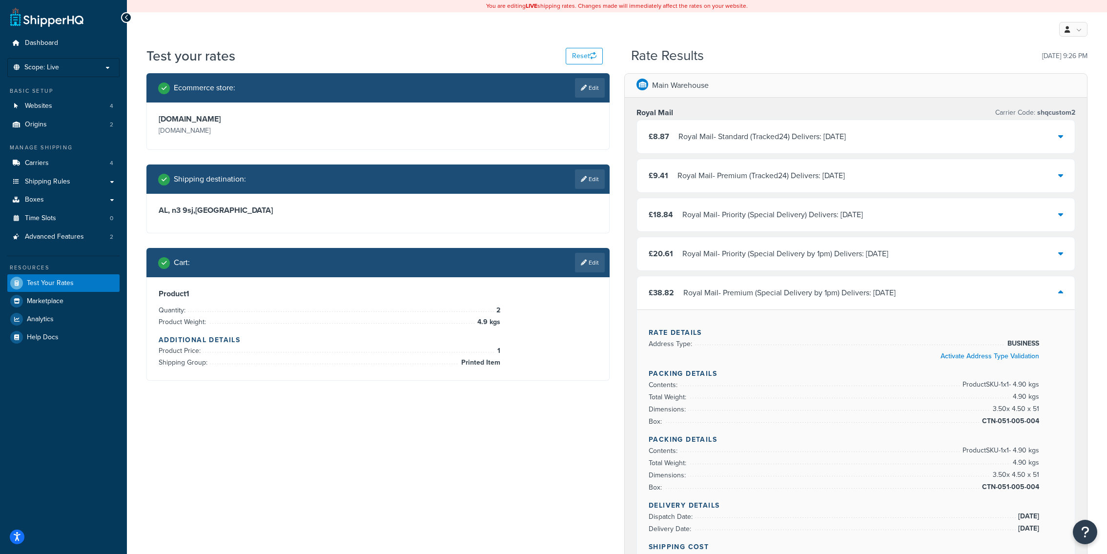
click at [576, 282] on div "Product 1 Quantity: 2 Product Weight: 4.9 kgs Additional Details Product Price:…" at bounding box center [378, 328] width 462 height 103
click at [576, 260] on link "Edit" at bounding box center [590, 263] width 30 height 20
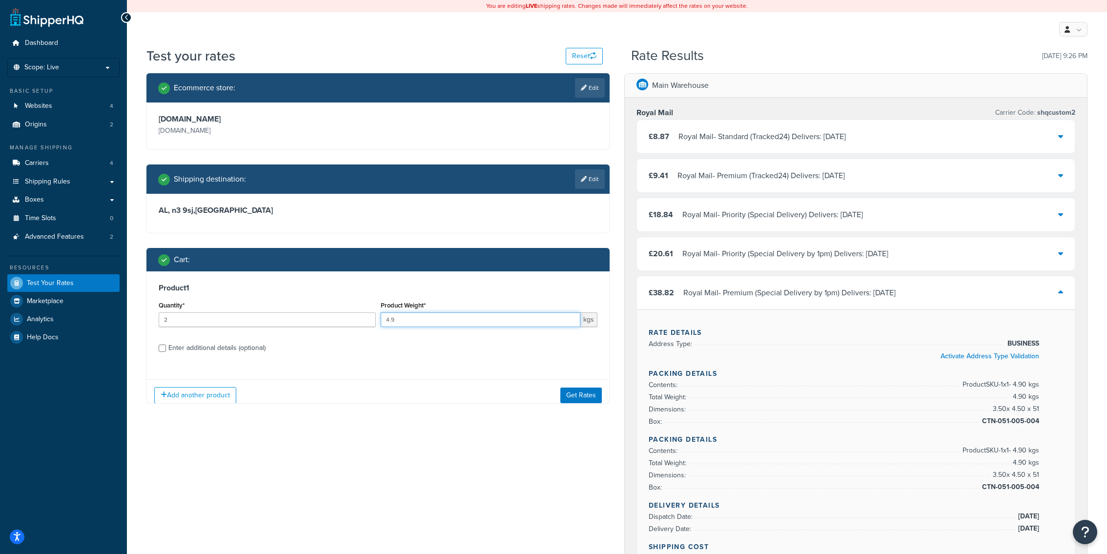
click at [439, 320] on input "4.9" at bounding box center [481, 319] width 200 height 15
type input "5"
click at [574, 394] on button "Get Rates" at bounding box center [580, 395] width 41 height 16
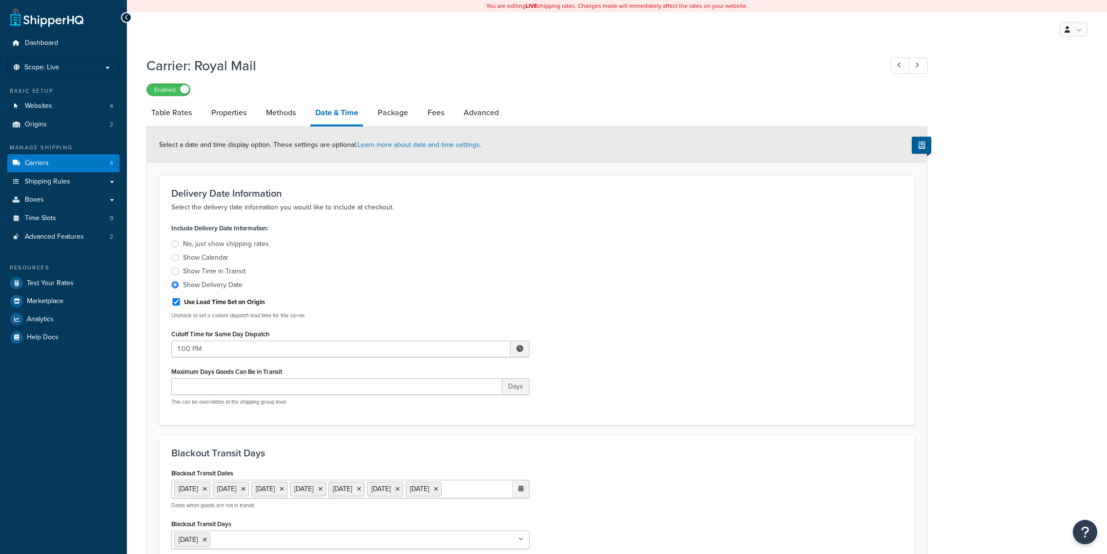
select select "yMMMEd"
click at [88, 107] on link "Websites 4" at bounding box center [63, 106] width 112 height 18
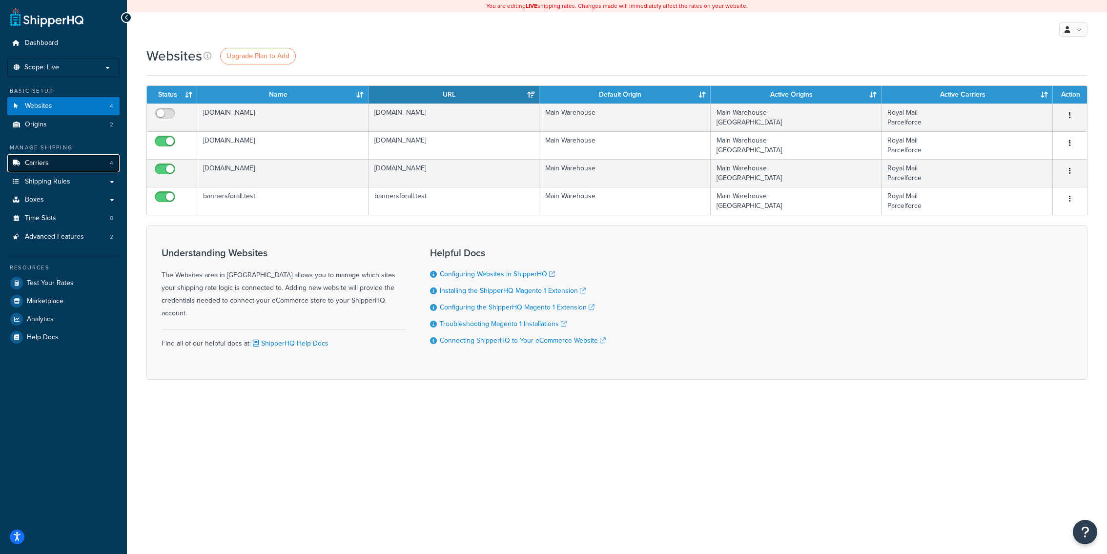
click at [55, 164] on link "Carriers 4" at bounding box center [63, 163] width 112 height 18
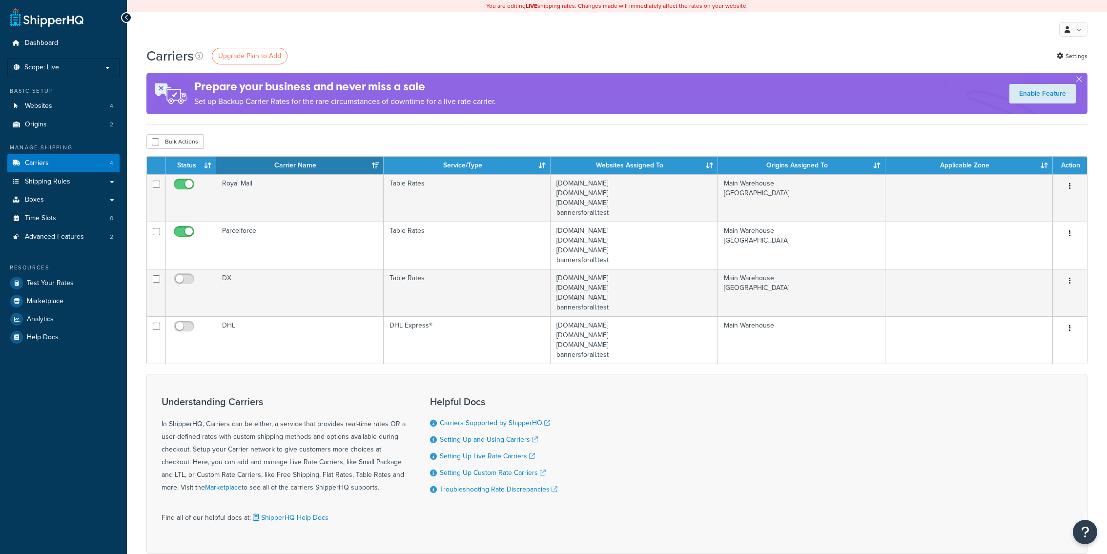
scroll to position [26, 0]
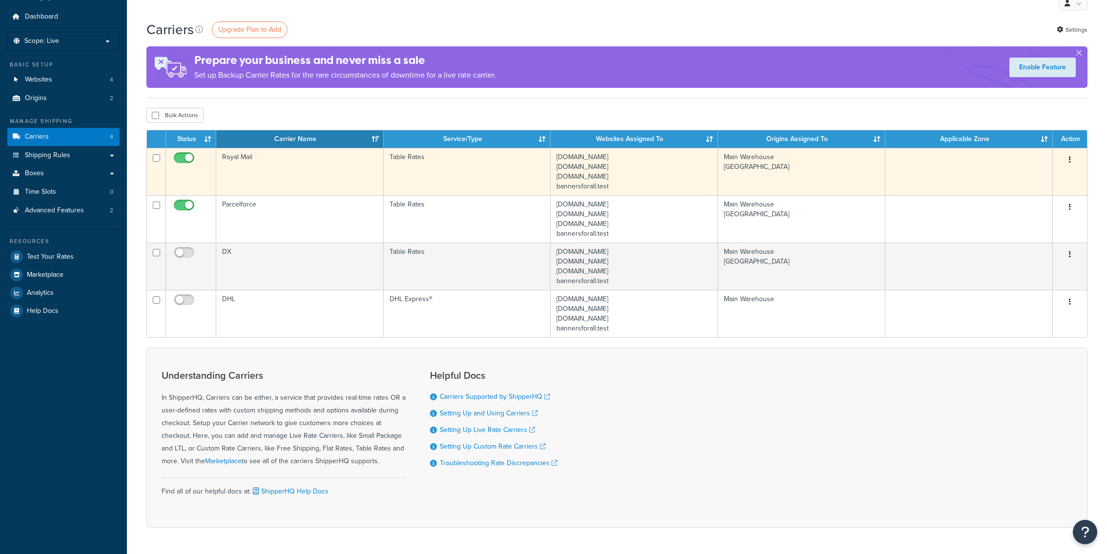
click at [325, 172] on td "Royal Mail" at bounding box center [299, 171] width 167 height 47
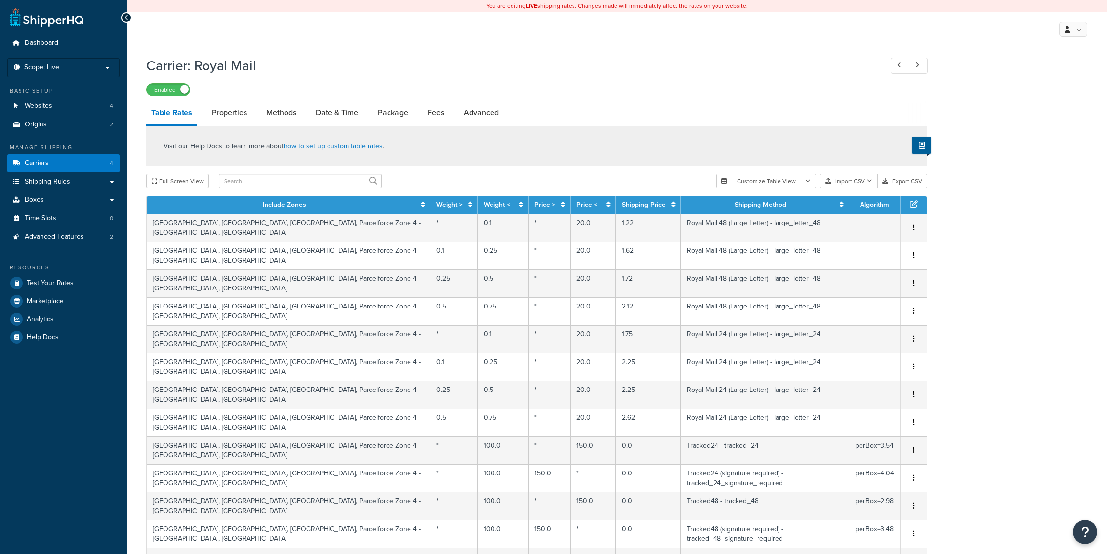
select select "25"
click at [332, 117] on link "Date & Time" at bounding box center [337, 112] width 52 height 23
select select "yMMMEd"
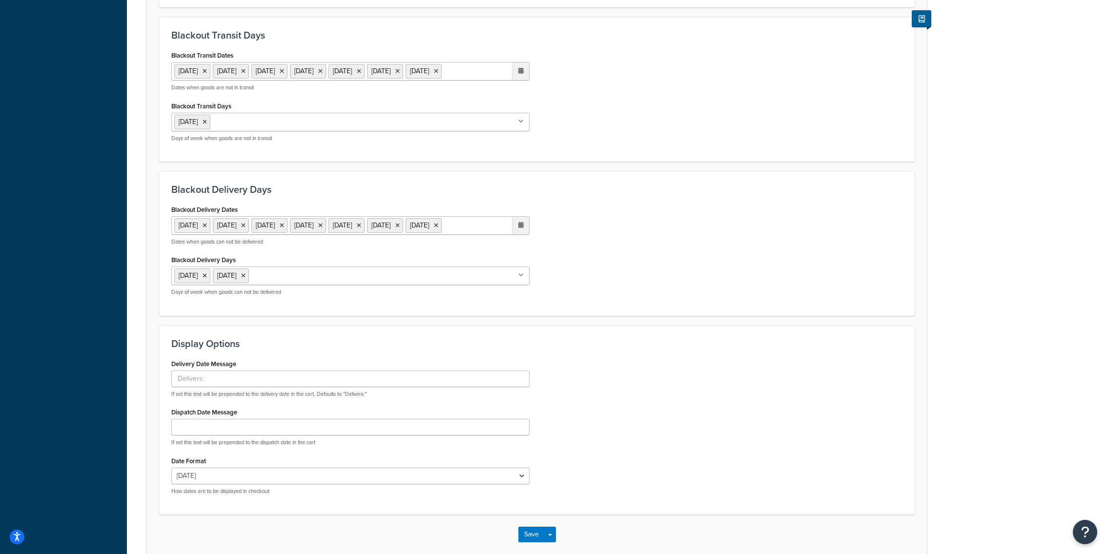
scroll to position [415, 0]
click at [207, 282] on icon at bounding box center [205, 279] width 4 height 6
click at [253, 134] on ul "[DATE]" at bounding box center [350, 125] width 358 height 19
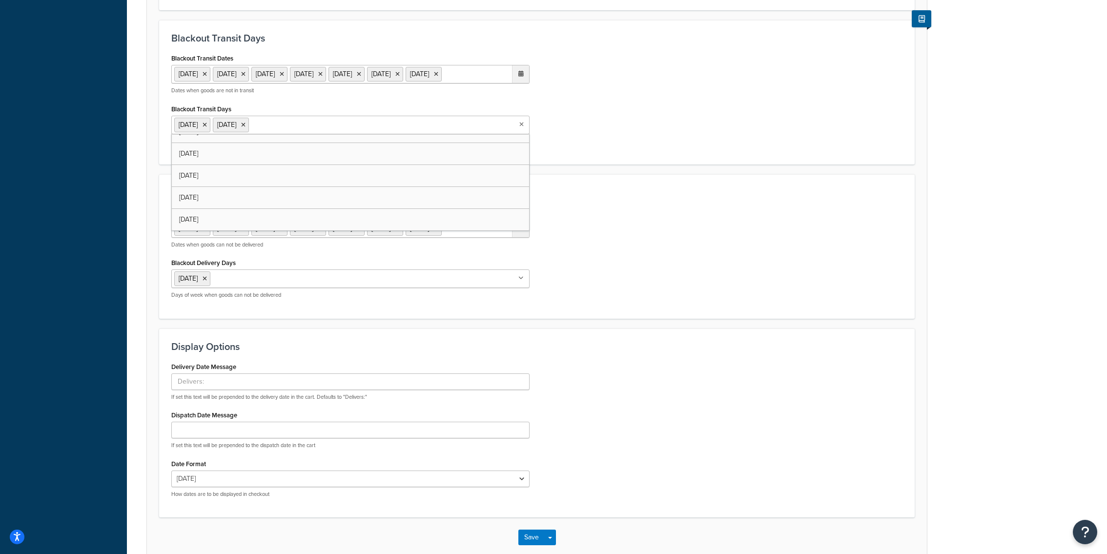
scroll to position [12, 0]
click at [128, 243] on div "Carrier: Royal Mail Enabled Table Rates Properties Methods Date & Time Package …" at bounding box center [617, 109] width 980 height 946
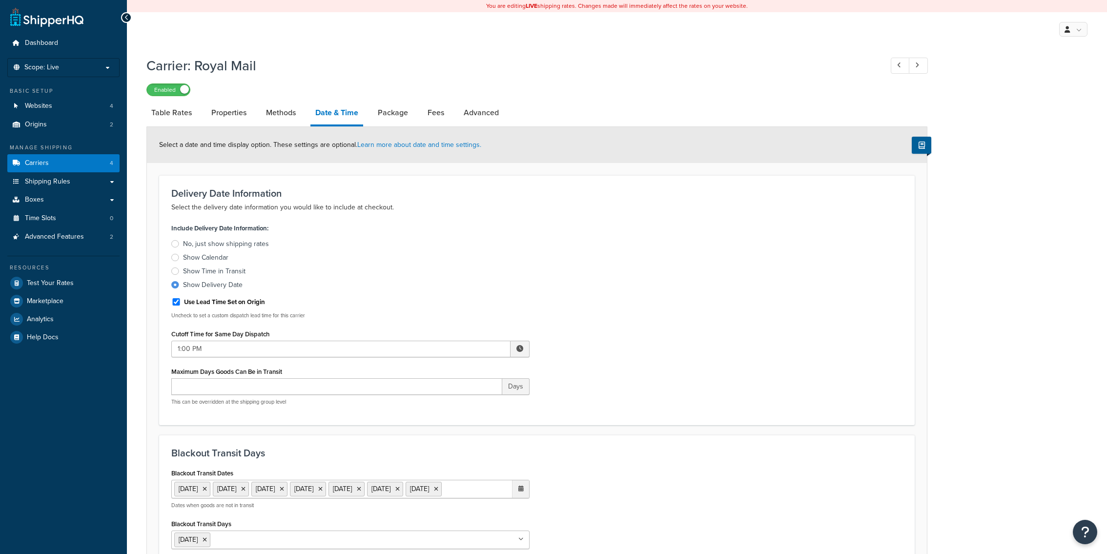
select select "yMMMEd"
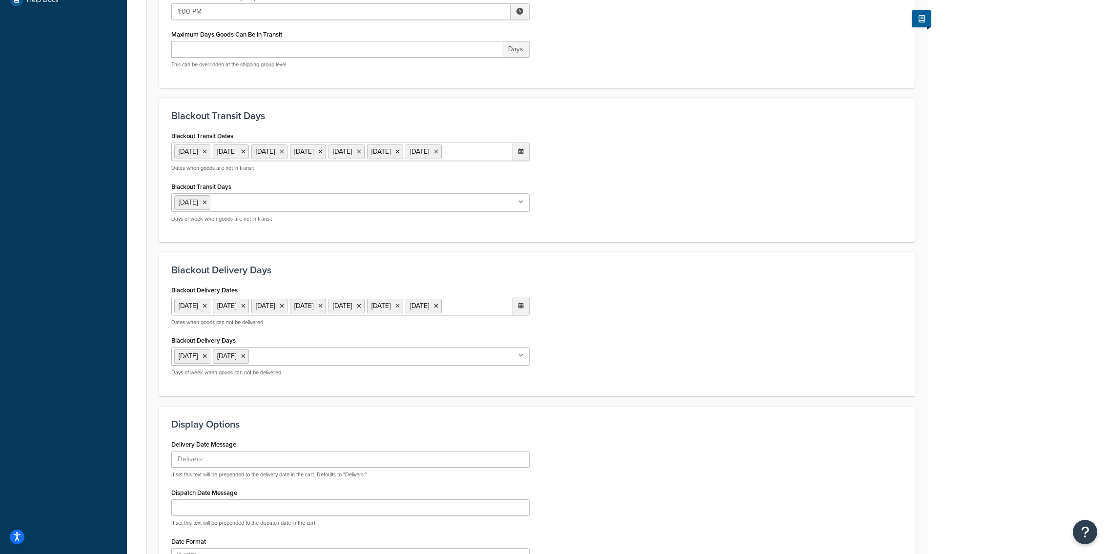
scroll to position [340, 0]
click at [296, 205] on input "Blackout Transit Days" at bounding box center [256, 199] width 86 height 11
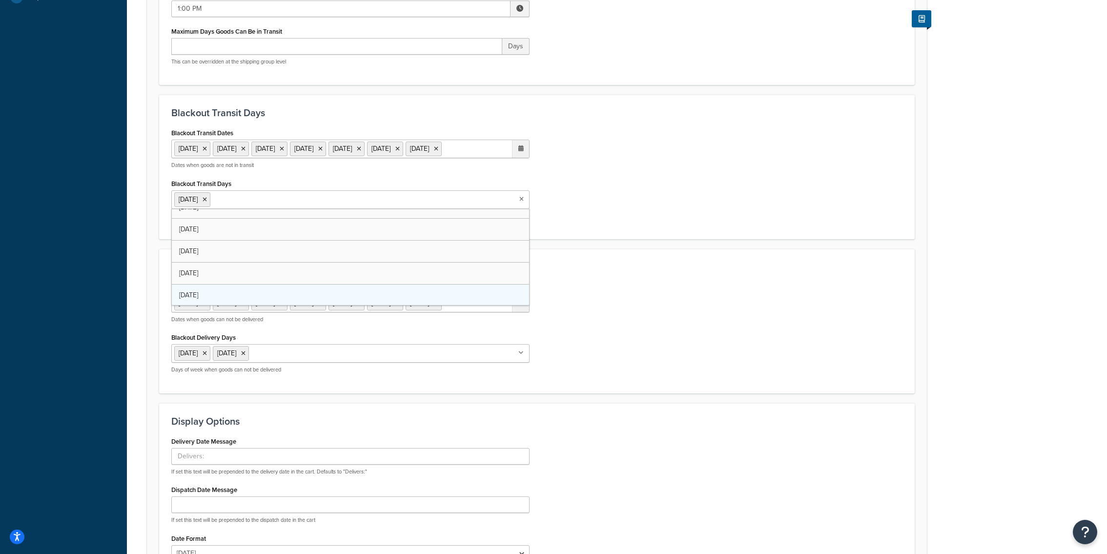
scroll to position [12, 0]
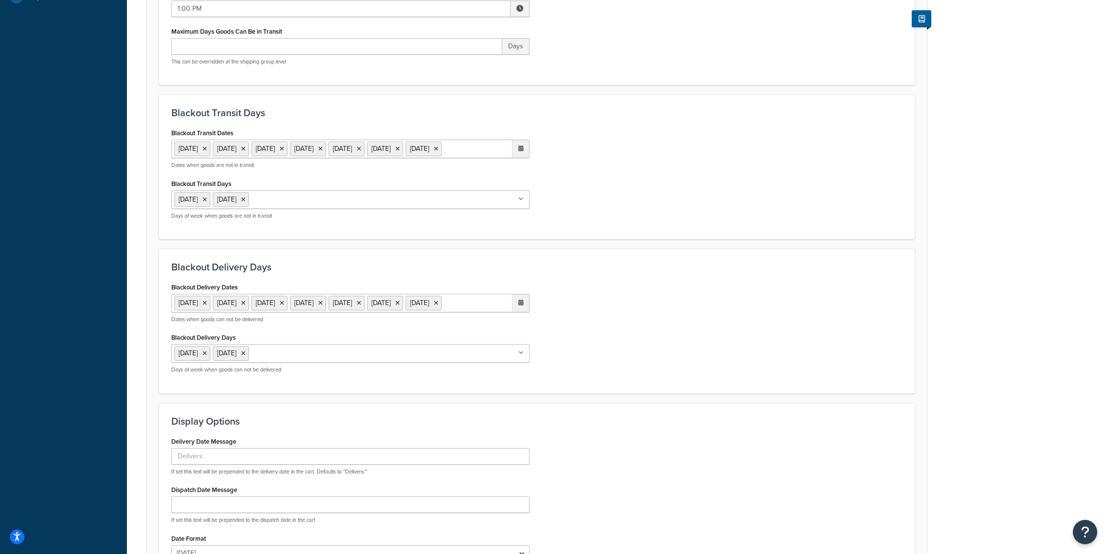
click at [130, 400] on div "Carrier: Royal Mail Enabled Table Rates Properties Methods Date & Time Package …" at bounding box center [617, 184] width 980 height 946
click at [207, 356] on icon at bounding box center [205, 353] width 4 height 6
click at [111, 406] on div "Dashboard Scope: Live Basic Setup Websites 4 Origins 2 Manage Shipping Carriers…" at bounding box center [63, 171] width 127 height 1022
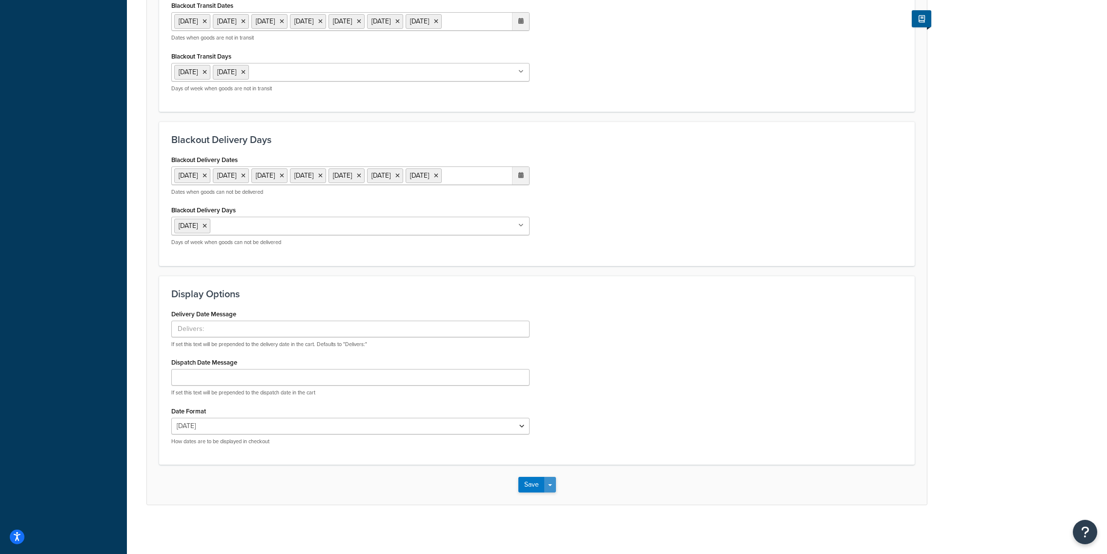
click at [551, 483] on button "Save Dropdown" at bounding box center [550, 485] width 12 height 16
click at [565, 498] on button "Save and Edit" at bounding box center [553, 502] width 71 height 20
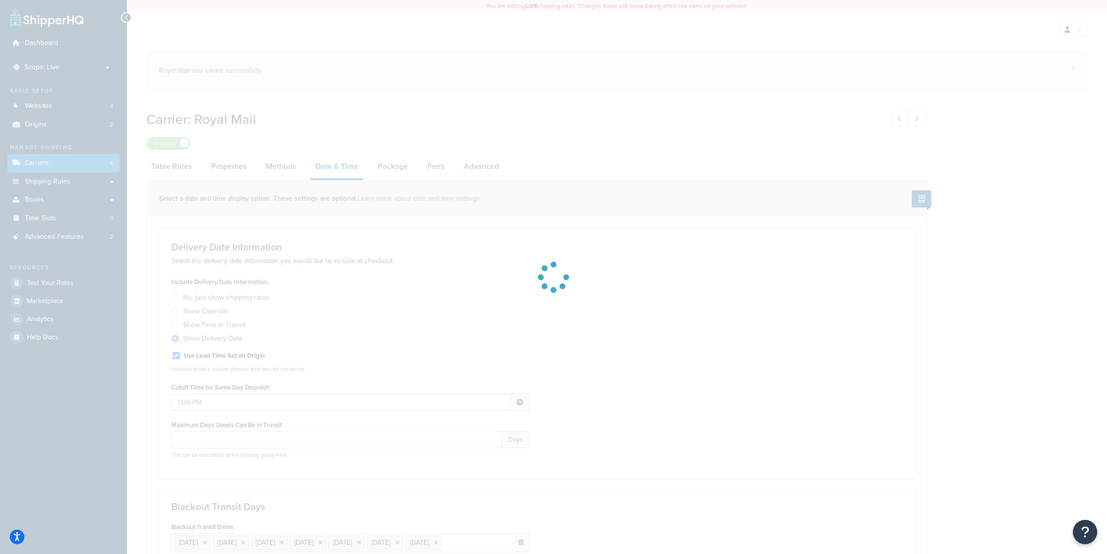
select select "yMMMEd"
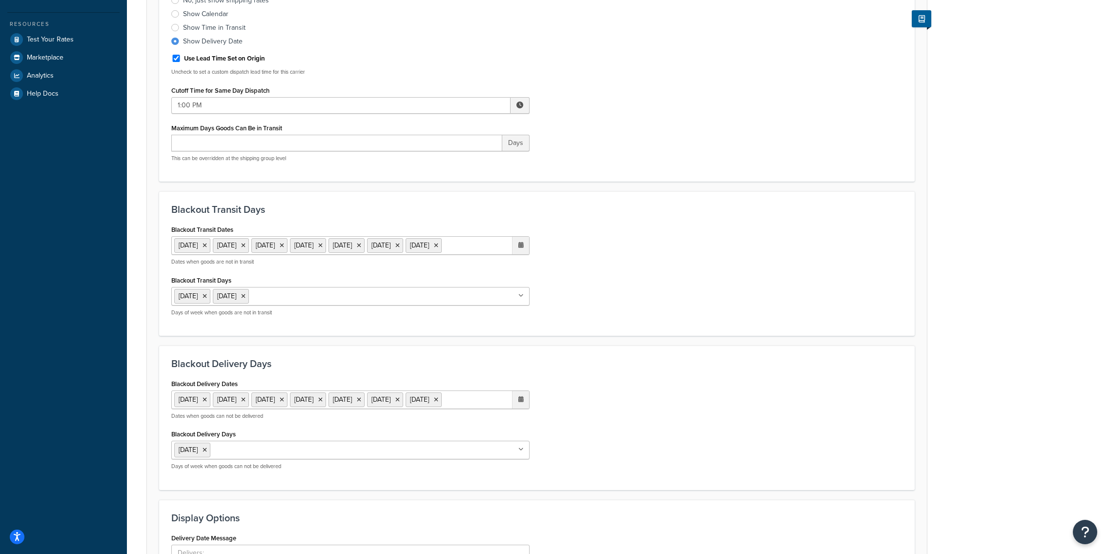
scroll to position [248, 0]
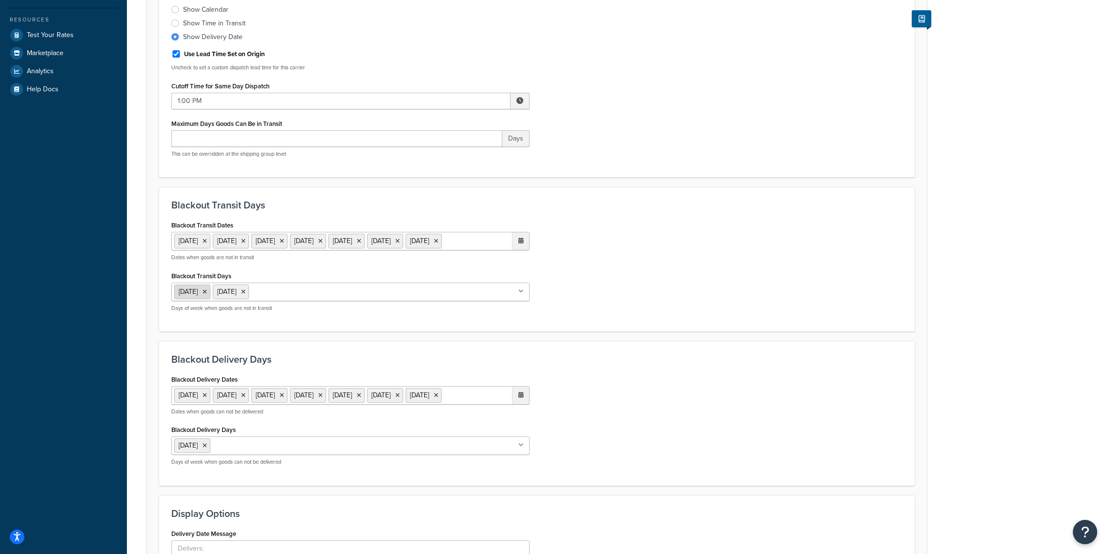
click at [207, 295] on icon at bounding box center [205, 292] width 4 height 6
click at [670, 362] on div "Blackout Delivery Days Blackout Delivery Dates [DATE] [DATE] [DATE] [DATE] [DAT…" at bounding box center [537, 413] width 756 height 144
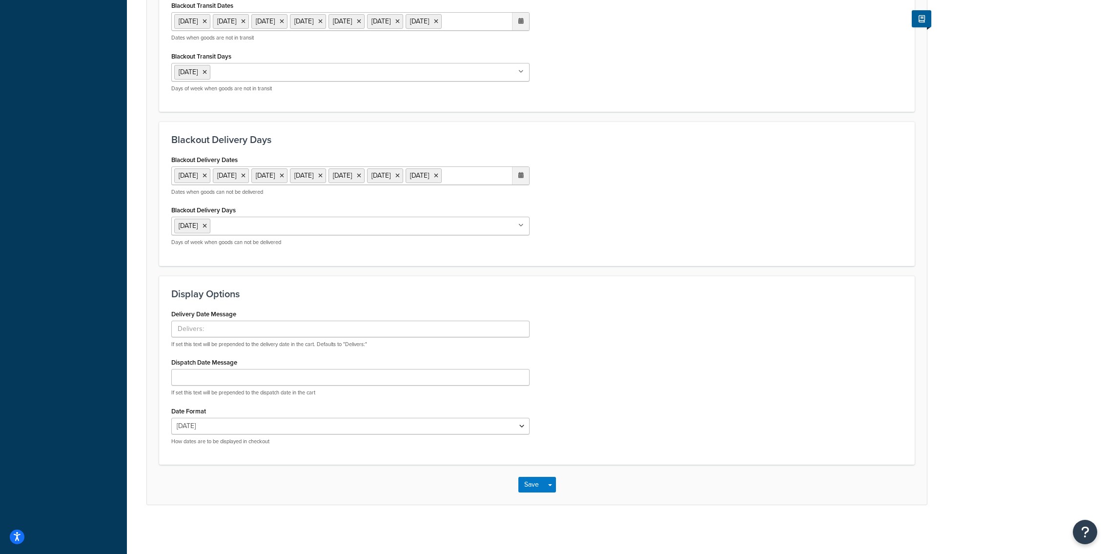
scroll to position [500, 0]
click at [553, 487] on button "Save Dropdown" at bounding box center [550, 485] width 12 height 16
click at [553, 497] on button "Save and Edit" at bounding box center [553, 502] width 71 height 20
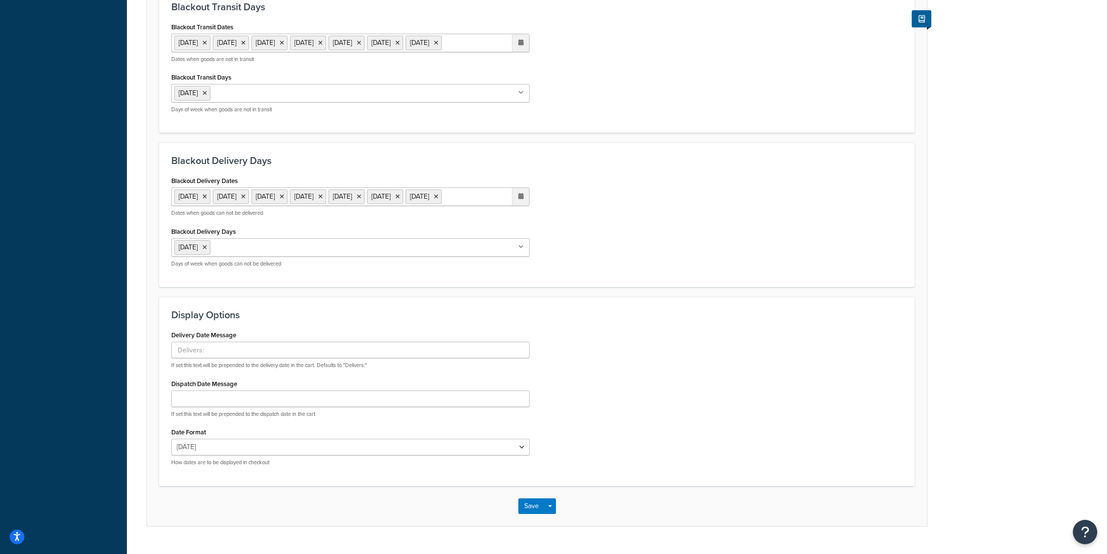
scroll to position [0, 0]
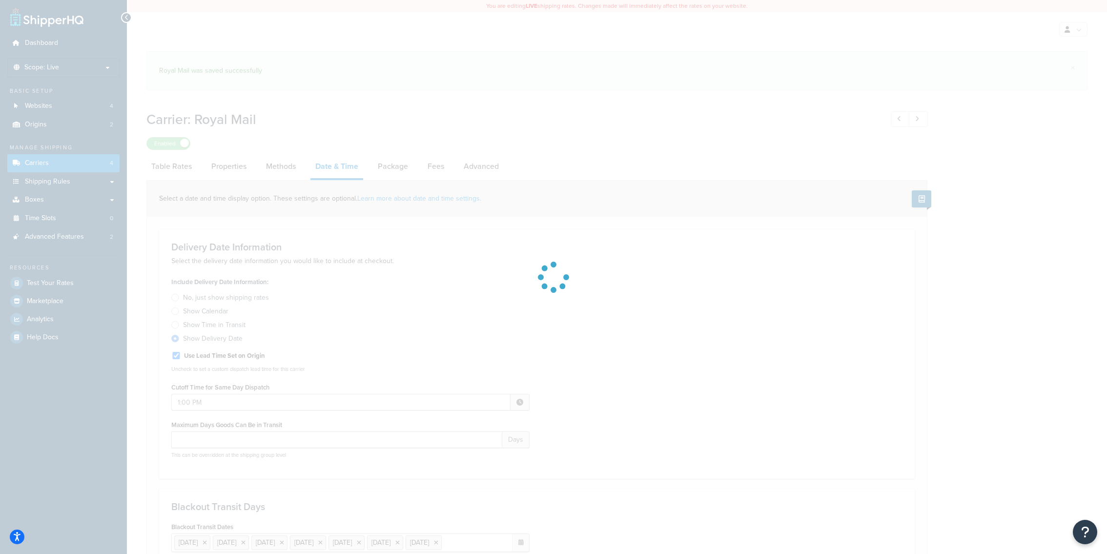
select select "yMMMEd"
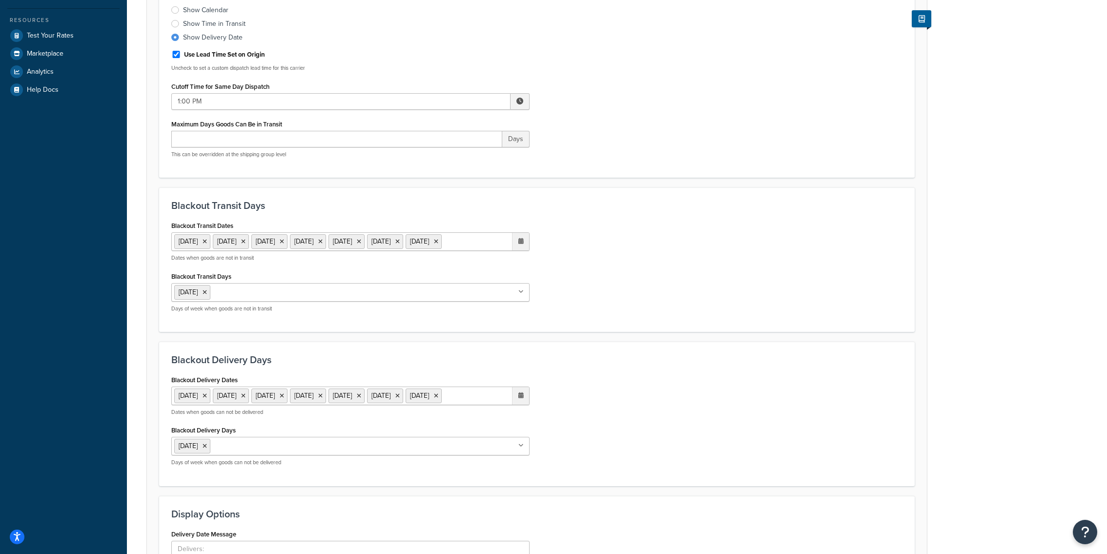
scroll to position [12, 0]
click at [262, 300] on ul "[DATE]" at bounding box center [350, 292] width 358 height 19
click at [560, 393] on div "Blackout Delivery Dates [DATE] [DATE] [DATE] [DATE] [DATE] [DATE] [DATE] ‹ [DAT…" at bounding box center [537, 423] width 746 height 101
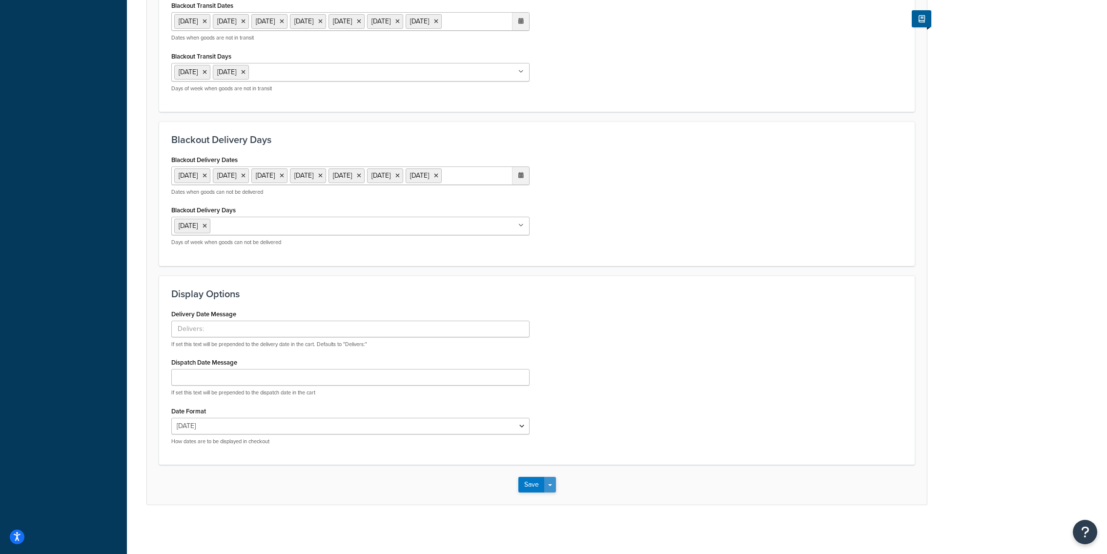
click at [553, 481] on button "Save Dropdown" at bounding box center [550, 485] width 12 height 16
click at [553, 496] on button "Save and Edit" at bounding box center [553, 502] width 71 height 20
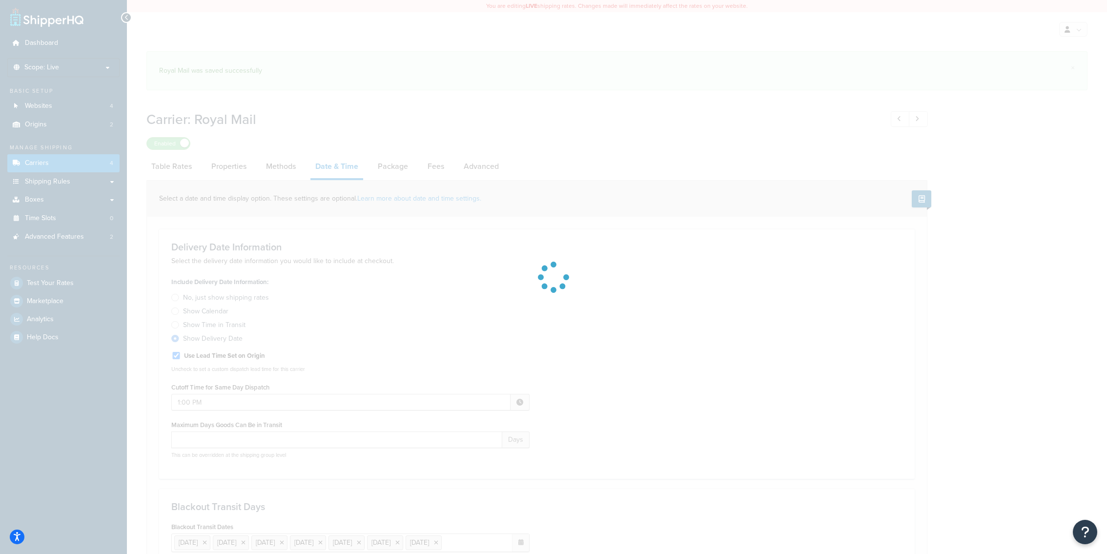
select select "yMMMEd"
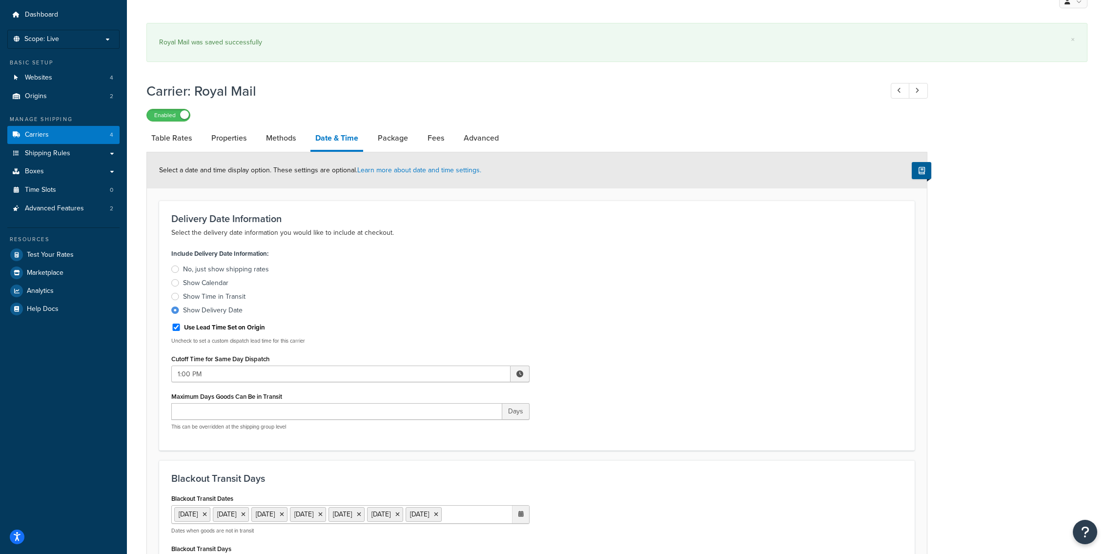
scroll to position [31, 0]
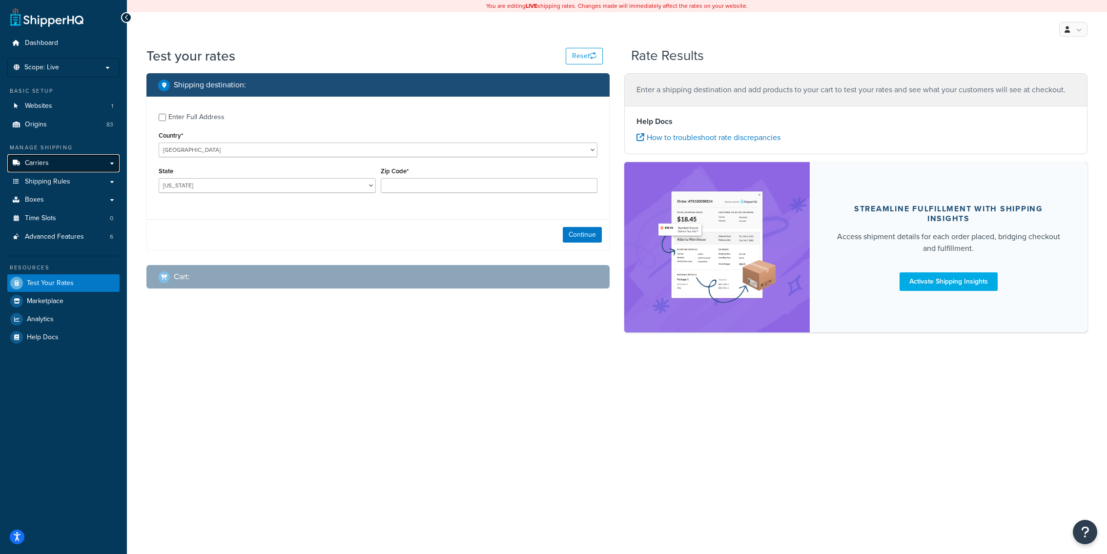
click at [62, 163] on link "Carriers" at bounding box center [63, 163] width 112 height 18
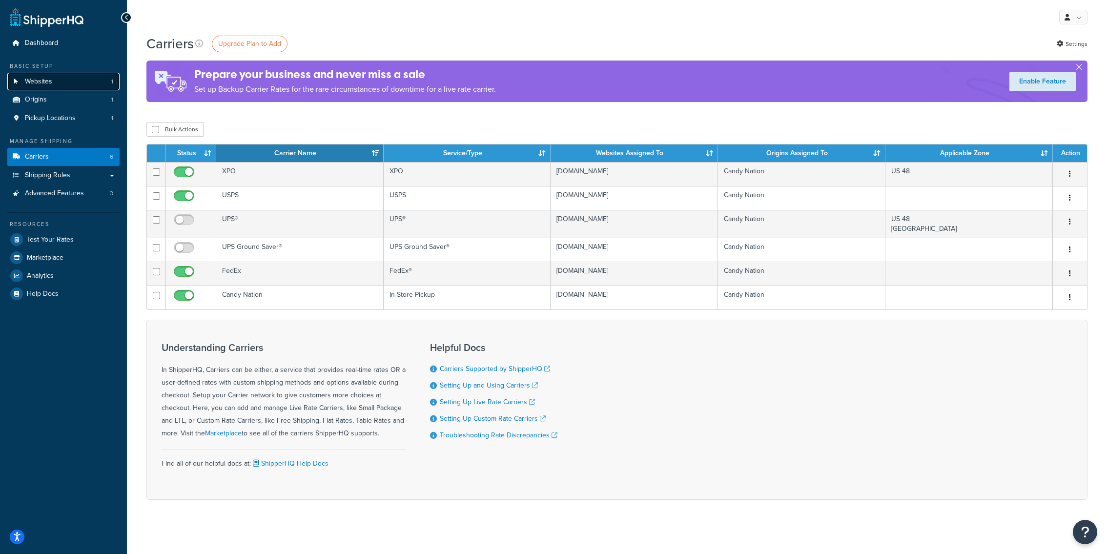
click at [89, 88] on link "Websites 1" at bounding box center [63, 82] width 112 height 18
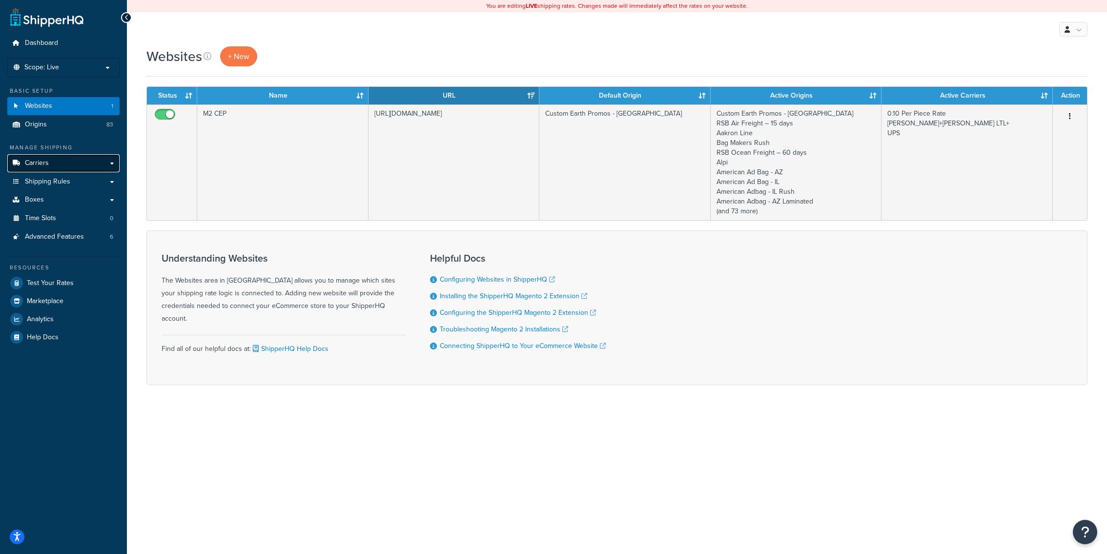
click at [75, 168] on link "Carriers" at bounding box center [63, 163] width 112 height 18
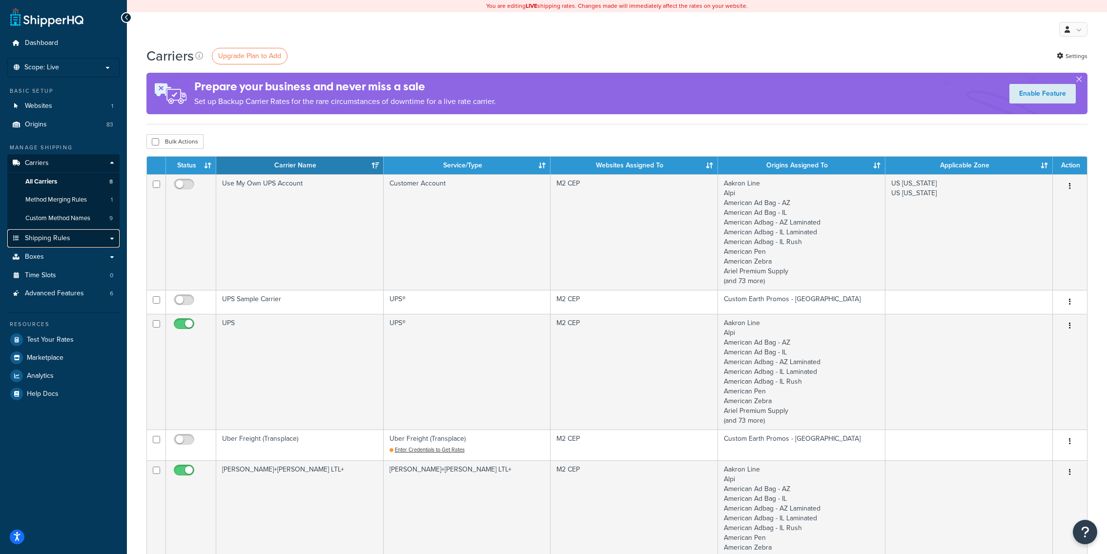
click at [70, 245] on link "Shipping Rules" at bounding box center [63, 238] width 112 height 18
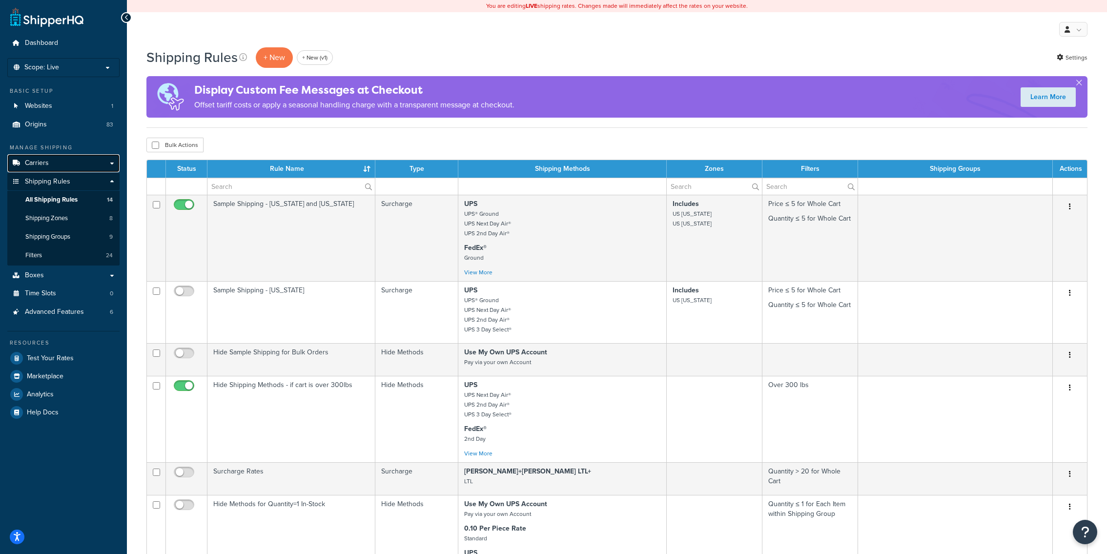
click at [74, 166] on link "Carriers" at bounding box center [63, 163] width 112 height 18
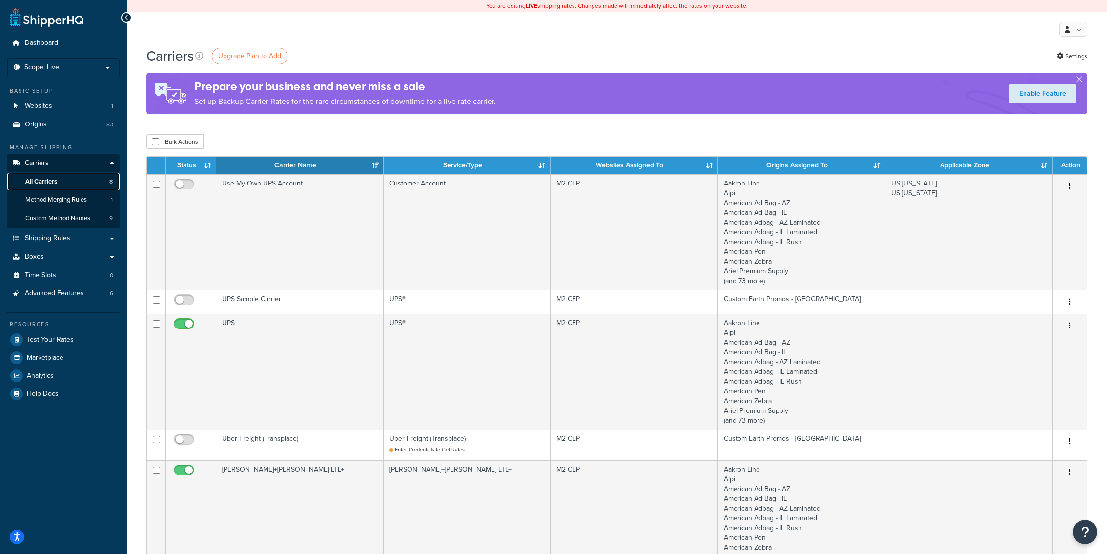
click at [97, 190] on link "All Carriers 8" at bounding box center [63, 182] width 112 height 18
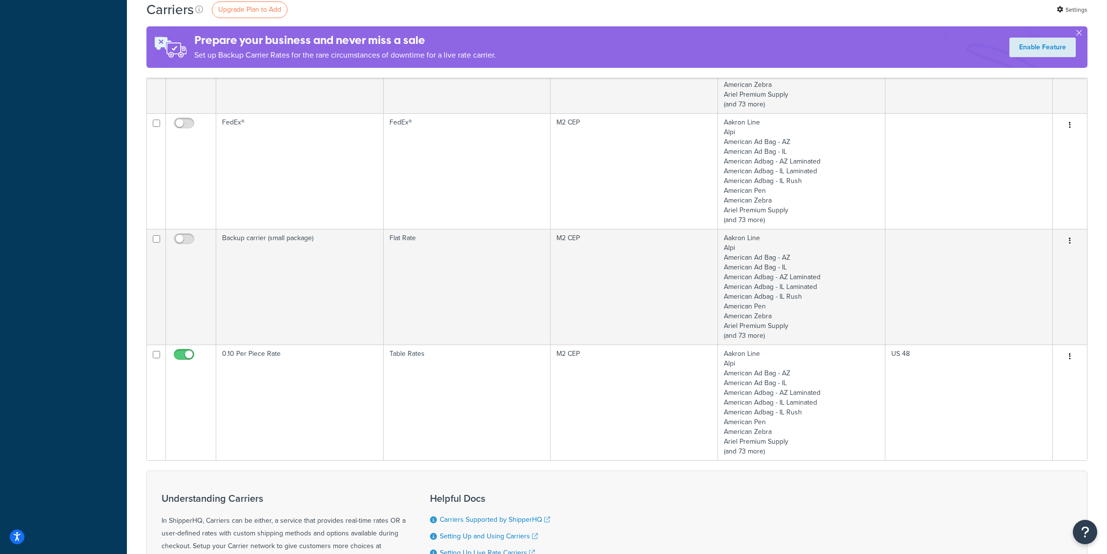
scroll to position [498, 0]
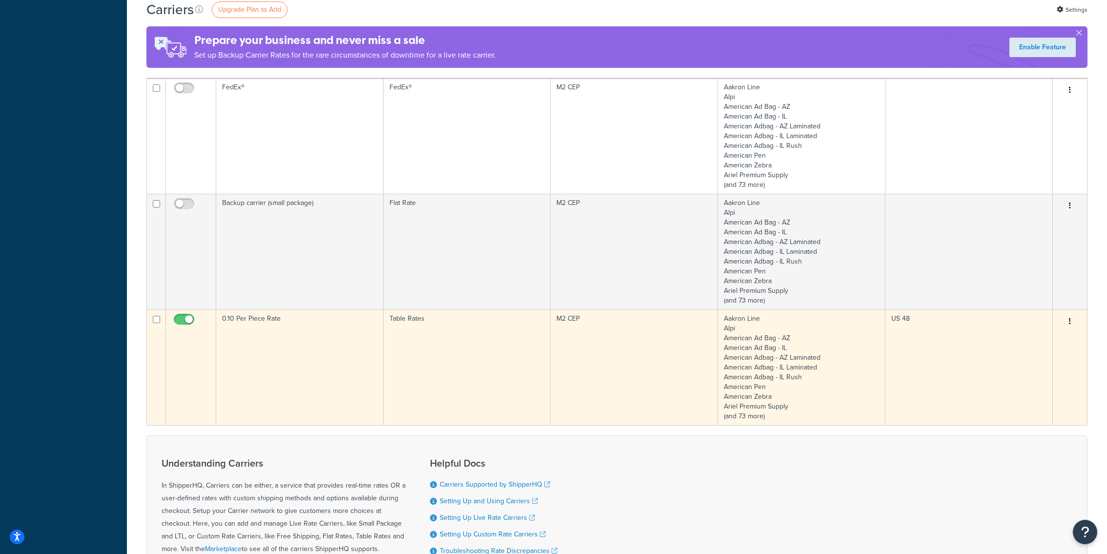
click at [356, 409] on td "0.10 Per Piece Rate" at bounding box center [299, 367] width 167 height 116
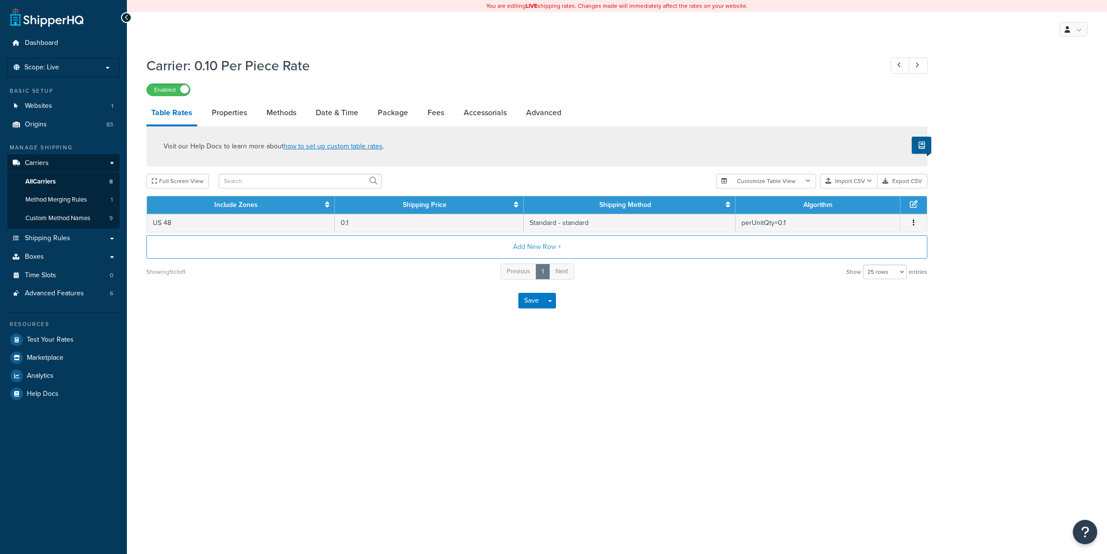
select select "25"
click at [329, 116] on link "Date & Time" at bounding box center [337, 112] width 52 height 23
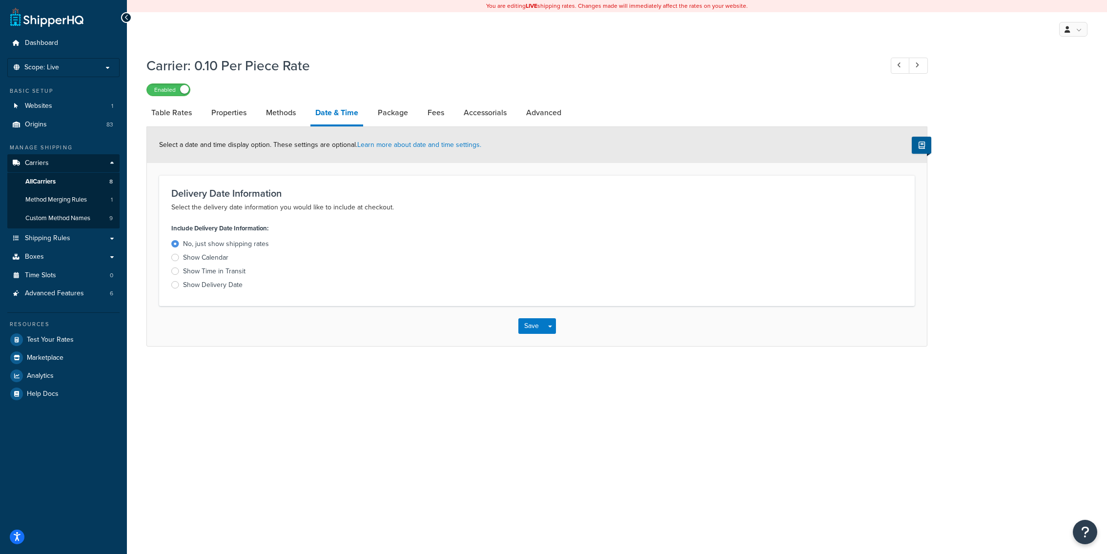
click at [186, 284] on div "Show Delivery Date" at bounding box center [213, 285] width 60 height 10
click at [0, 0] on input "Show Delivery Date" at bounding box center [0, 0] width 0 height 0
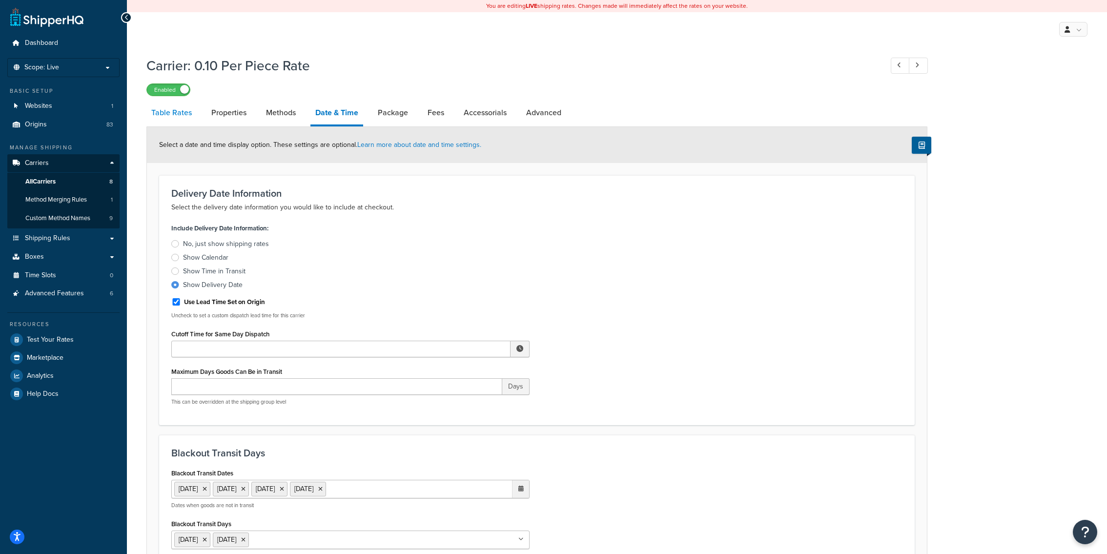
click at [184, 117] on link "Table Rates" at bounding box center [171, 112] width 50 height 23
select select "25"
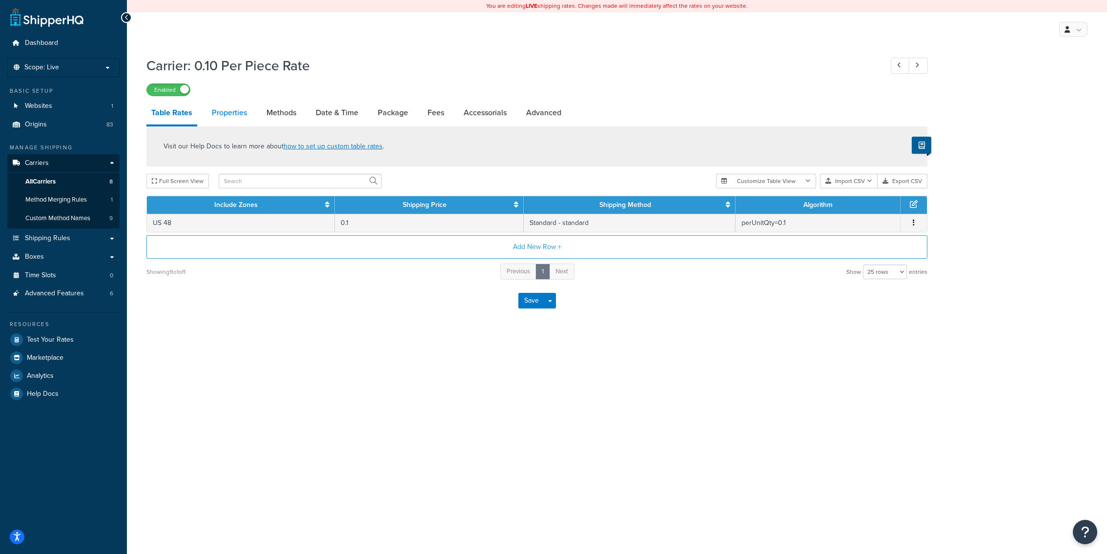
click at [232, 114] on link "Properties" at bounding box center [229, 112] width 45 height 23
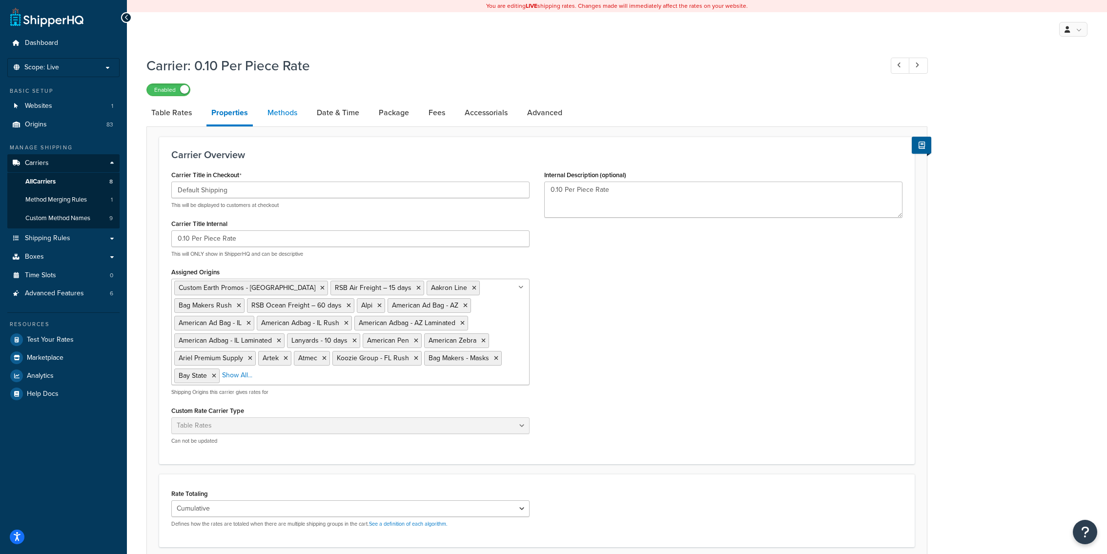
click at [282, 115] on link "Methods" at bounding box center [283, 112] width 40 height 23
select select "25"
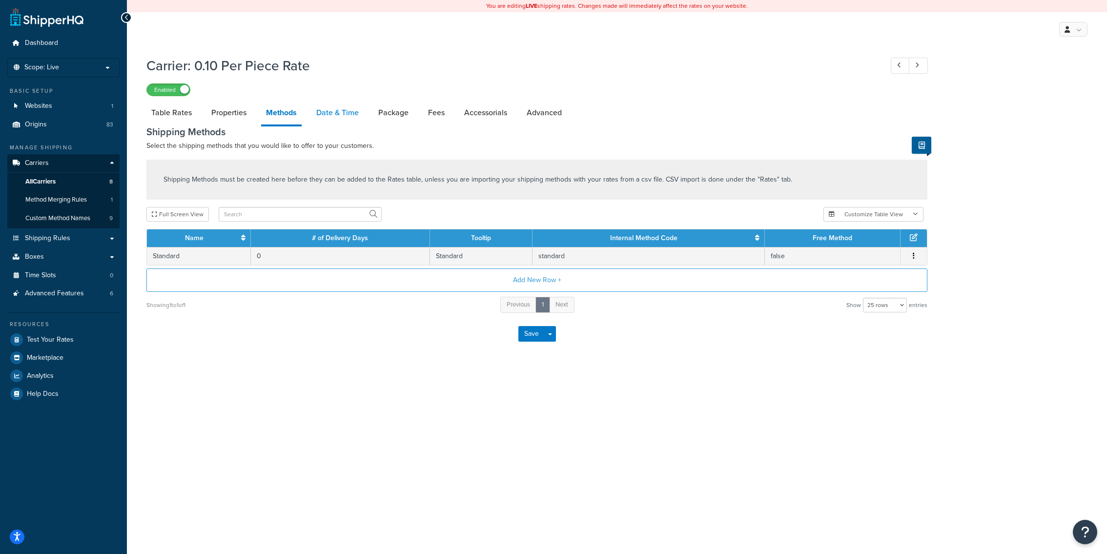
click at [323, 116] on link "Date & Time" at bounding box center [337, 112] width 52 height 23
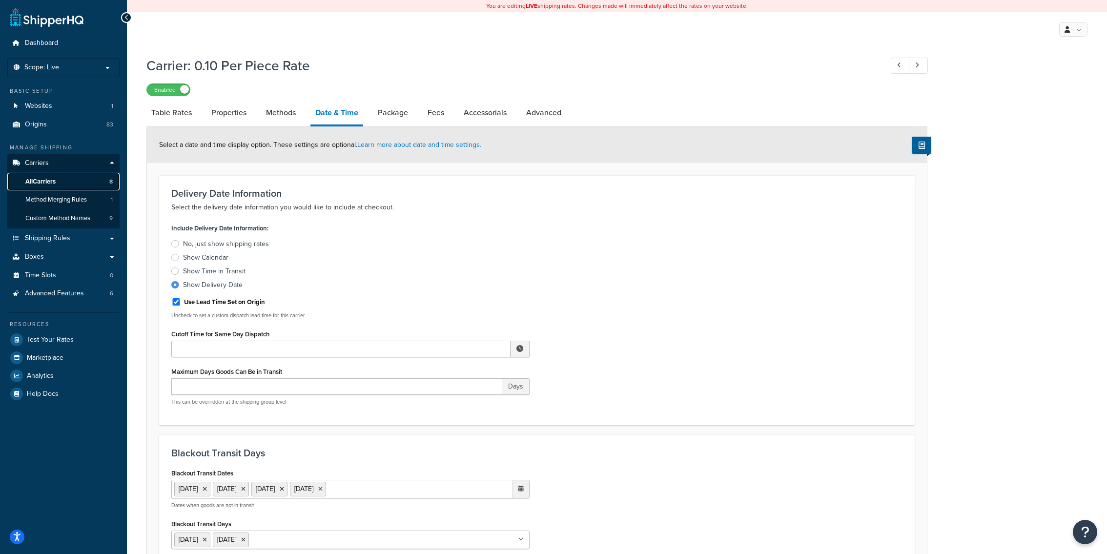
click at [68, 181] on link "All Carriers 8" at bounding box center [63, 182] width 112 height 18
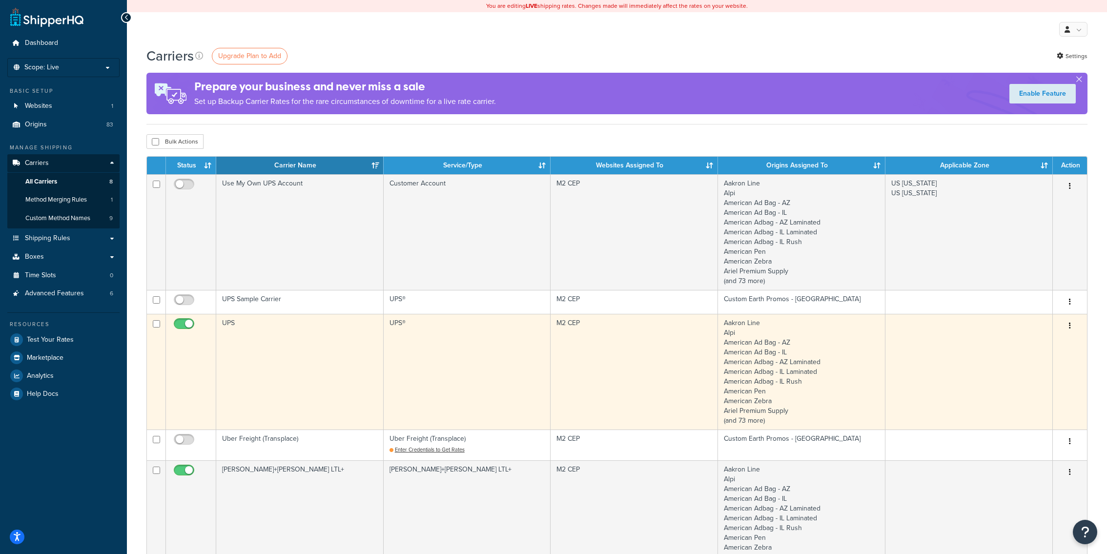
click at [384, 370] on td "UPS®" at bounding box center [467, 372] width 167 height 116
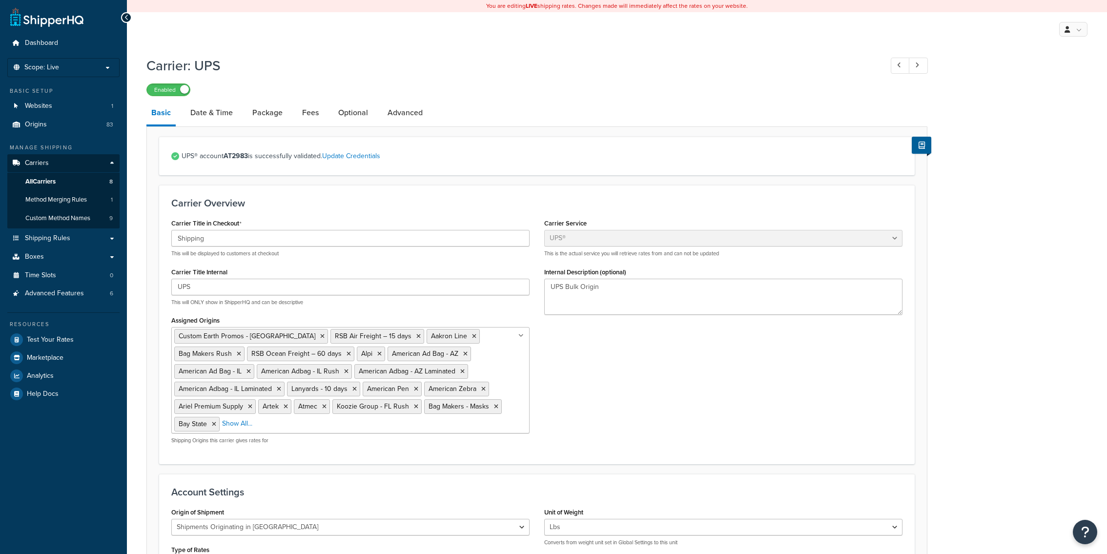
select select "ups"
select select "us"
click at [227, 122] on link "Date & Time" at bounding box center [211, 112] width 52 height 23
select select "yMd"
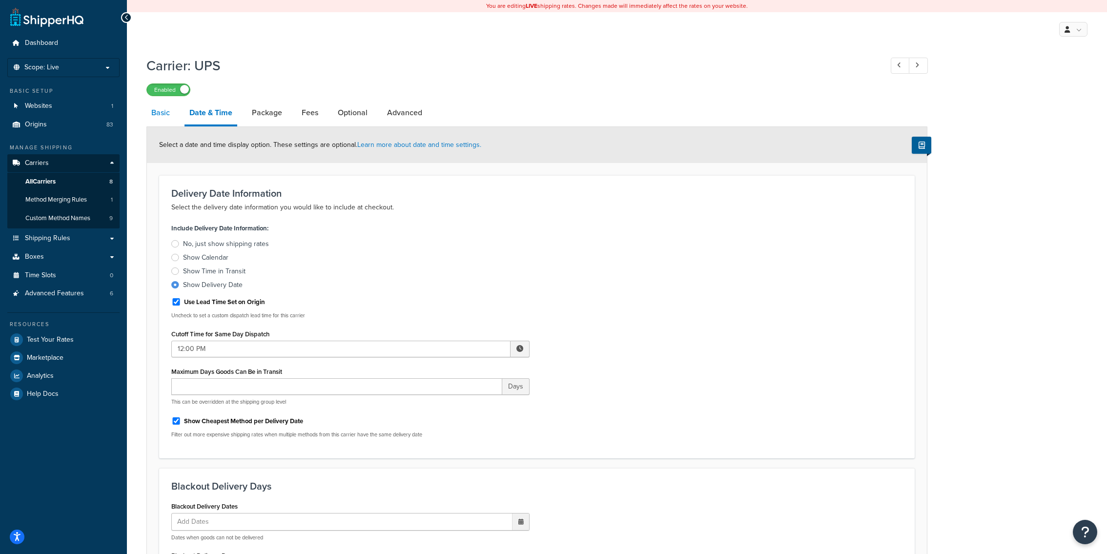
click at [160, 122] on link "Basic" at bounding box center [160, 112] width 28 height 23
select select "ups"
select select "us"
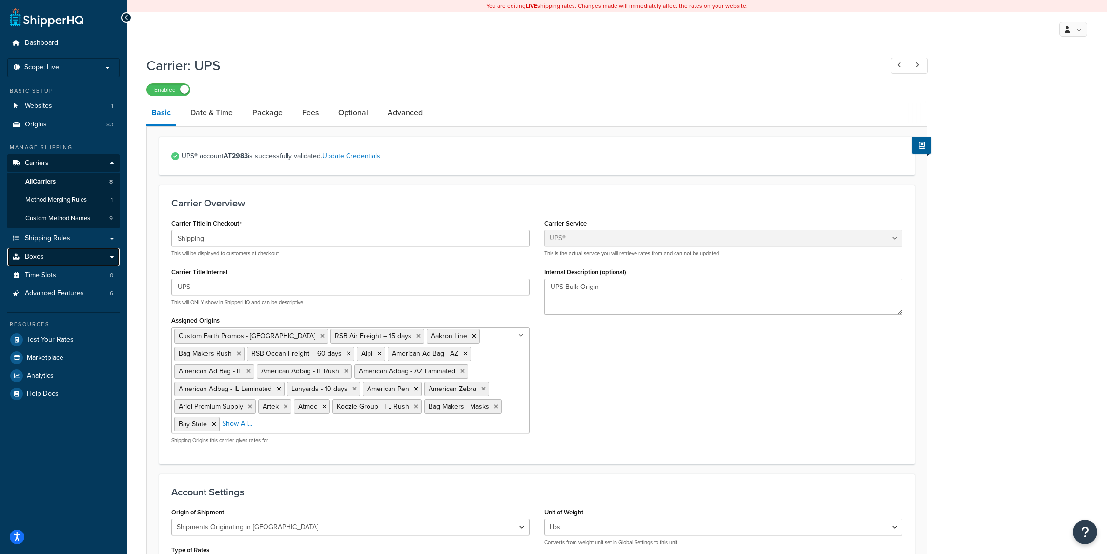
click at [97, 259] on link "Boxes" at bounding box center [63, 257] width 112 height 18
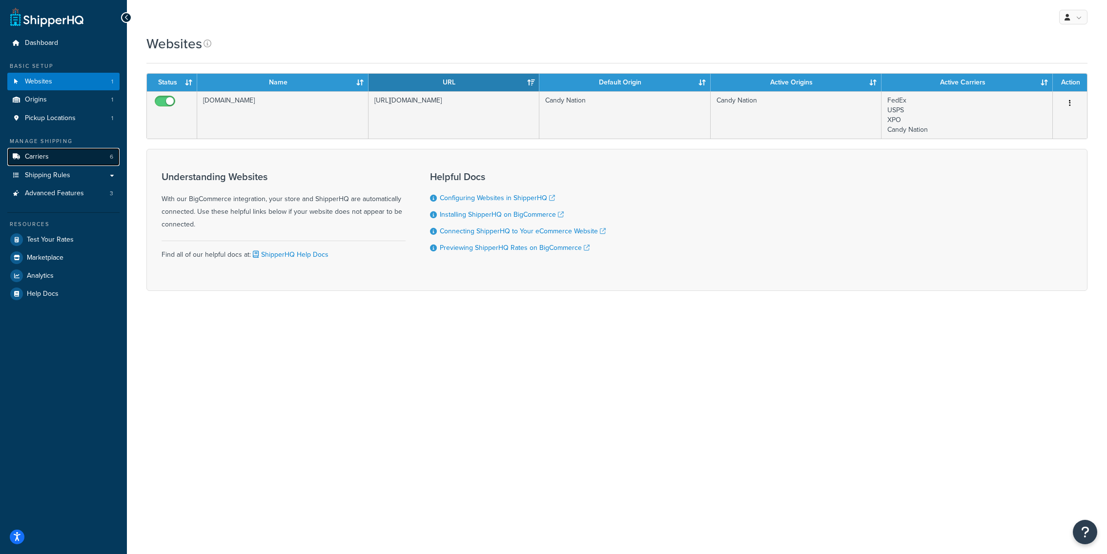
click at [95, 154] on link "Carriers 6" at bounding box center [63, 157] width 112 height 18
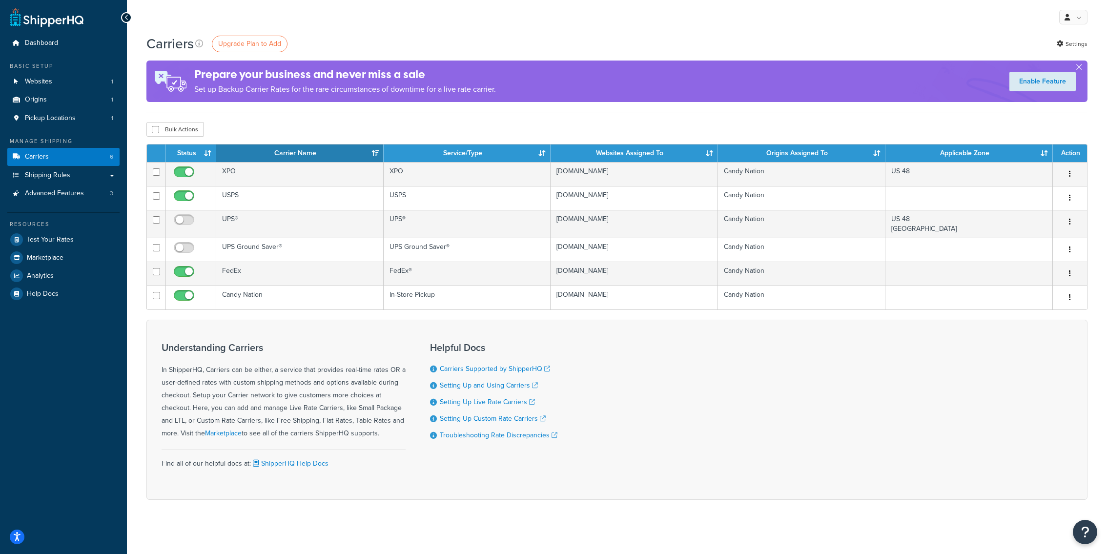
click at [60, 231] on div "Resources Test Your Rates Marketplace Analytics Help Docs" at bounding box center [63, 257] width 112 height 90
click at [60, 241] on span "Test Your Rates" at bounding box center [50, 240] width 47 height 8
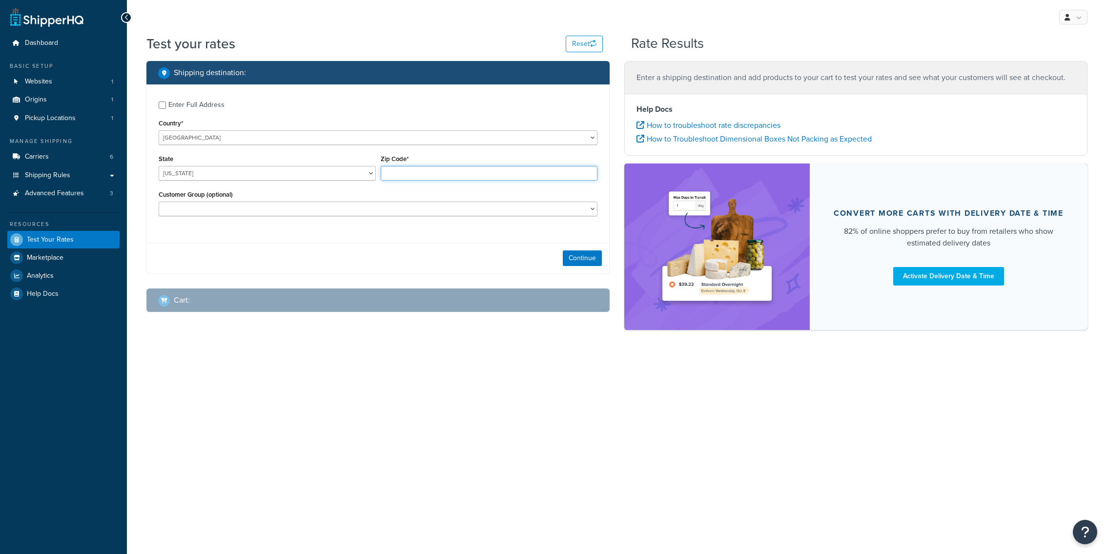
click at [414, 168] on input "Zip Code*" at bounding box center [489, 173] width 217 height 15
type input "35005"
click at [576, 248] on div "Continue" at bounding box center [378, 258] width 462 height 31
click at [576, 258] on button "Continue" at bounding box center [582, 258] width 39 height 16
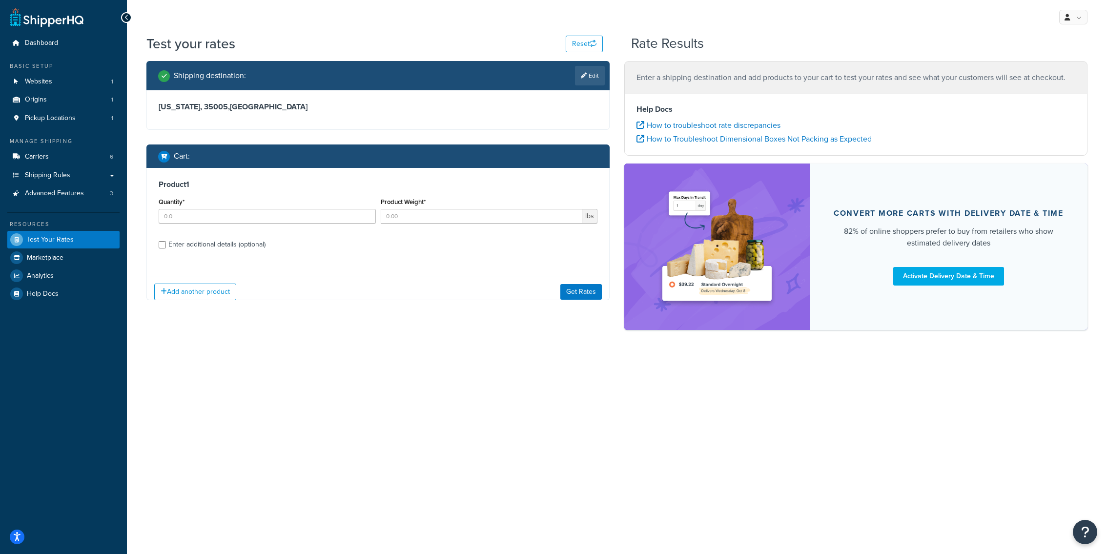
click at [316, 232] on div "Product 1 Quantity* Product Weight* lbs Enter additional details (optional)" at bounding box center [378, 218] width 462 height 100
click at [316, 222] on input "Quantity*" at bounding box center [267, 216] width 217 height 15
type input "30"
type input "40"
click at [596, 291] on button "Get Rates" at bounding box center [580, 292] width 41 height 16
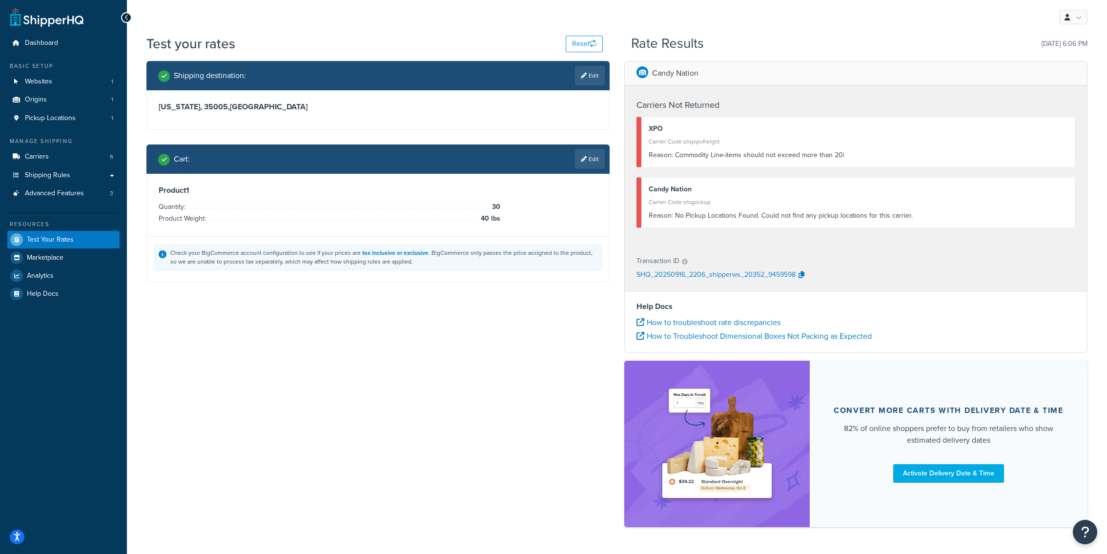
click at [584, 161] on icon at bounding box center [584, 159] width 6 height 6
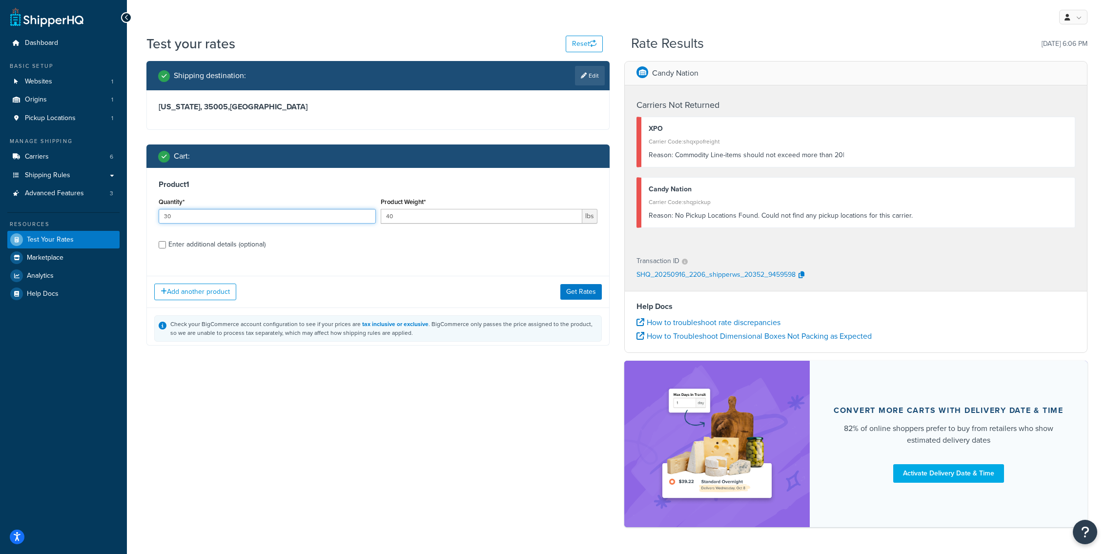
click at [302, 218] on input "30" at bounding box center [267, 216] width 217 height 15
type input "20"
click at [593, 280] on div "Add another product Get Rates" at bounding box center [378, 291] width 462 height 32
click at [593, 284] on button "Get Rates" at bounding box center [580, 292] width 41 height 16
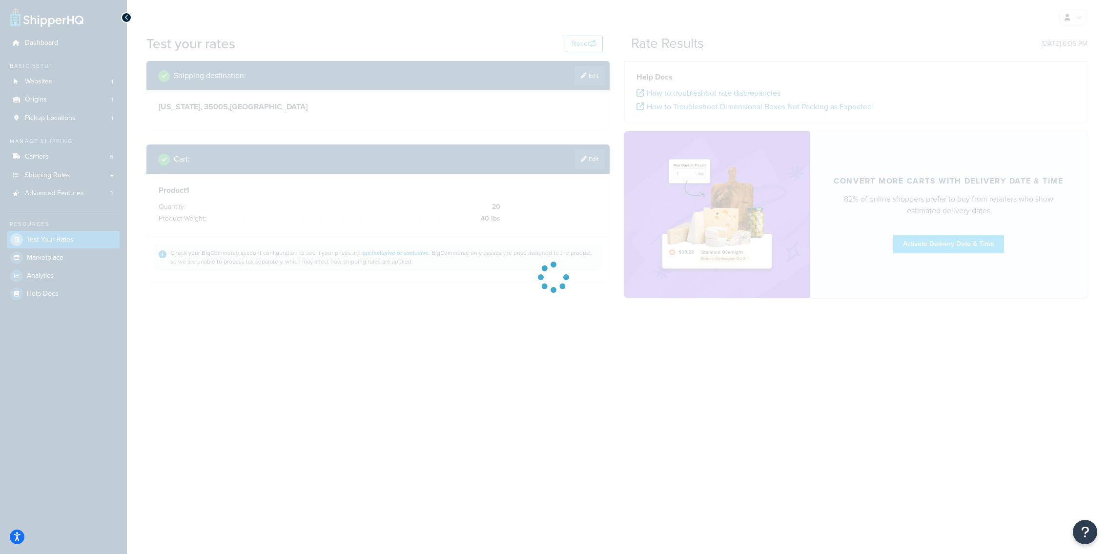
click at [591, 162] on div at bounding box center [553, 277] width 1107 height 554
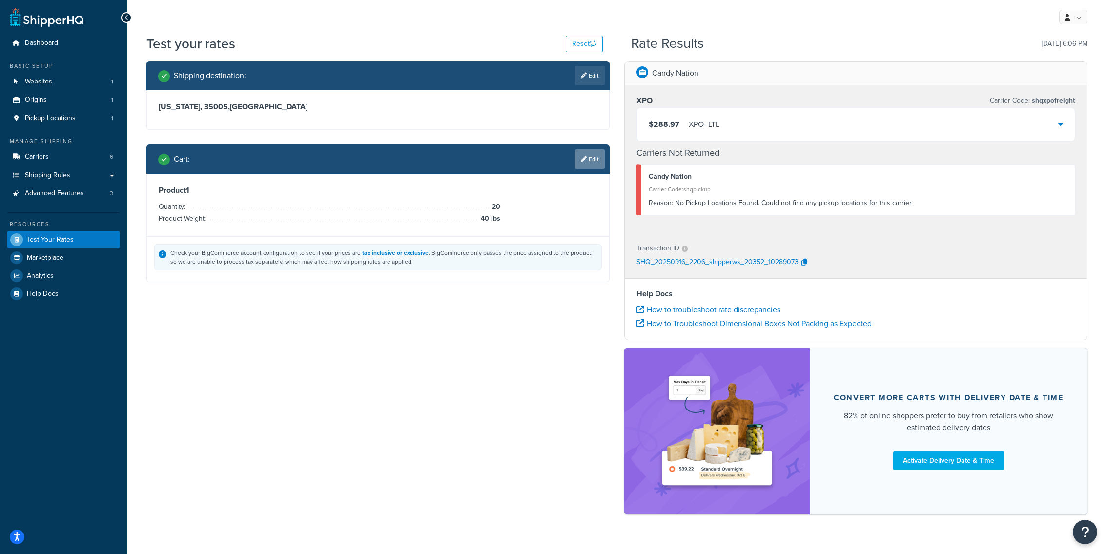
click at [588, 162] on link "Edit" at bounding box center [590, 159] width 30 height 20
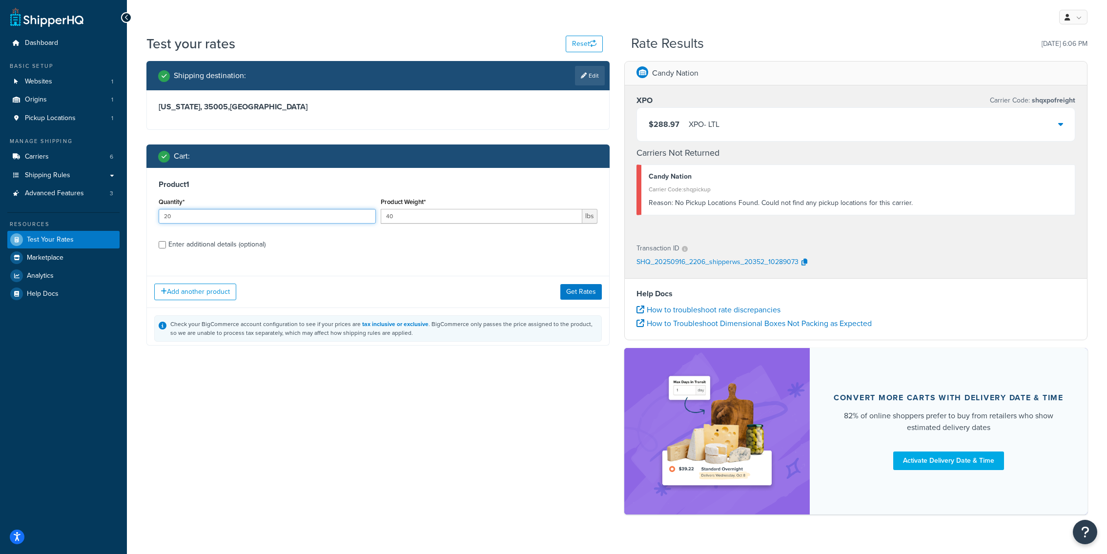
click at [243, 216] on input "20" at bounding box center [267, 216] width 217 height 15
type input "21"
click at [576, 294] on button "Get Rates" at bounding box center [580, 292] width 41 height 16
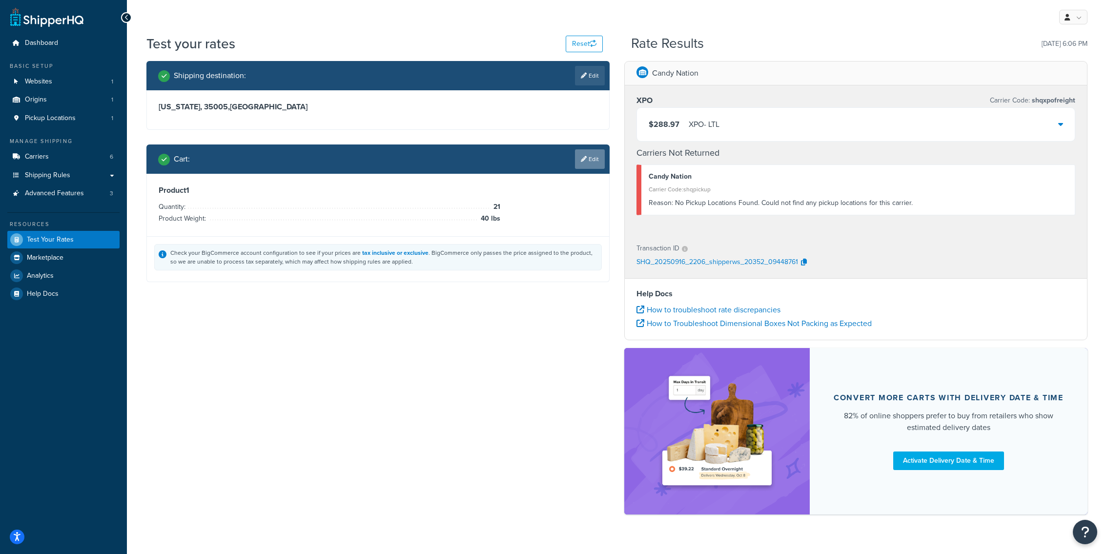
click at [580, 166] on link "Edit" at bounding box center [590, 159] width 30 height 20
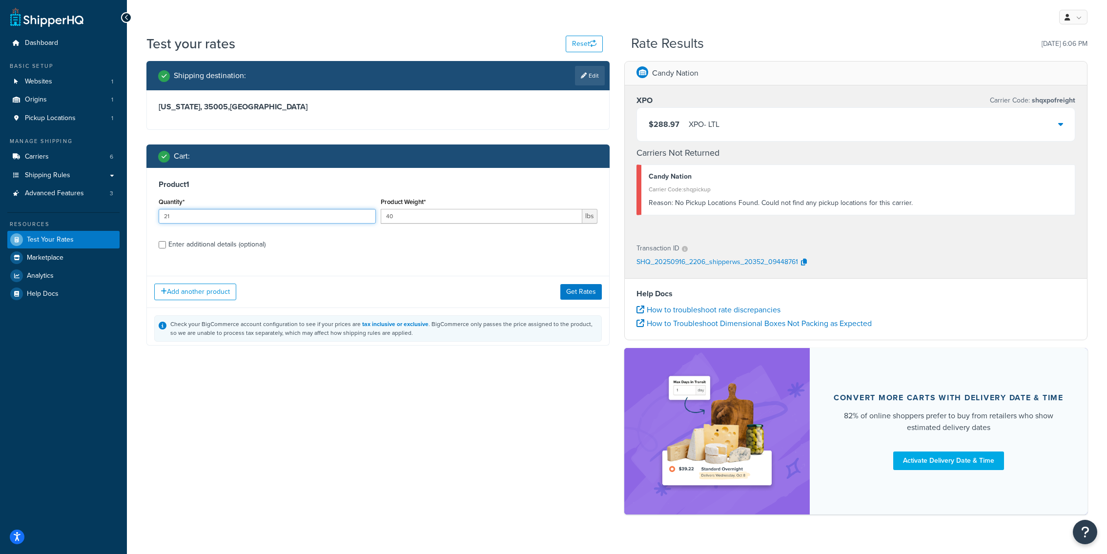
click at [270, 216] on input "21" at bounding box center [267, 216] width 217 height 15
type input "22"
click at [575, 294] on button "Get Rates" at bounding box center [580, 292] width 41 height 16
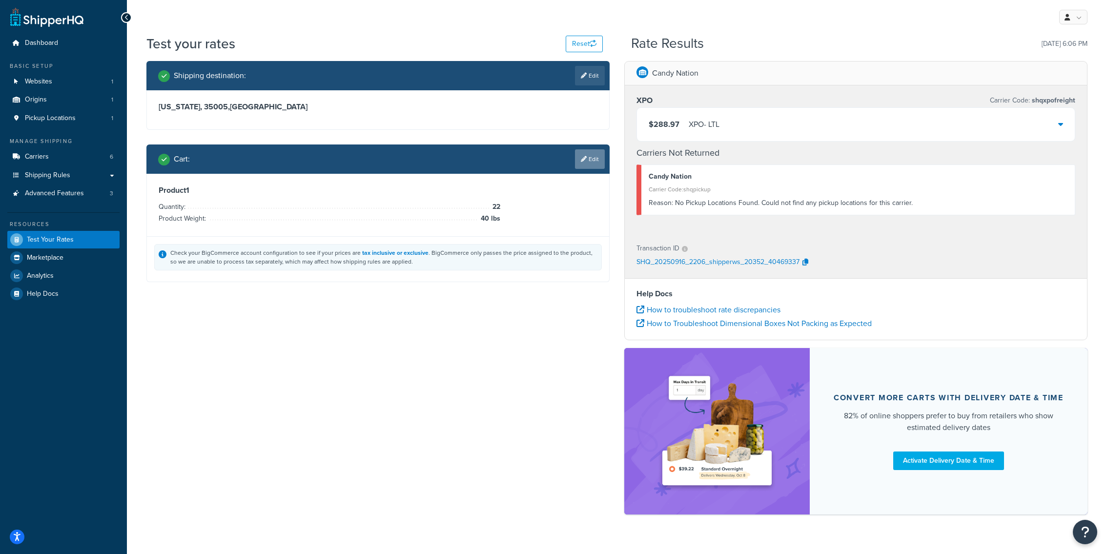
click at [592, 152] on link "Edit" at bounding box center [590, 159] width 30 height 20
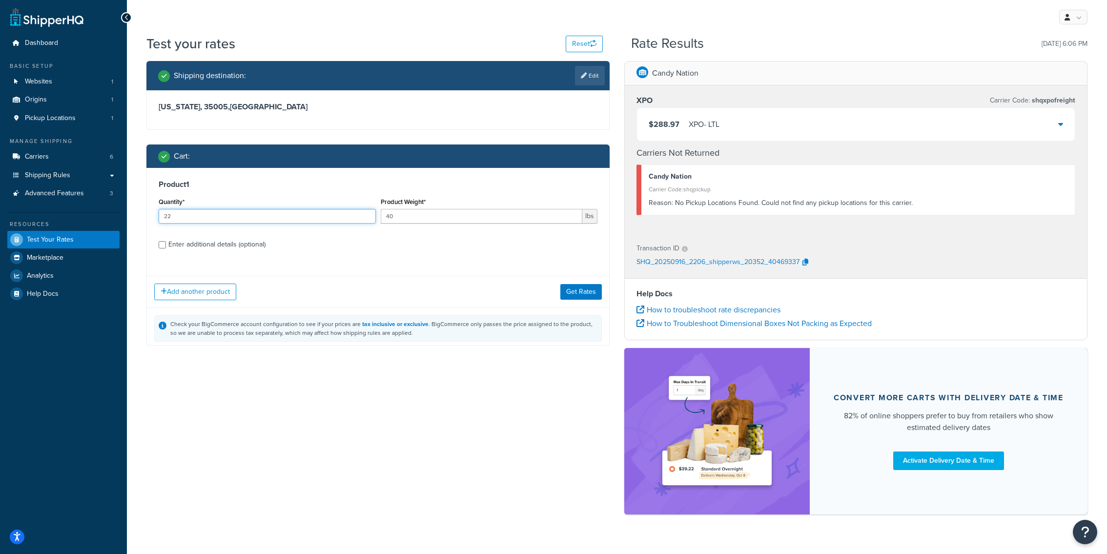
click at [300, 215] on input "22" at bounding box center [267, 216] width 217 height 15
type input "25"
click at [579, 289] on button "Get Rates" at bounding box center [580, 292] width 41 height 16
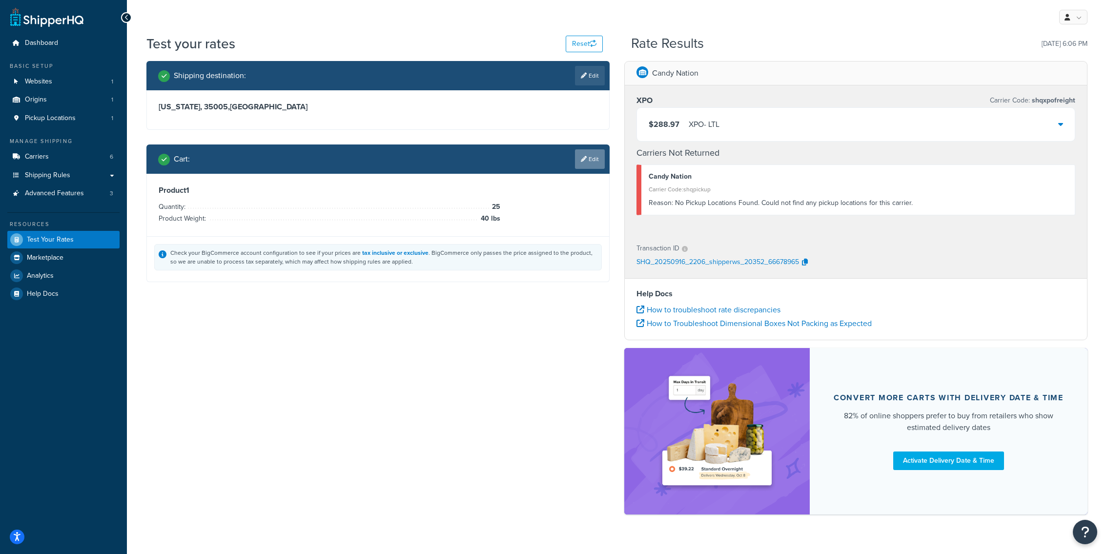
click at [581, 161] on icon at bounding box center [584, 159] width 6 height 6
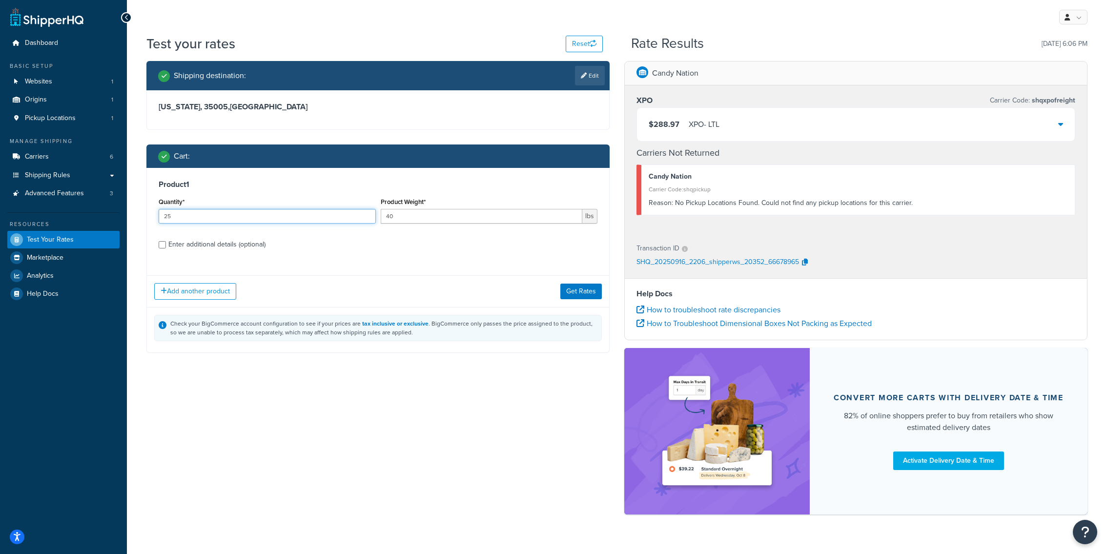
click at [329, 214] on input "25" at bounding box center [267, 216] width 217 height 15
click at [73, 158] on link "Carriers 6" at bounding box center [63, 157] width 112 height 18
click at [327, 209] on input "25" at bounding box center [267, 216] width 217 height 15
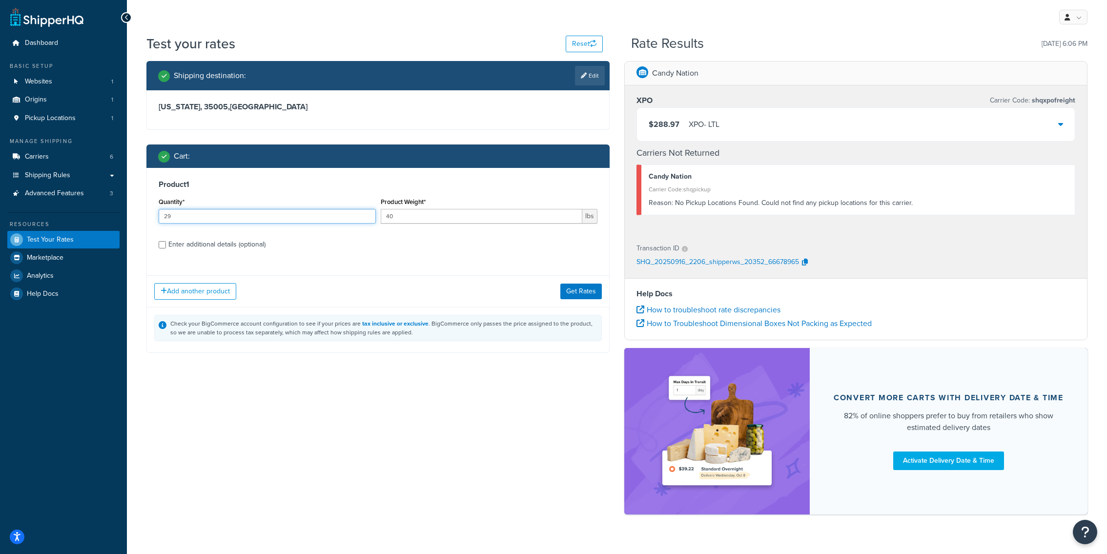
type input "29"
click at [578, 303] on div "Add another product Get Rates" at bounding box center [378, 291] width 462 height 32
click at [578, 294] on button "Get Rates" at bounding box center [580, 292] width 41 height 16
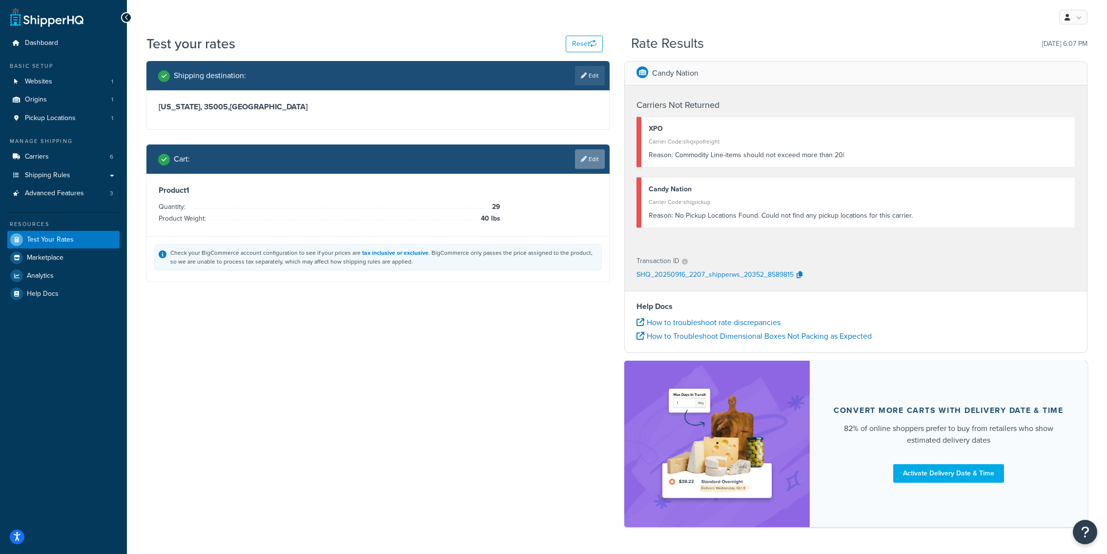
click at [583, 160] on icon at bounding box center [584, 159] width 6 height 6
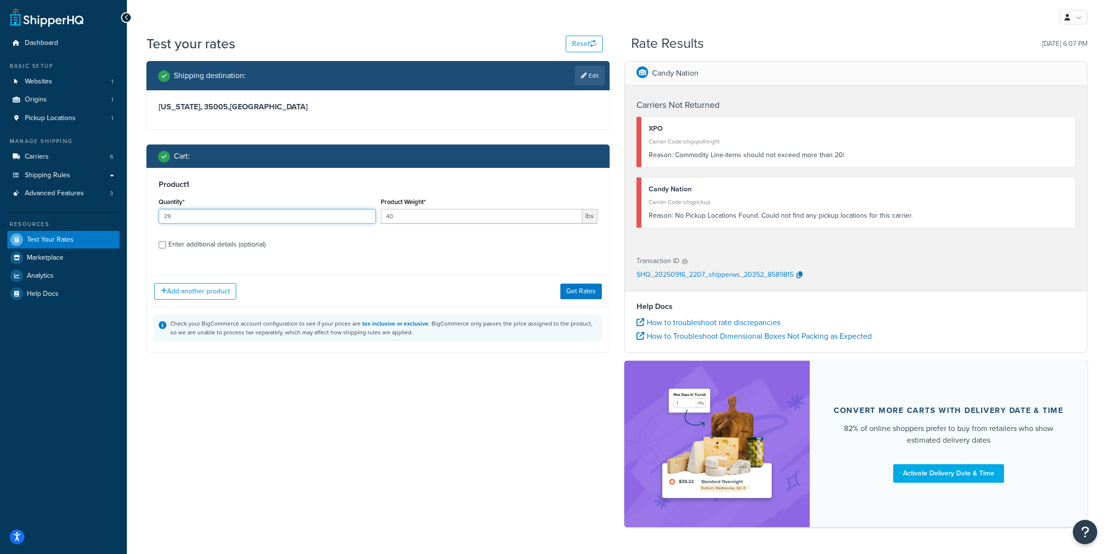
click at [279, 219] on input "29" at bounding box center [267, 216] width 217 height 15
type input "2"
click at [419, 210] on input "40" at bounding box center [482, 216] width 202 height 15
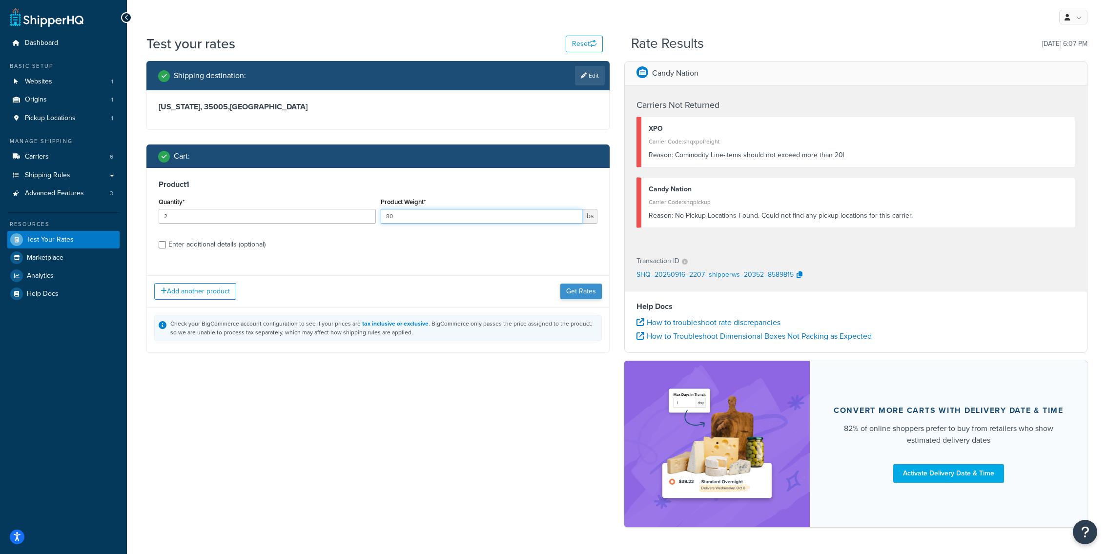
type input "80"
click at [583, 288] on button "Get Rates" at bounding box center [580, 292] width 41 height 16
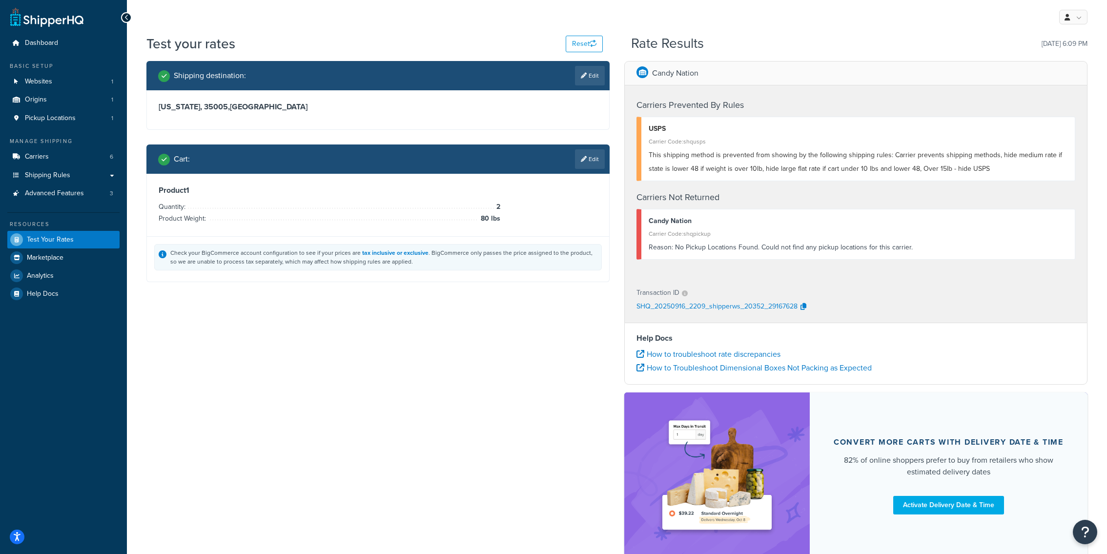
click at [581, 145] on div "Cart : Edit" at bounding box center [377, 158] width 463 height 29
click at [584, 157] on icon at bounding box center [584, 159] width 6 height 6
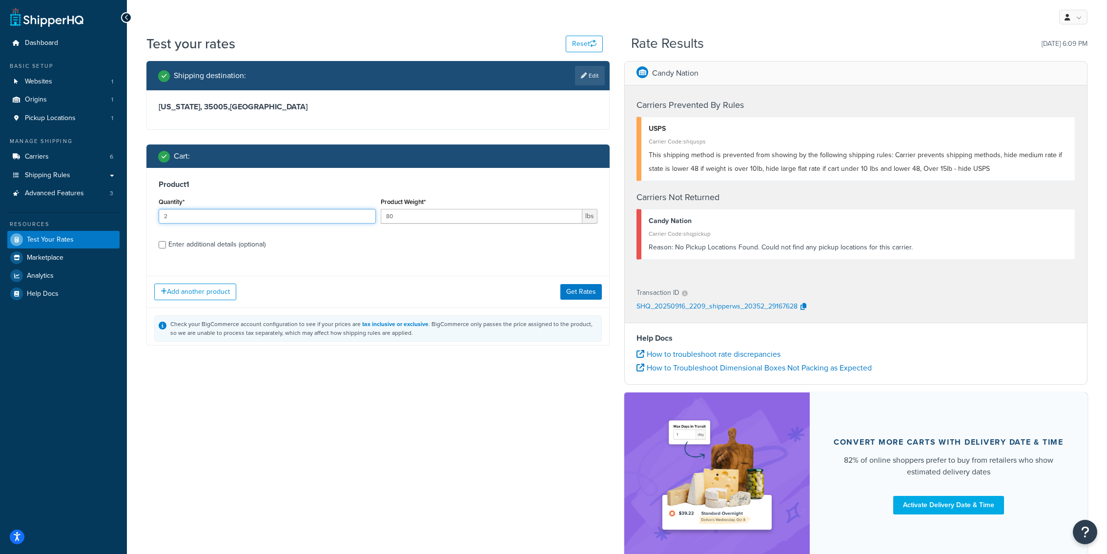
click at [253, 216] on input "2" at bounding box center [267, 216] width 217 height 15
type input "3"
type input "5"
click at [581, 290] on button "Get Rates" at bounding box center [580, 292] width 41 height 16
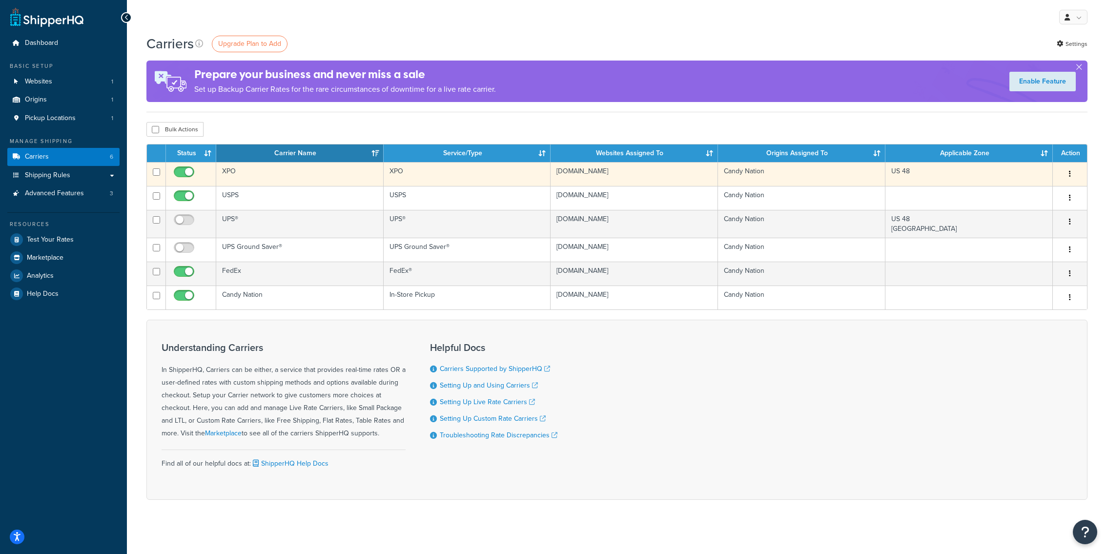
click at [296, 177] on td "XPO" at bounding box center [299, 174] width 167 height 24
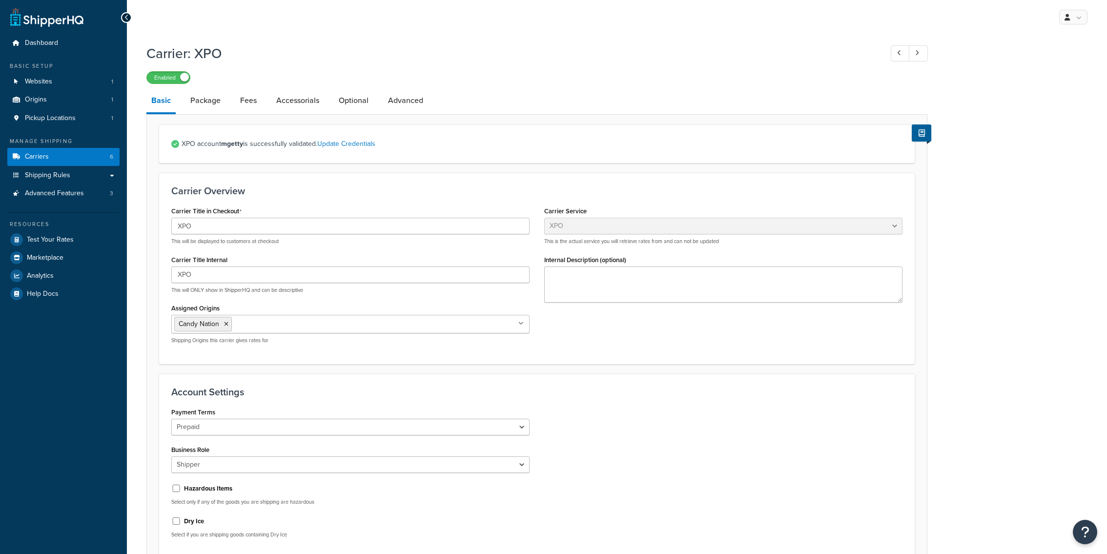
select select "xpoFreight"
click at [220, 106] on link "Package" at bounding box center [205, 100] width 40 height 23
